Goal: Transaction & Acquisition: Purchase product/service

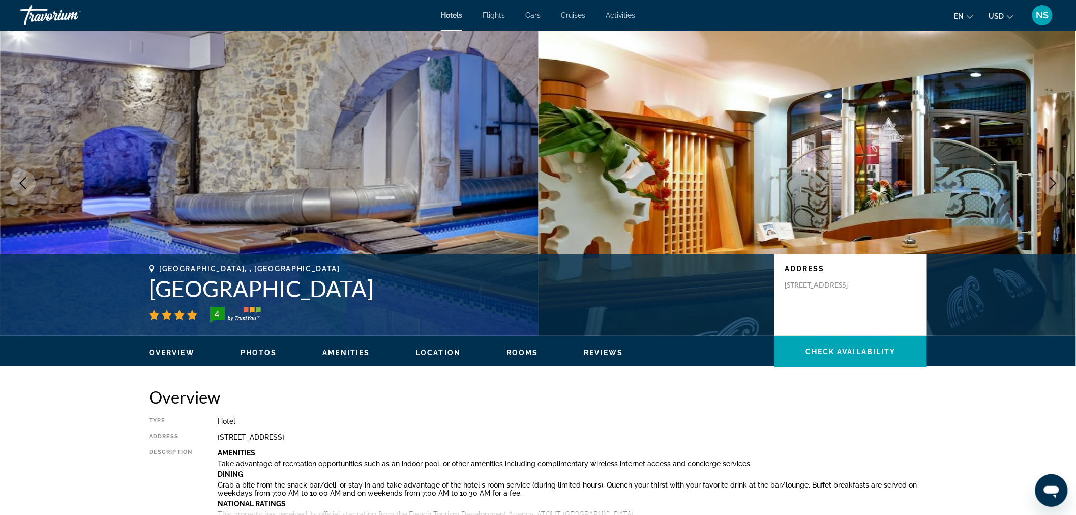
click at [999, 15] on span "USD" at bounding box center [996, 16] width 15 height 8
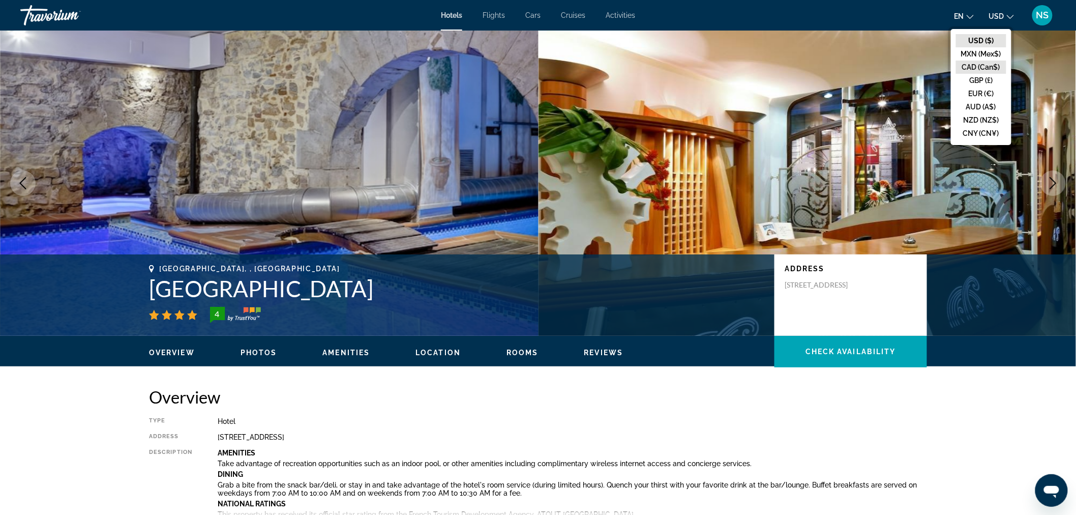
click at [977, 65] on button "CAD (Can$)" at bounding box center [981, 67] width 50 height 13
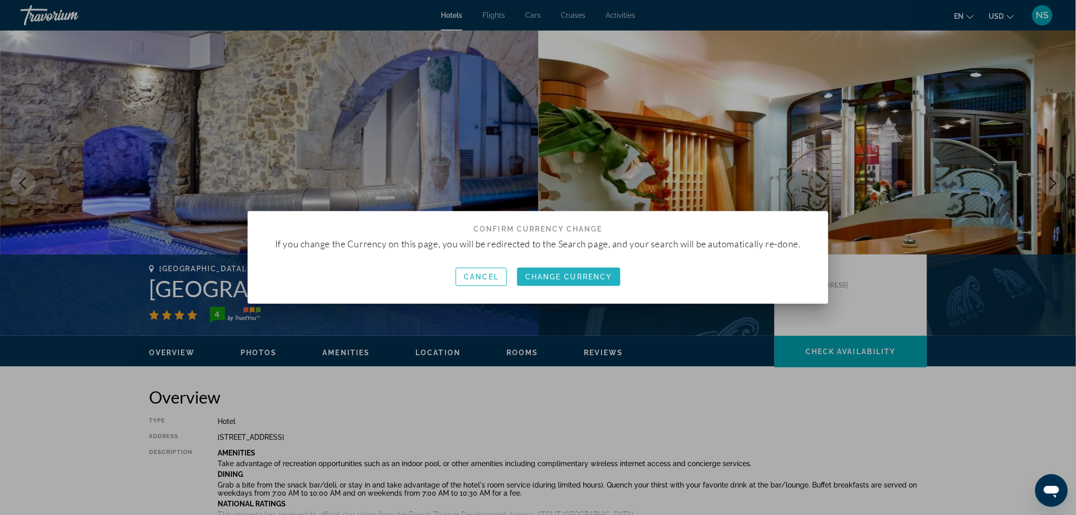
click at [569, 278] on span "Change Currency" at bounding box center [569, 277] width 87 height 8
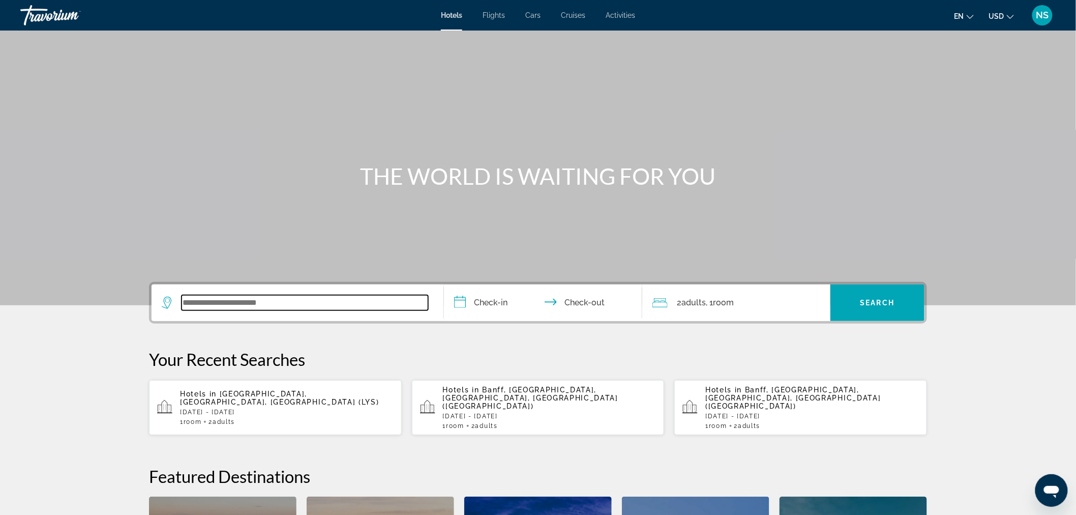
click at [287, 299] on input "Search widget" at bounding box center [305, 302] width 247 height 15
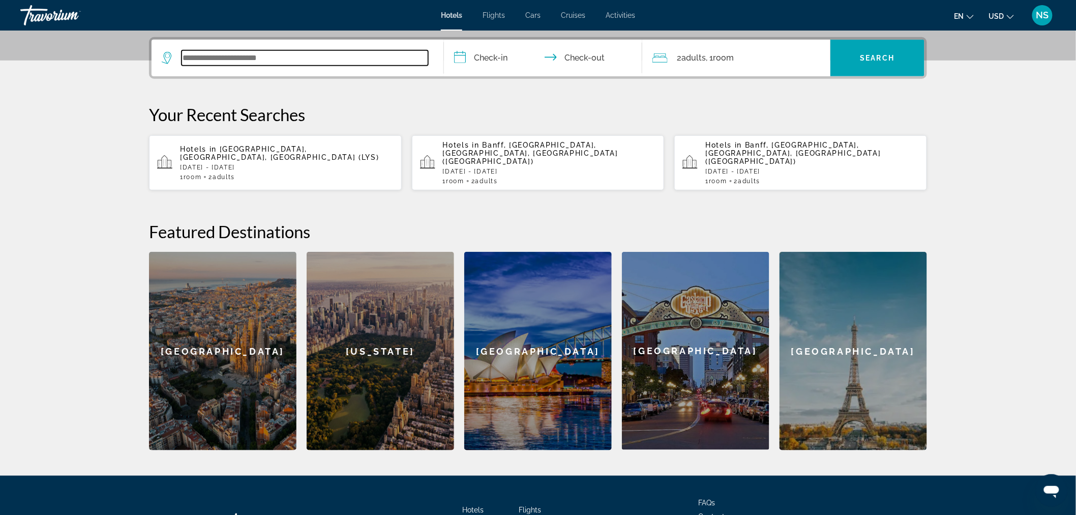
scroll to position [248, 0]
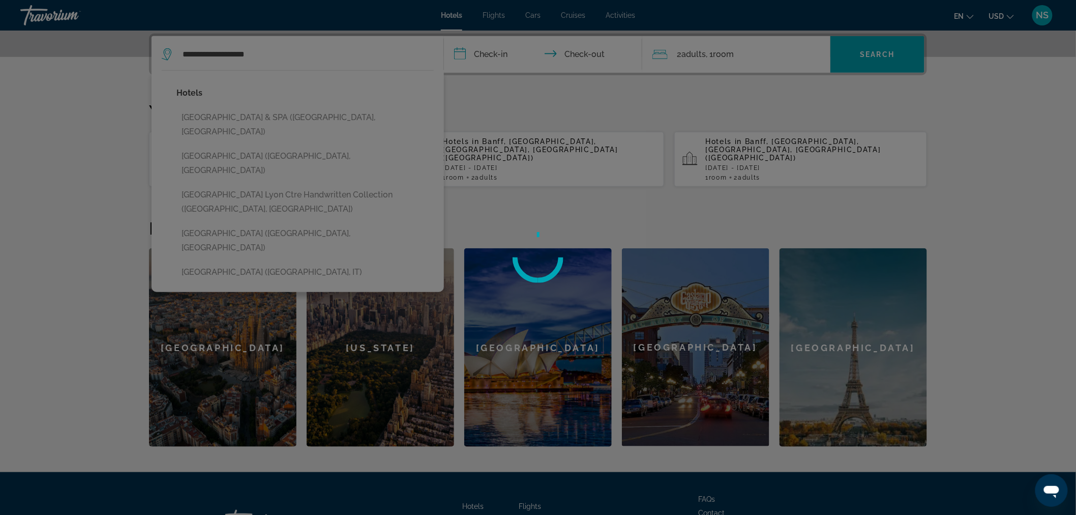
click at [218, 204] on div at bounding box center [538, 257] width 1076 height 515
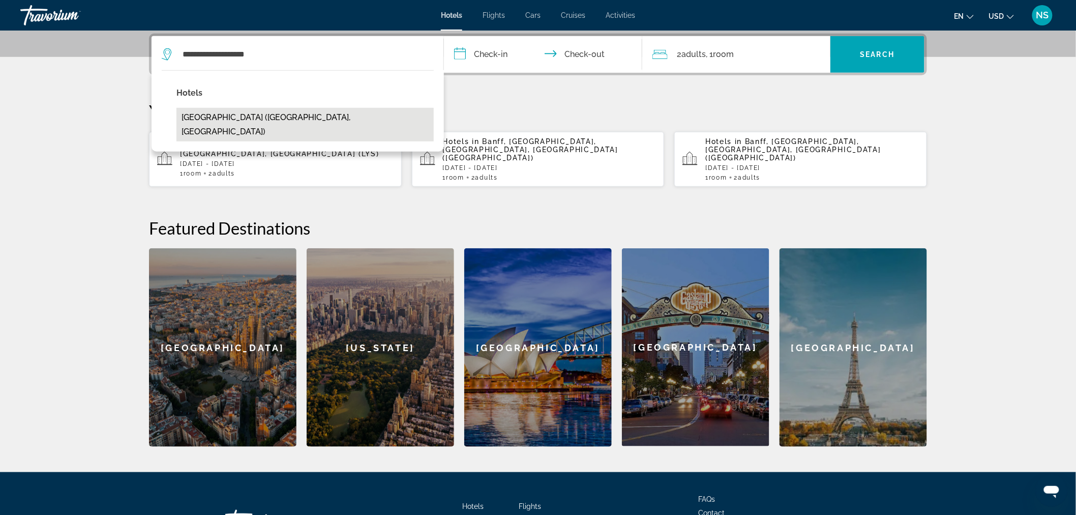
click at [261, 112] on button "[GEOGRAPHIC_DATA] ([GEOGRAPHIC_DATA], [GEOGRAPHIC_DATA])" at bounding box center [305, 125] width 257 height 34
type input "**********"
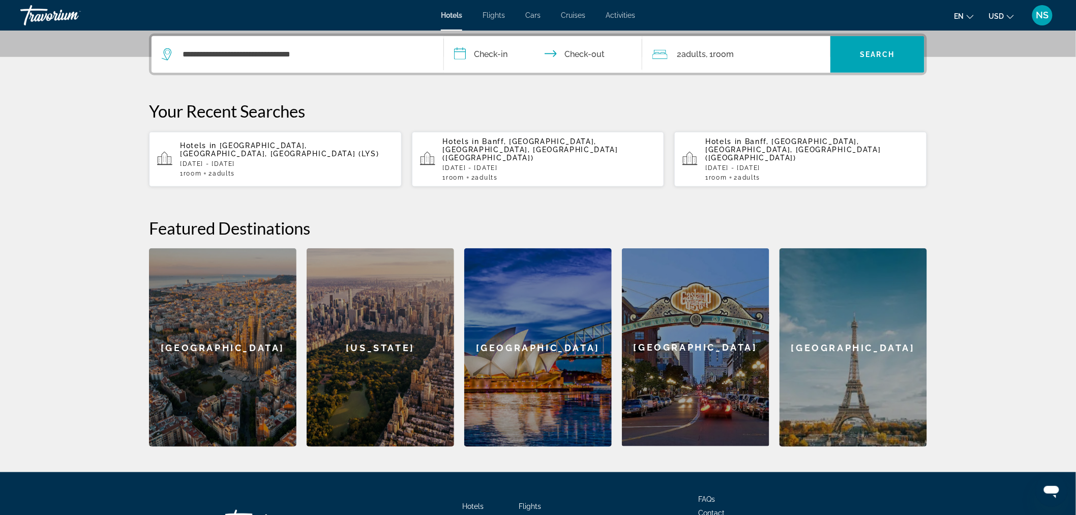
click at [492, 53] on input "**********" at bounding box center [545, 56] width 202 height 40
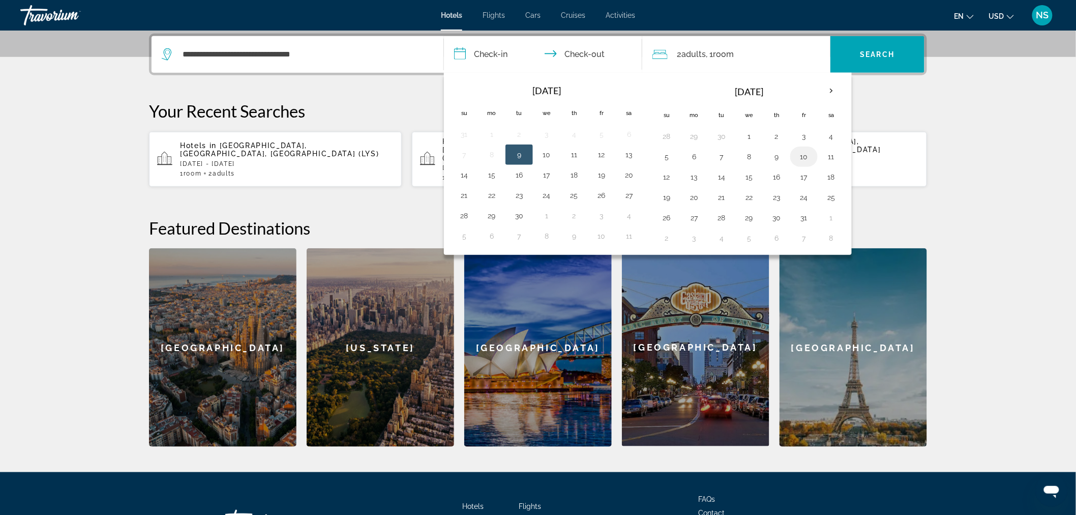
click at [809, 156] on button "10" at bounding box center [804, 157] width 16 height 14
click at [692, 177] on button "13" at bounding box center [694, 177] width 16 height 14
type input "**********"
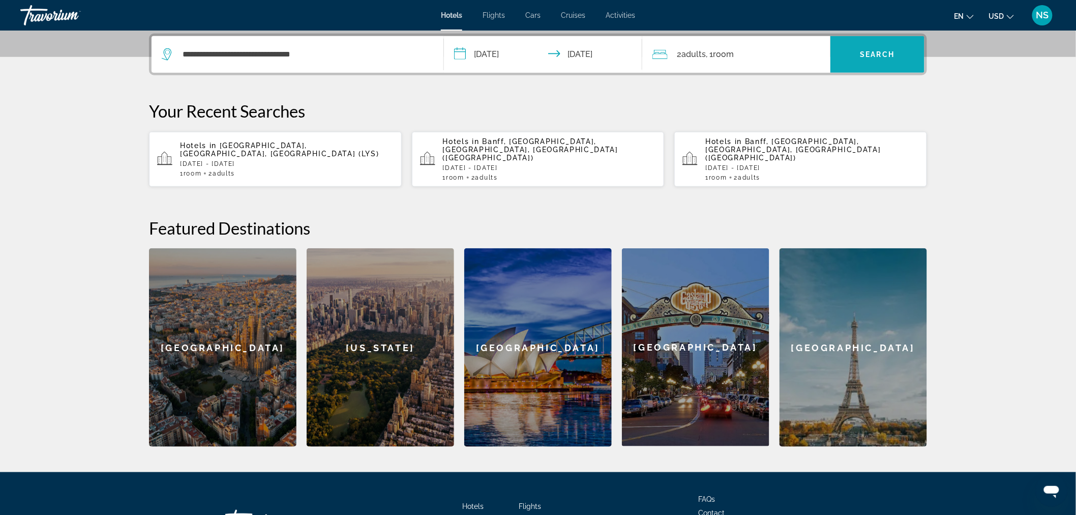
click at [888, 59] on span "Search widget" at bounding box center [878, 54] width 94 height 24
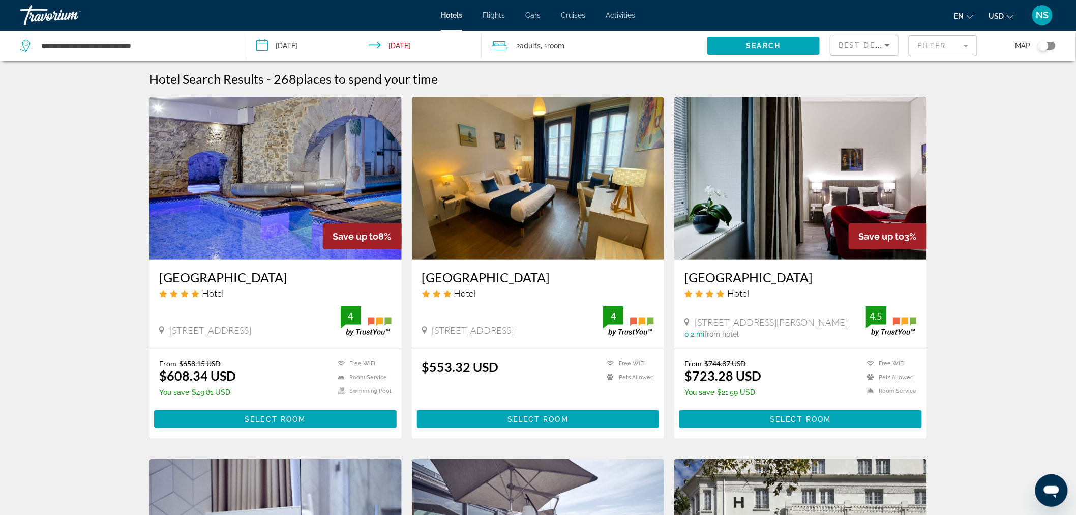
click at [1001, 16] on span "USD" at bounding box center [996, 16] width 15 height 8
click at [986, 65] on button "CAD (Can$)" at bounding box center [981, 67] width 50 height 13
click at [271, 417] on span "Select Room" at bounding box center [275, 419] width 61 height 8
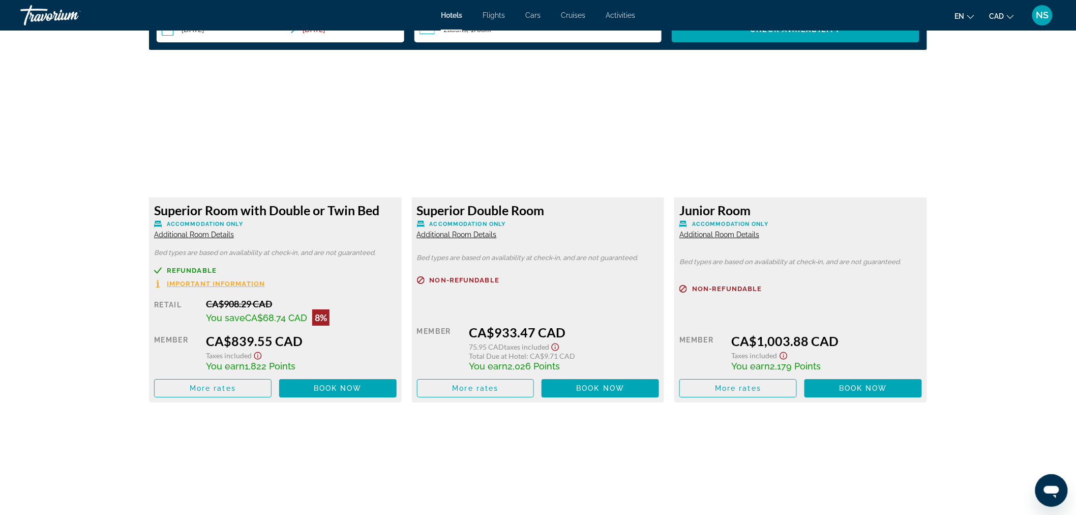
scroll to position [1356, 0]
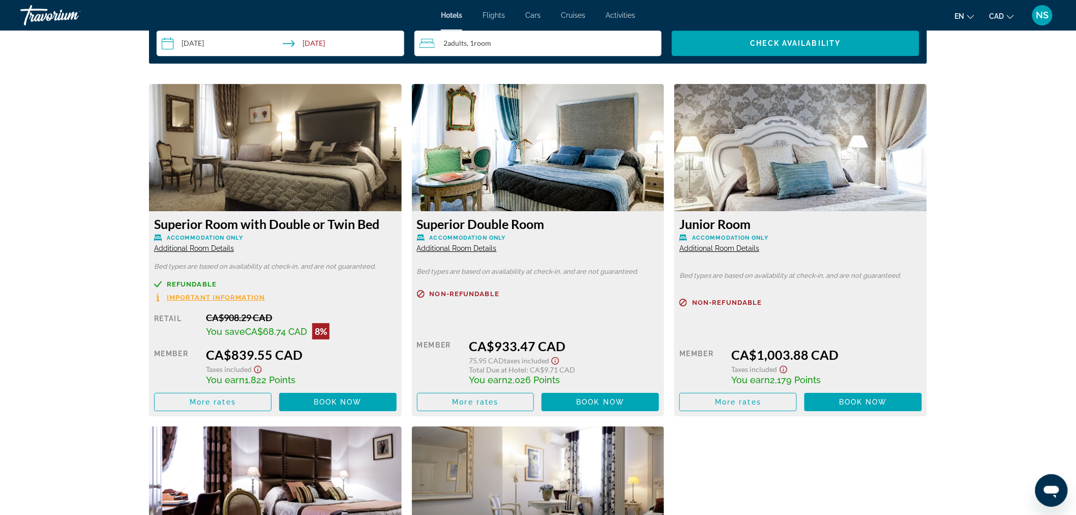
click at [225, 295] on span "Important Information" at bounding box center [216, 297] width 98 height 7
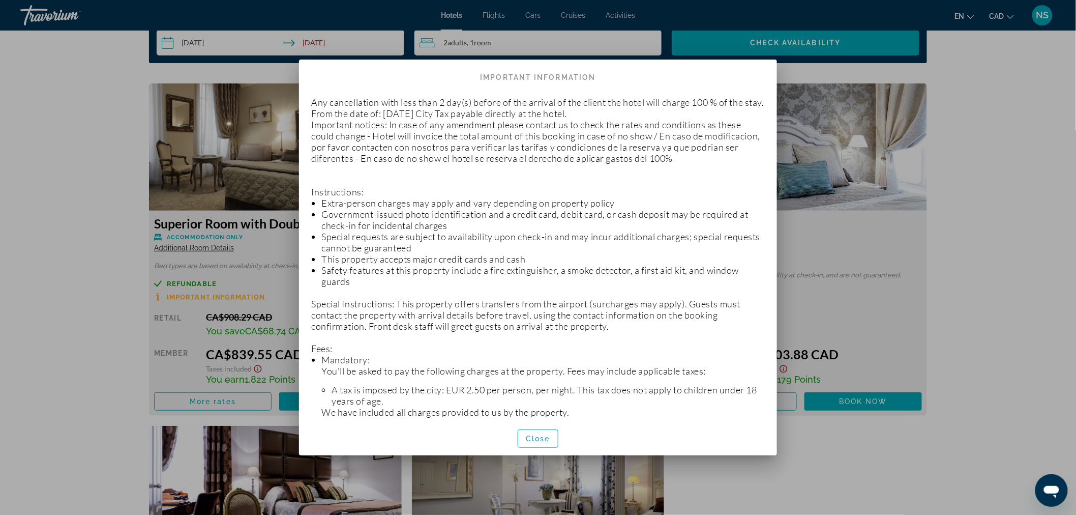
scroll to position [0, 0]
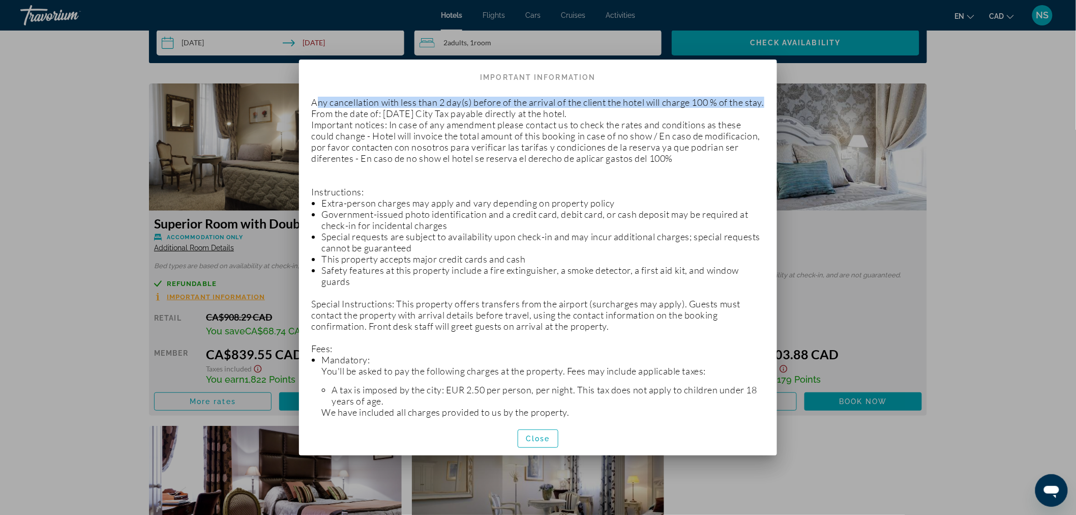
drag, startPoint x: 316, startPoint y: 103, endPoint x: 719, endPoint y: 112, distance: 403.0
click at [719, 112] on p "Any cancellation with less than 2 day(s) before of the arrival of the client th…" at bounding box center [538, 454] width 454 height 715
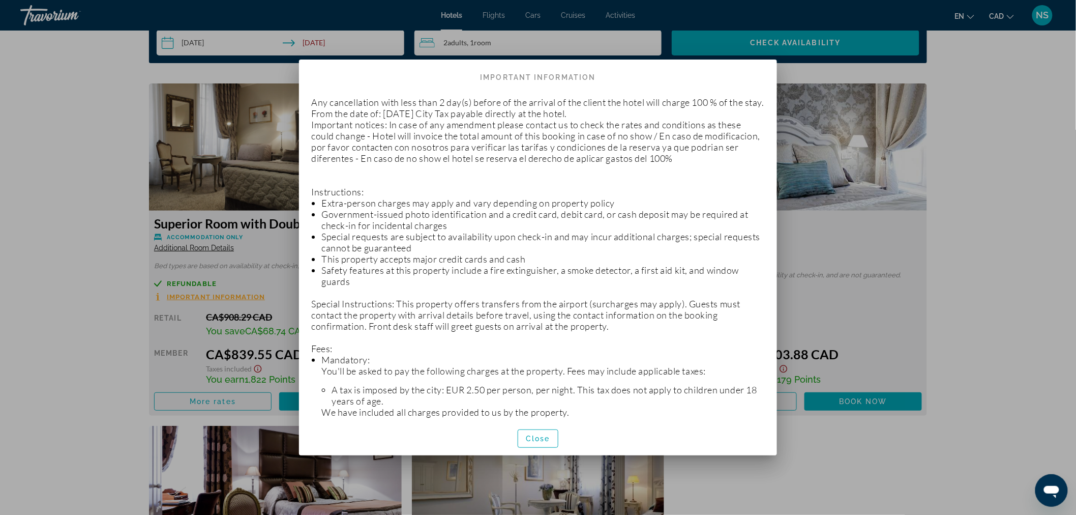
click at [544, 138] on p "Any cancellation with less than 2 day(s) before of the arrival of the client th…" at bounding box center [538, 454] width 454 height 715
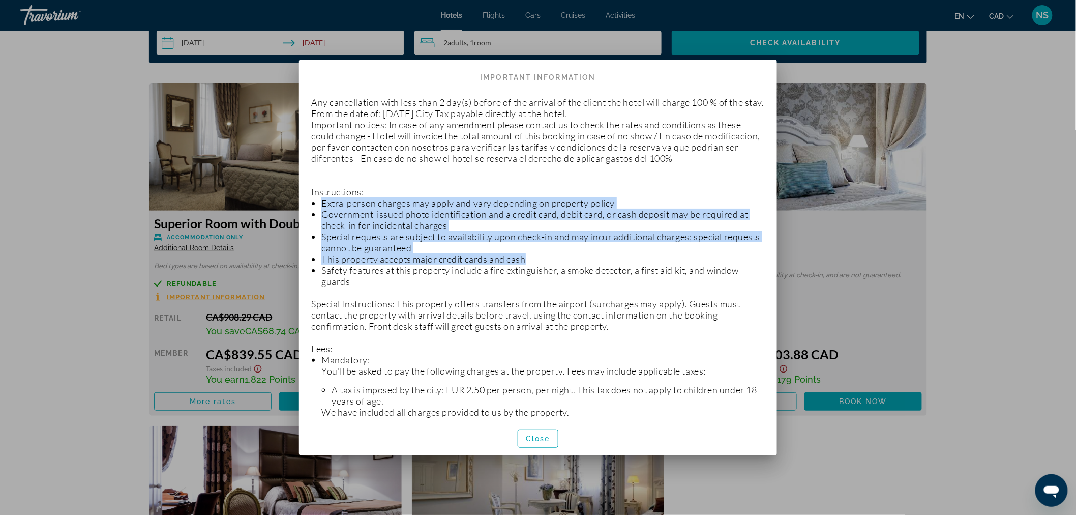
drag, startPoint x: 324, startPoint y: 216, endPoint x: 619, endPoint y: 267, distance: 300.0
click at [619, 267] on ul "Extra-person charges may apply and vary depending on property policy Government…" at bounding box center [538, 242] width 454 height 90
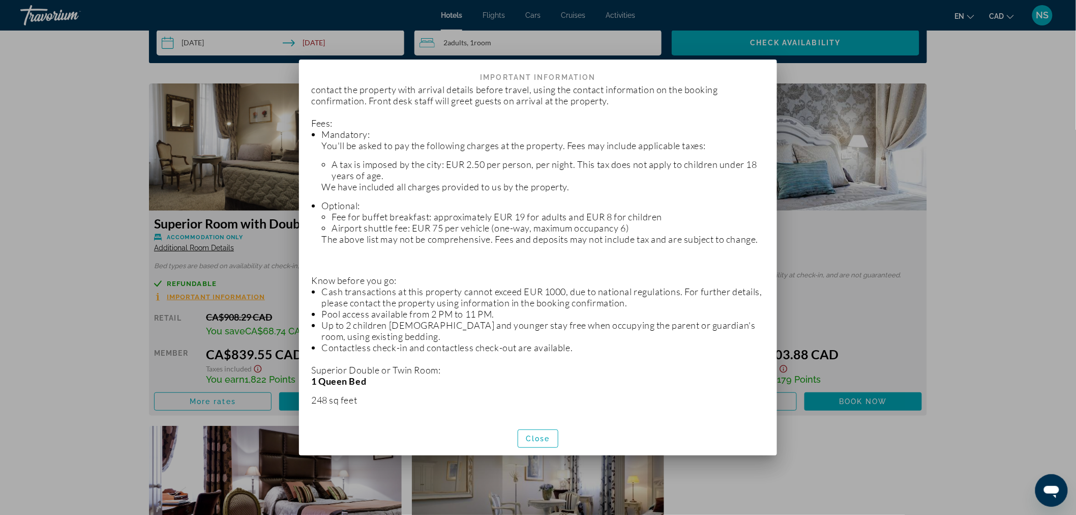
scroll to position [226, 0]
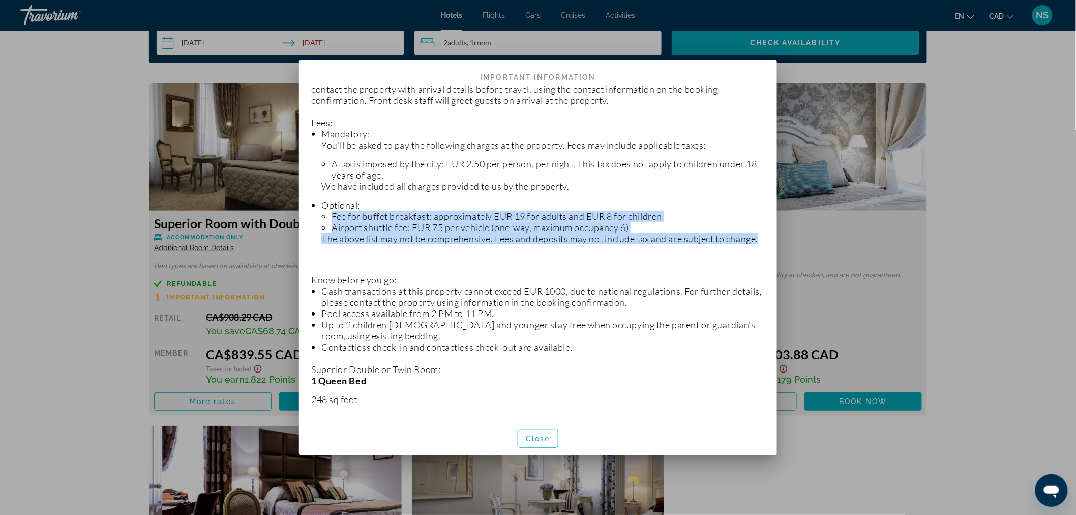
drag, startPoint x: 330, startPoint y: 226, endPoint x: 690, endPoint y: 262, distance: 362.4
click at [690, 244] on li "Optional: Fee for buffet breakfast: approximately EUR 19 for adults and EUR 8 f…" at bounding box center [544, 221] width 444 height 45
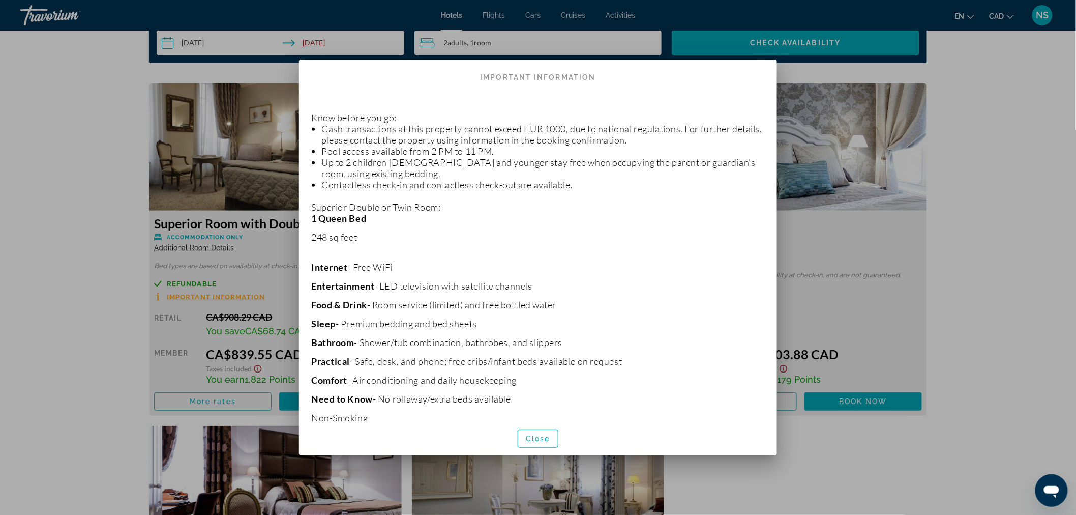
scroll to position [395, 0]
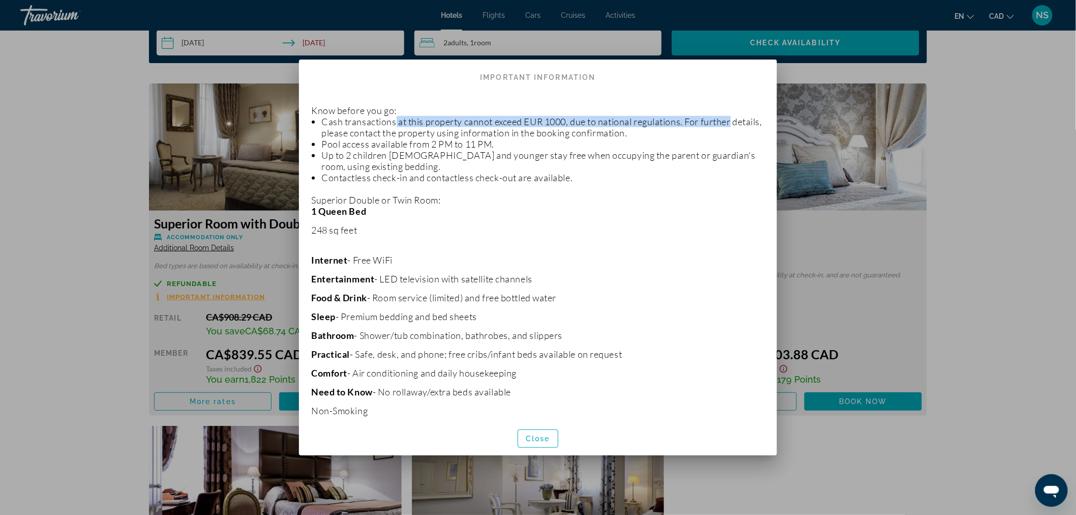
drag, startPoint x: 397, startPoint y: 143, endPoint x: 736, endPoint y: 142, distance: 339.3
click at [736, 138] on li "Cash transactions at this property cannot exceed EUR 1000, due to national regu…" at bounding box center [544, 127] width 444 height 22
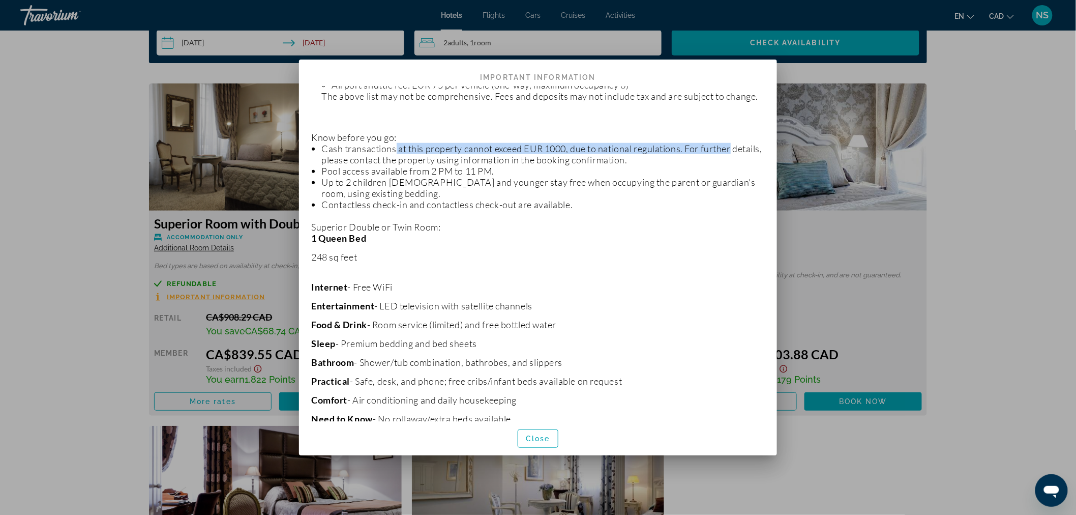
scroll to position [373, 0]
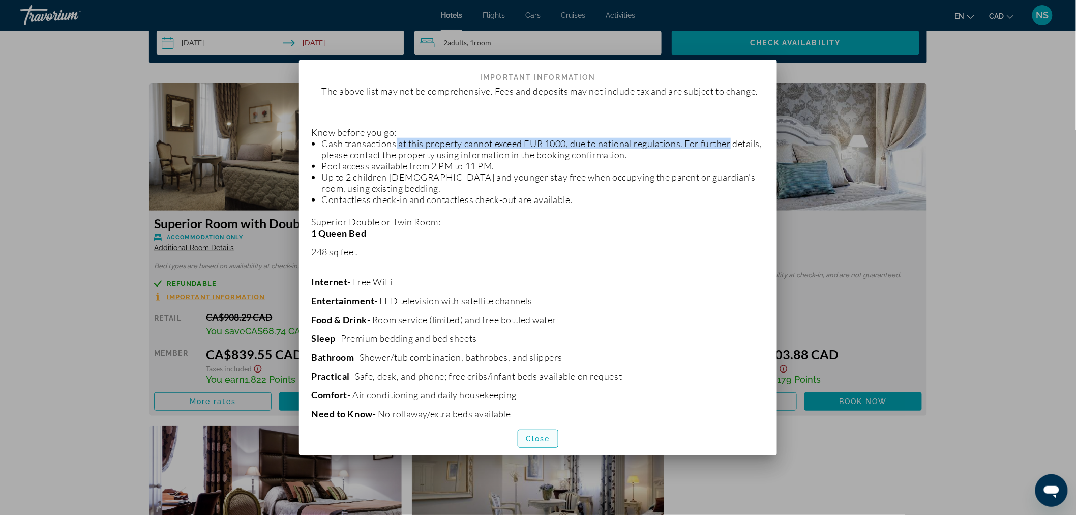
click at [542, 442] on span "Close" at bounding box center [538, 438] width 24 height 8
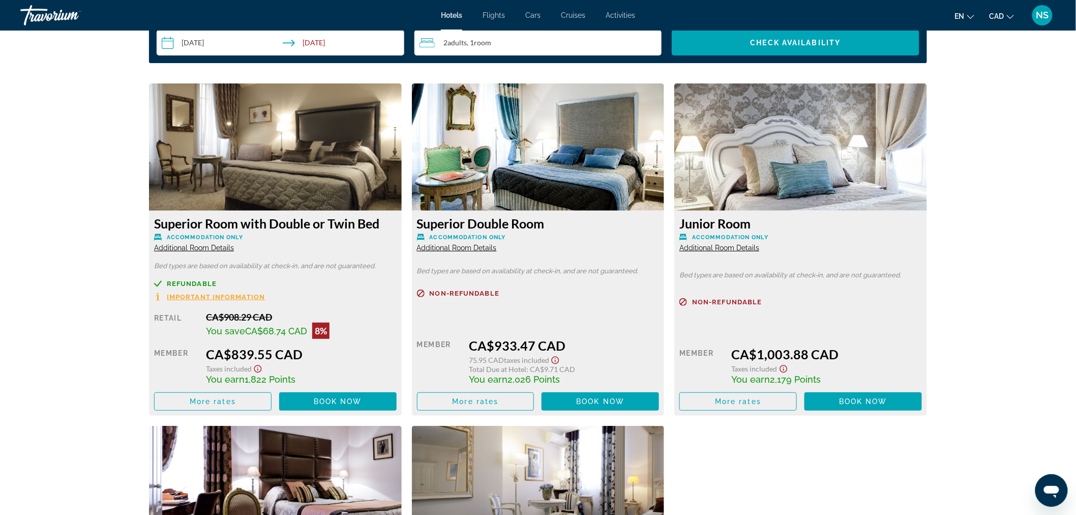
scroll to position [1356, 0]
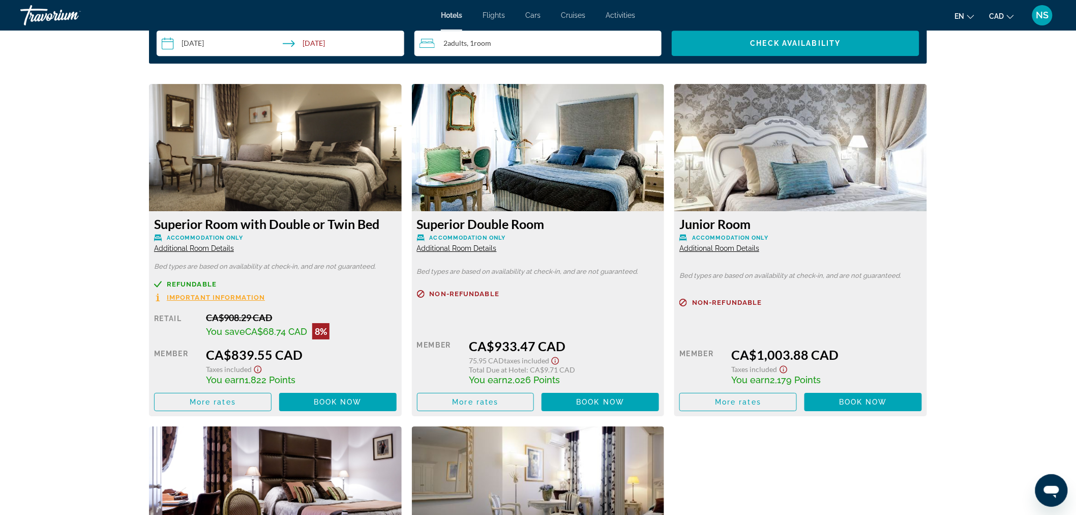
click at [186, 248] on span "Additional Room Details" at bounding box center [194, 248] width 80 height 8
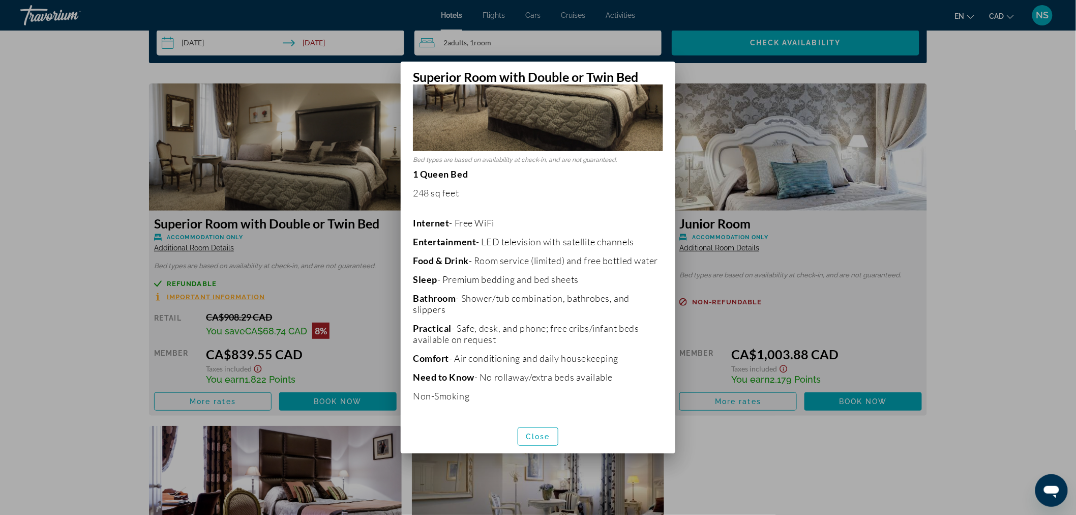
scroll to position [121, 0]
click at [546, 436] on span "Close" at bounding box center [538, 436] width 24 height 8
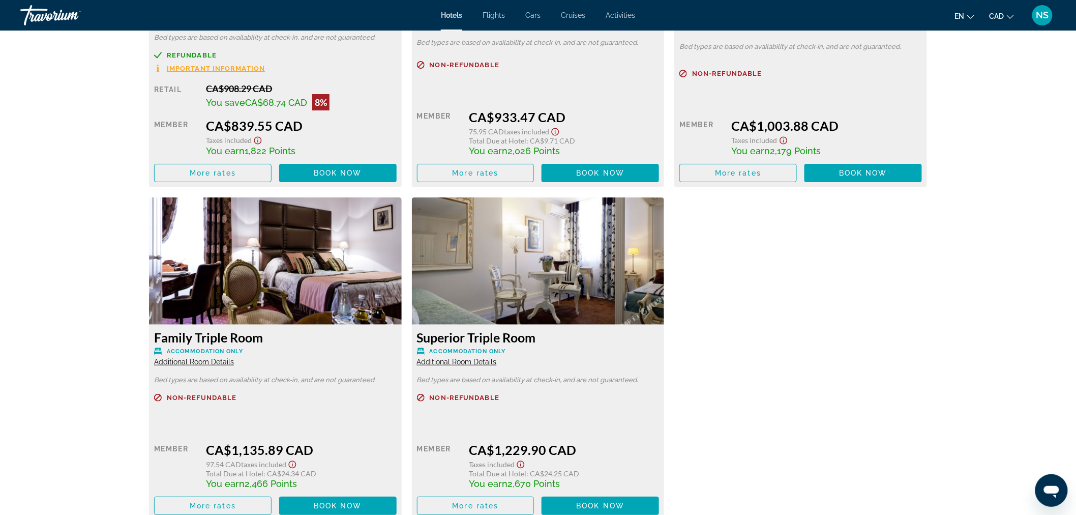
scroll to position [1356, 0]
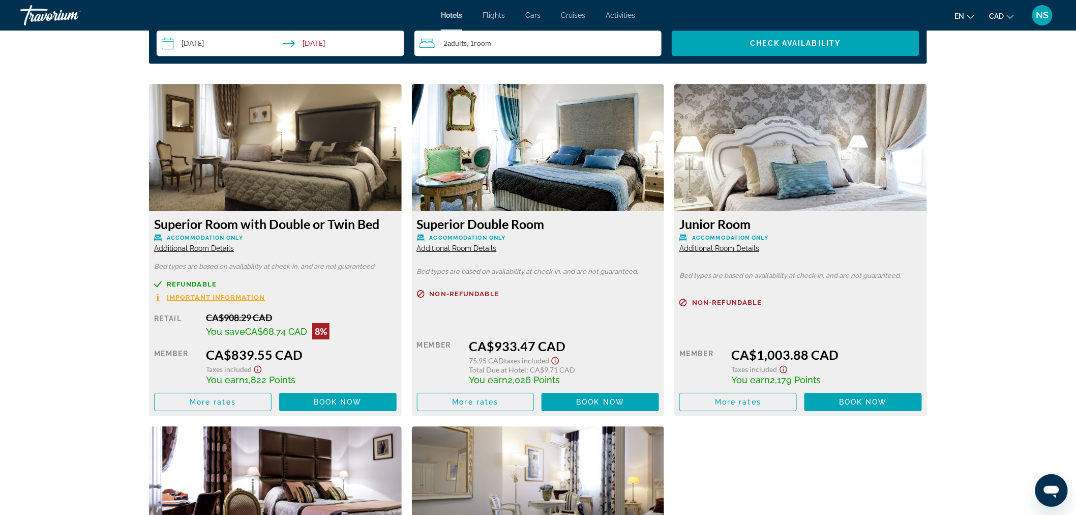
click at [256, 368] on icon "Show Taxes and Fees disclaimer" at bounding box center [258, 369] width 12 height 9
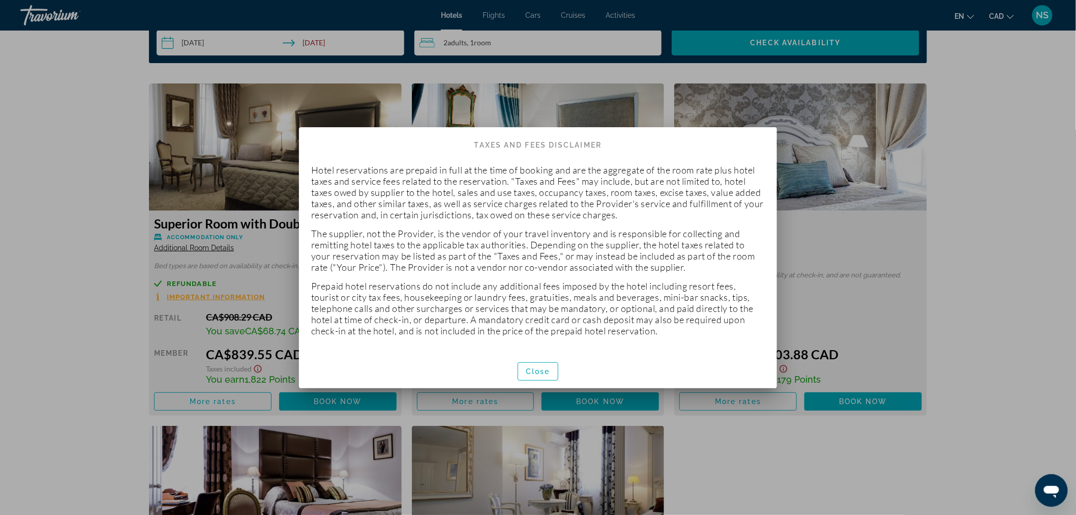
scroll to position [0, 0]
click at [962, 215] on div at bounding box center [538, 257] width 1076 height 515
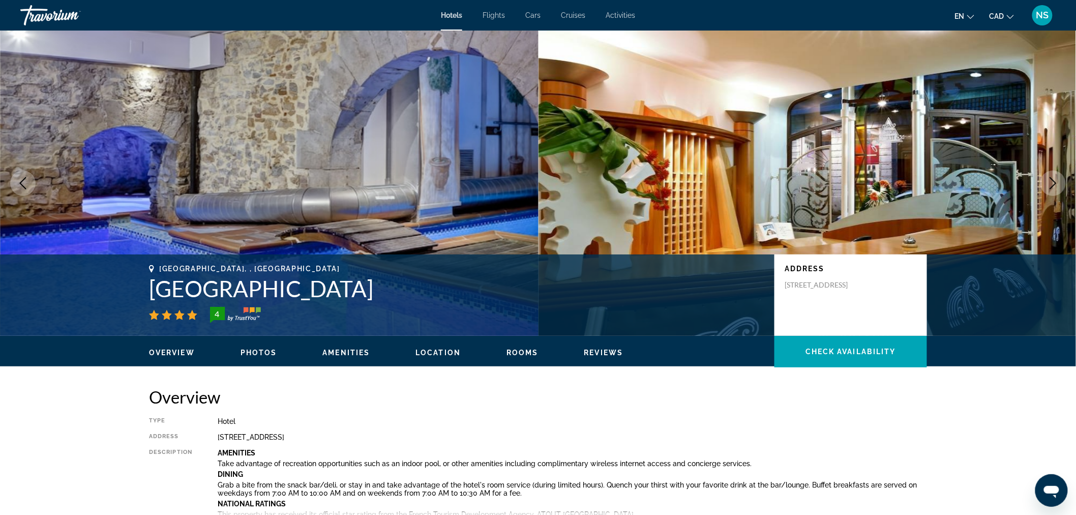
scroll to position [1356, 0]
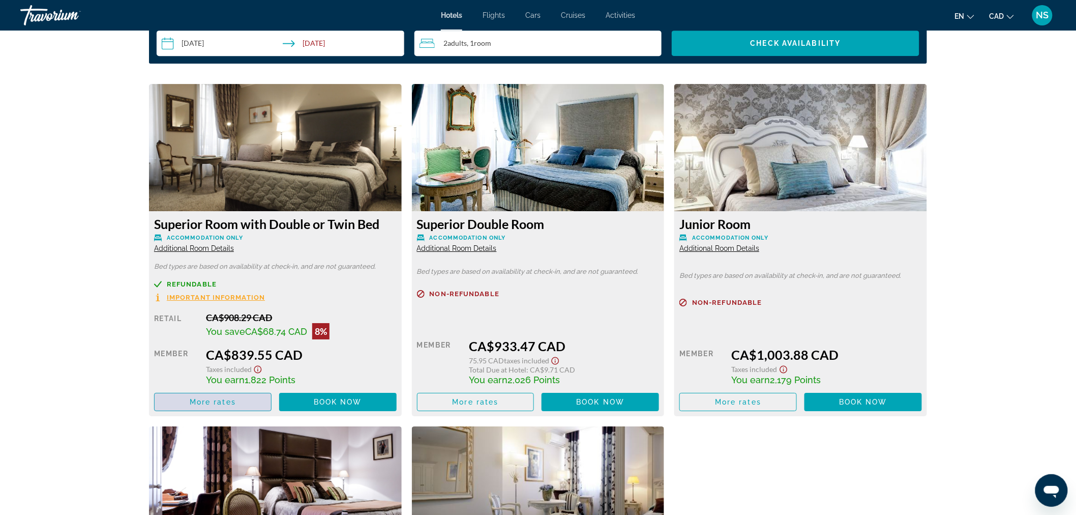
click at [235, 399] on span "More rates" at bounding box center [213, 402] width 46 height 8
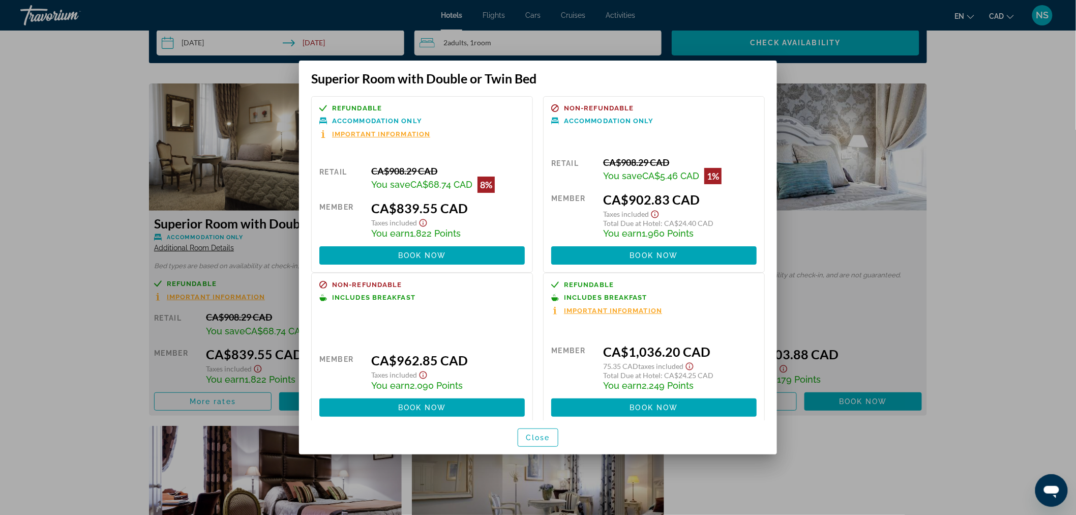
scroll to position [16, 0]
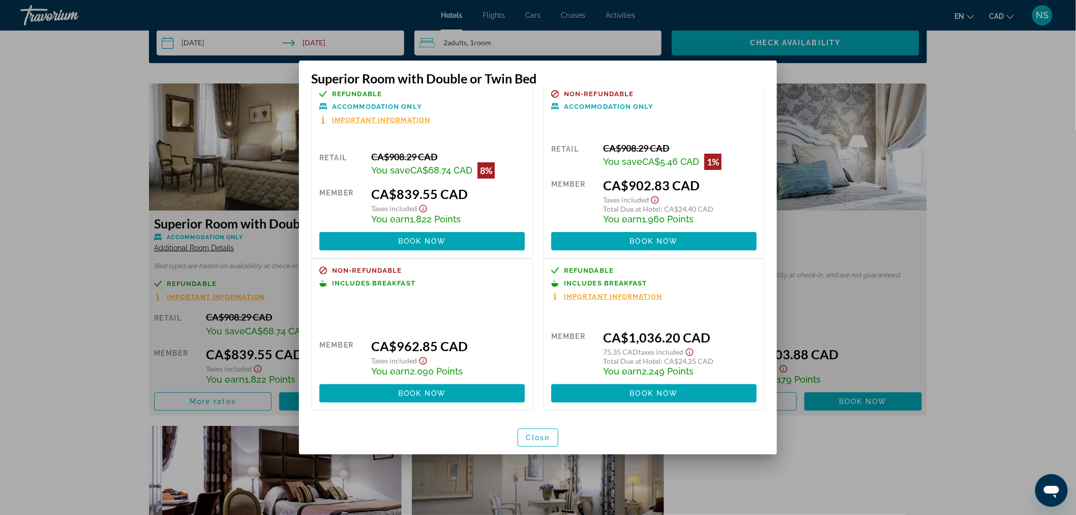
click at [371, 116] on span "Important Information" at bounding box center [381, 119] width 98 height 7
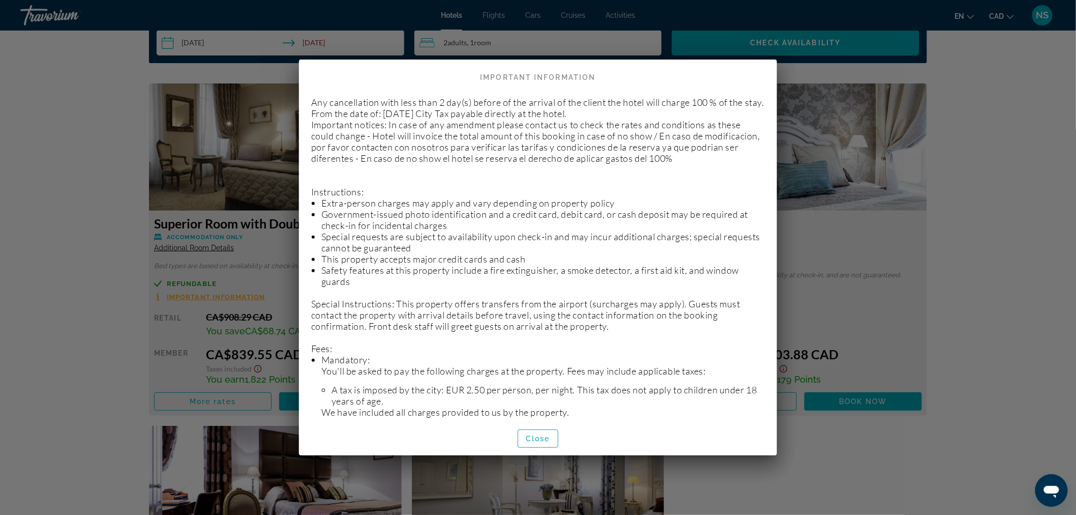
click at [604, 127] on p "Any cancellation with less than 2 day(s) before of the arrival of the client th…" at bounding box center [538, 454] width 454 height 715
click at [126, 238] on div at bounding box center [538, 257] width 1076 height 515
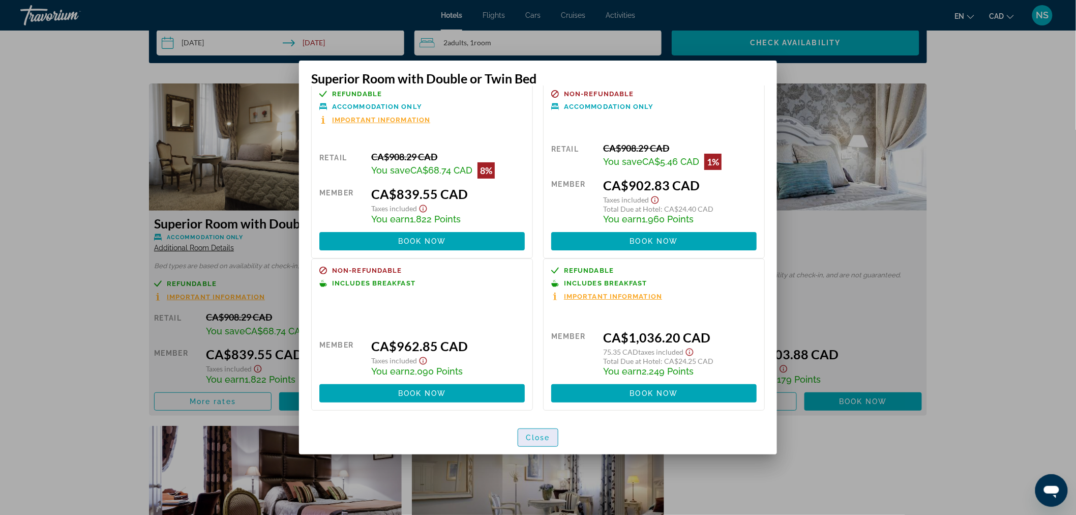
click at [549, 439] on span "Close" at bounding box center [538, 437] width 24 height 8
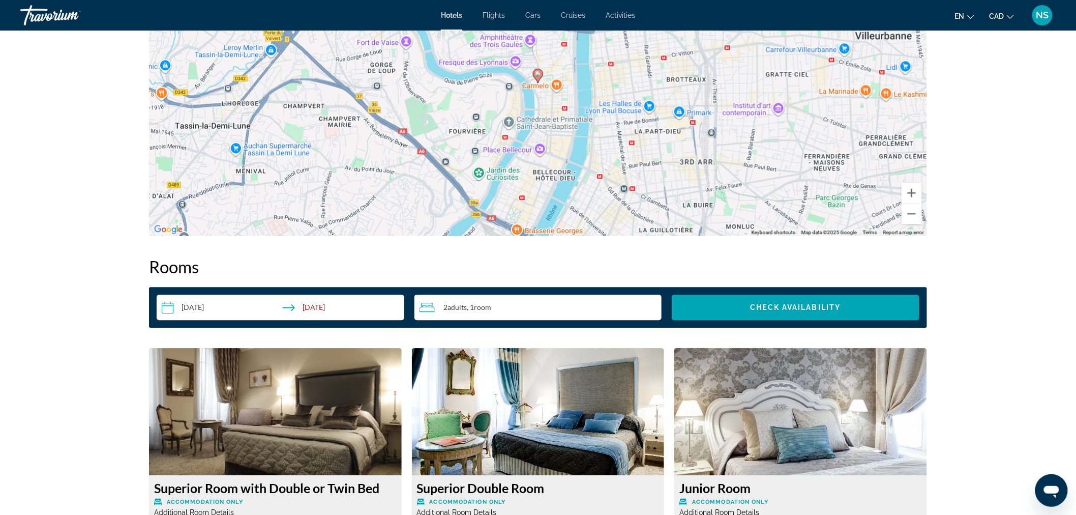
scroll to position [960, 0]
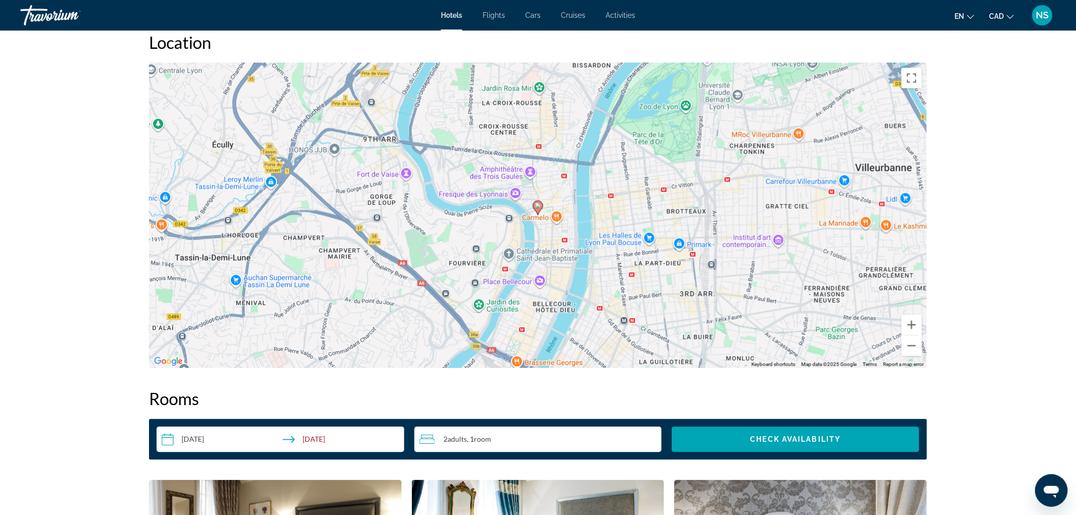
click at [1009, 13] on icon "Change currency" at bounding box center [1010, 16] width 7 height 7
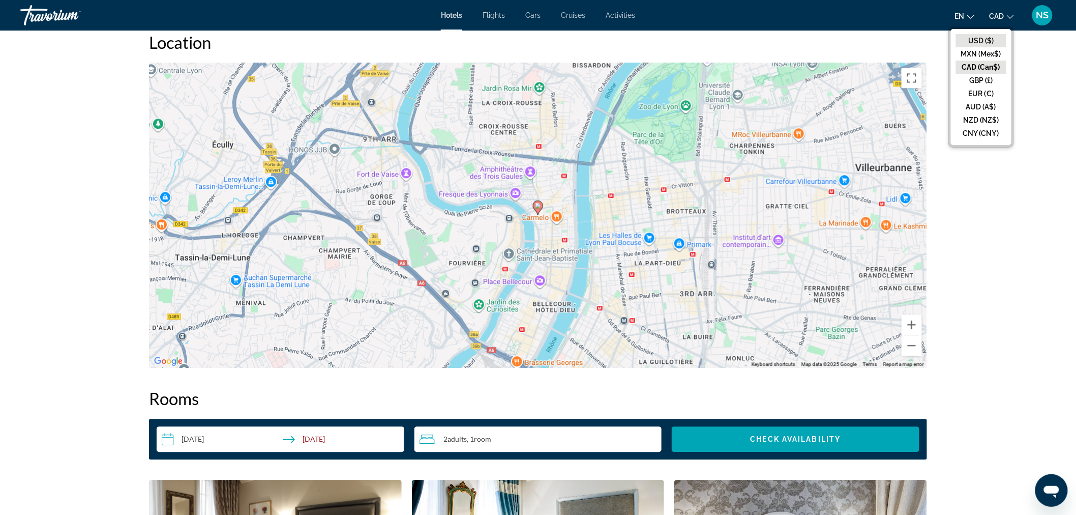
click at [985, 42] on button "USD ($)" at bounding box center [981, 40] width 50 height 13
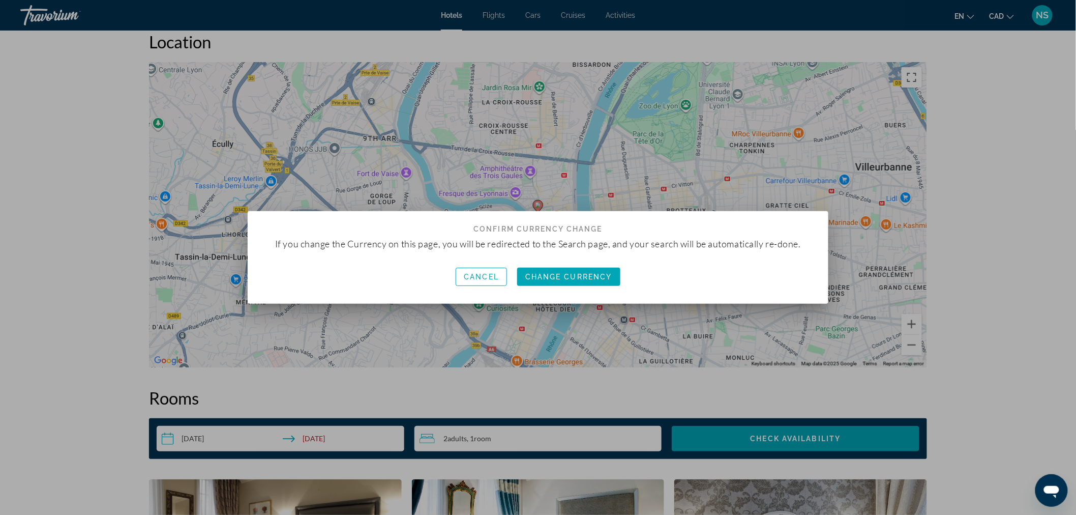
scroll to position [0, 0]
click at [565, 281] on span "Change Currency" at bounding box center [569, 277] width 87 height 8
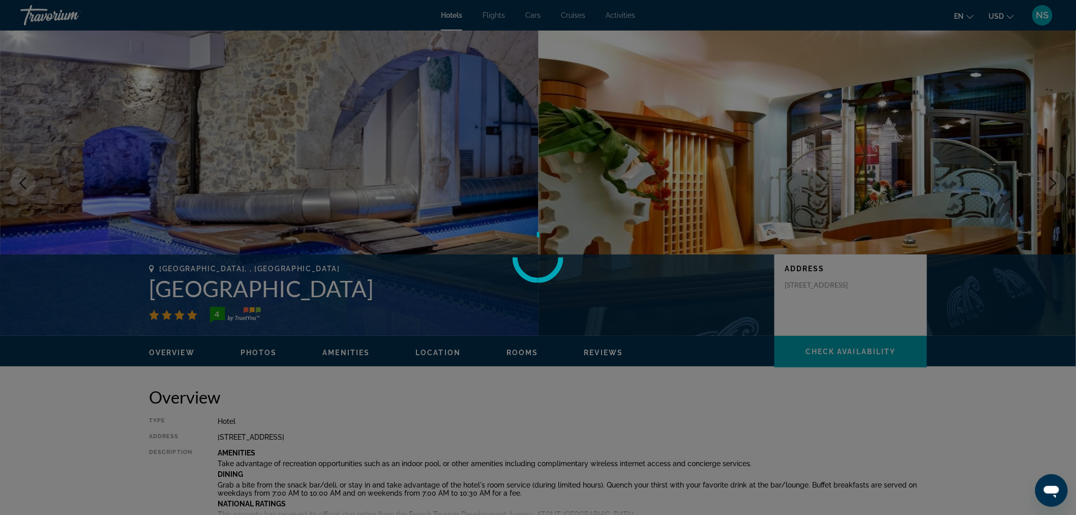
scroll to position [960, 0]
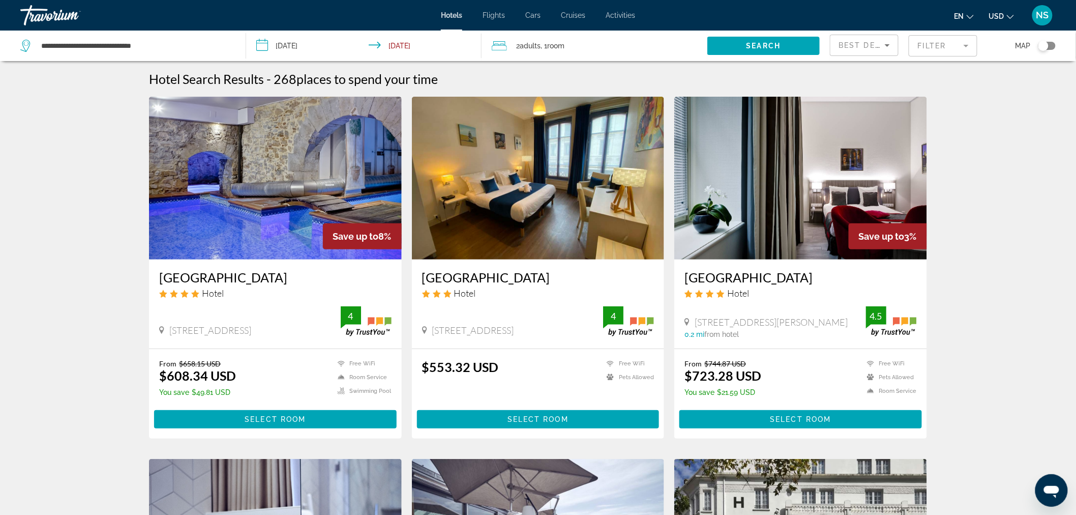
click at [274, 216] on img "Main content" at bounding box center [275, 178] width 253 height 163
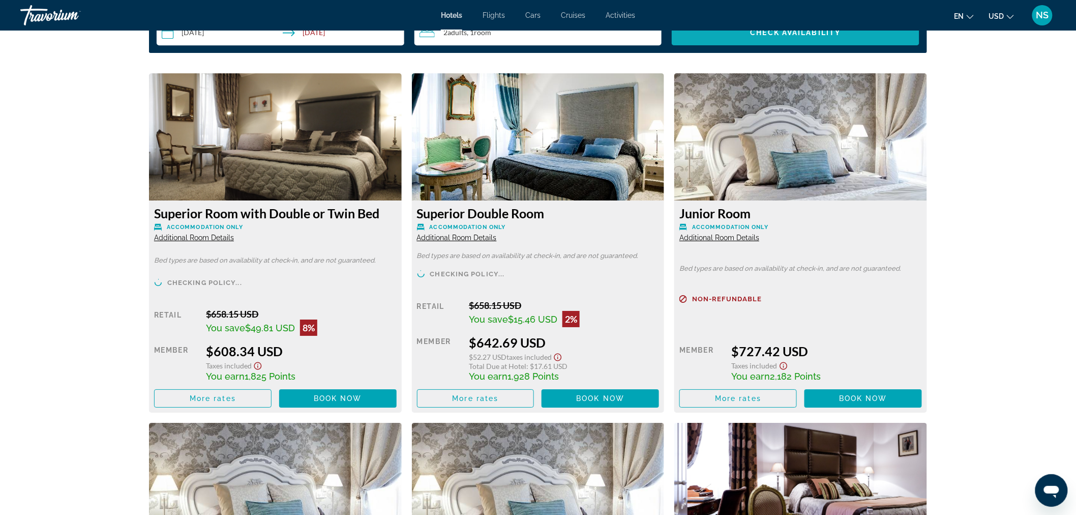
scroll to position [1300, 0]
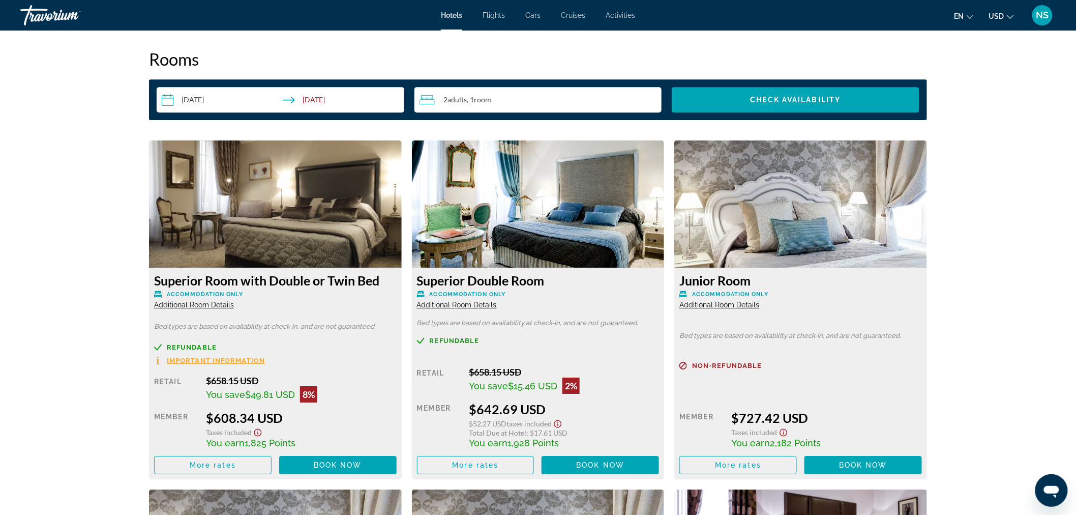
click at [998, 15] on span "USD" at bounding box center [996, 16] width 15 height 8
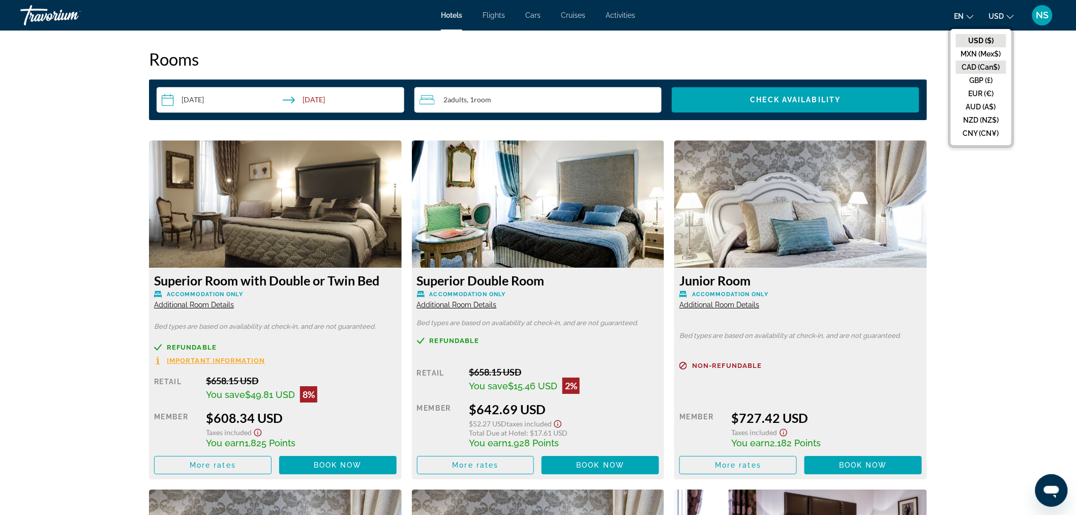
click at [989, 64] on button "CAD (Can$)" at bounding box center [981, 67] width 50 height 13
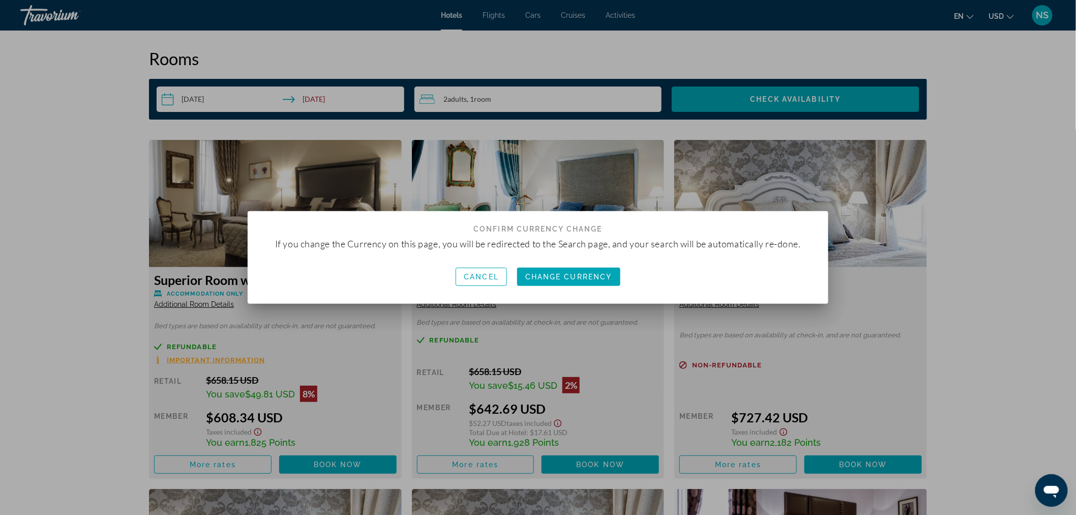
scroll to position [0, 0]
click at [593, 281] on span "Change Currency" at bounding box center [569, 277] width 87 height 8
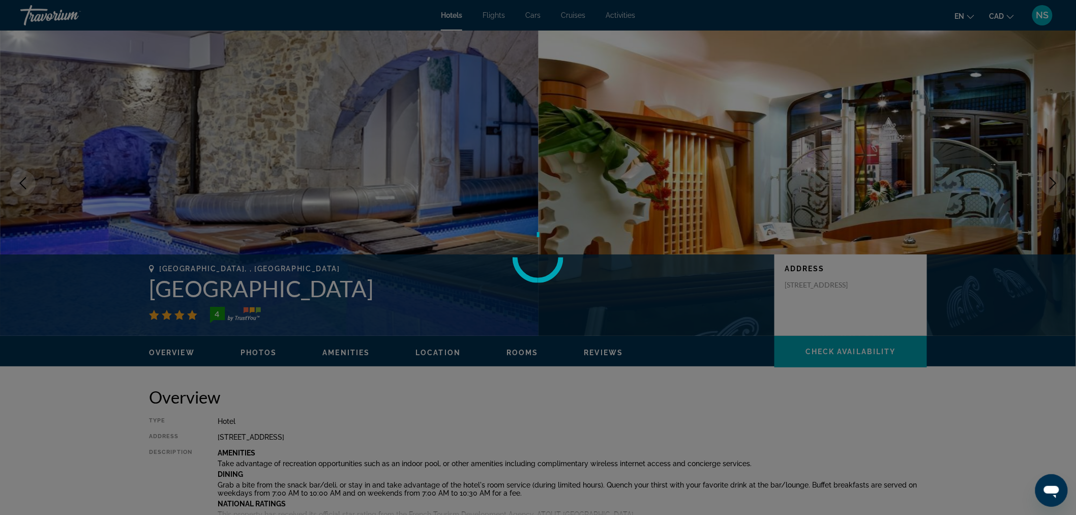
scroll to position [1300, 0]
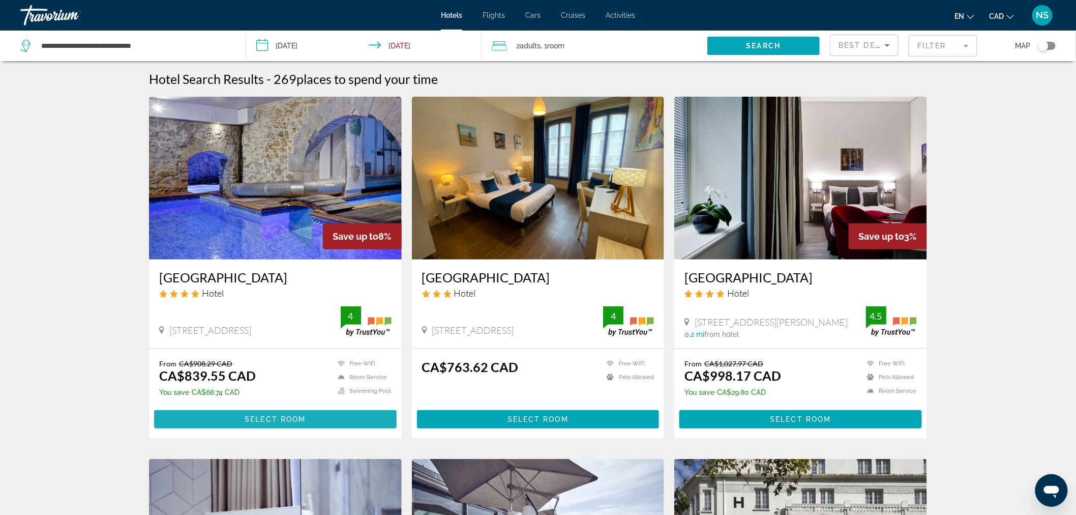
click at [267, 414] on span "Main content" at bounding box center [275, 419] width 243 height 24
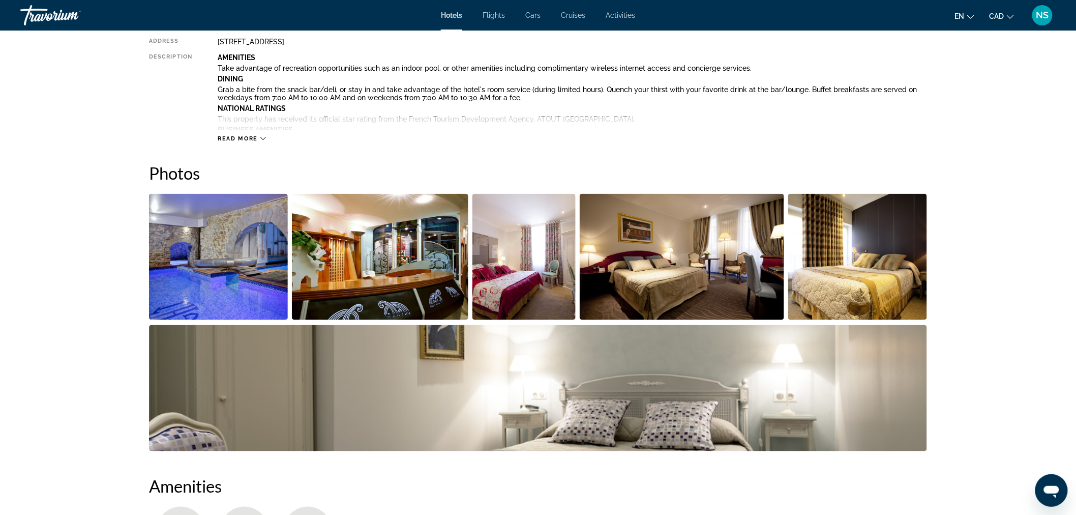
scroll to position [169, 0]
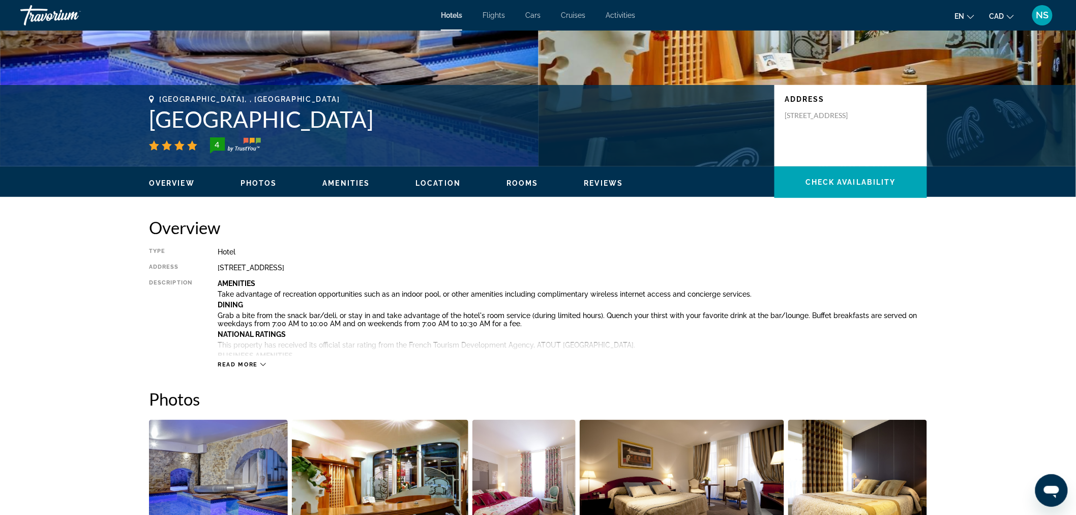
click at [257, 363] on span "Read more" at bounding box center [238, 364] width 40 height 7
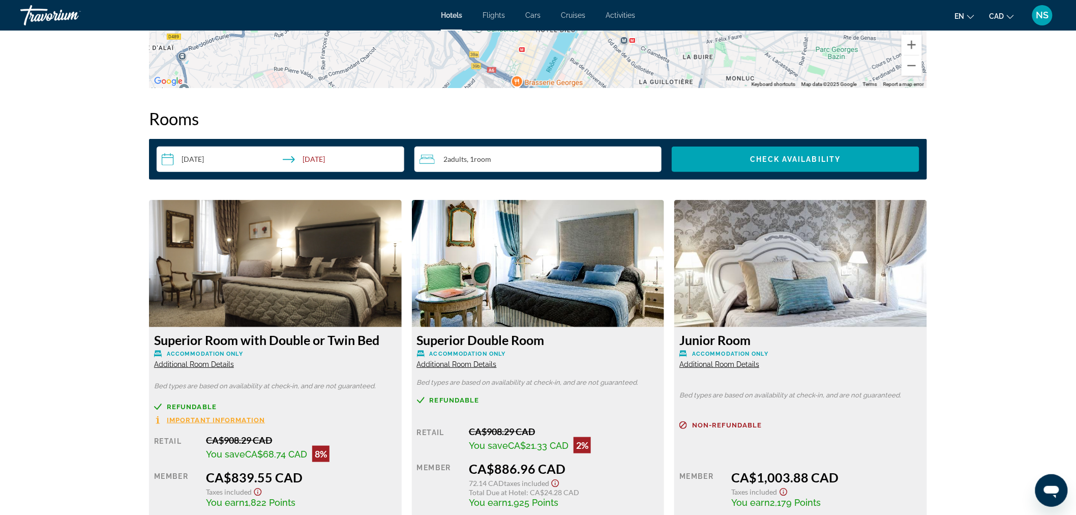
scroll to position [1809, 0]
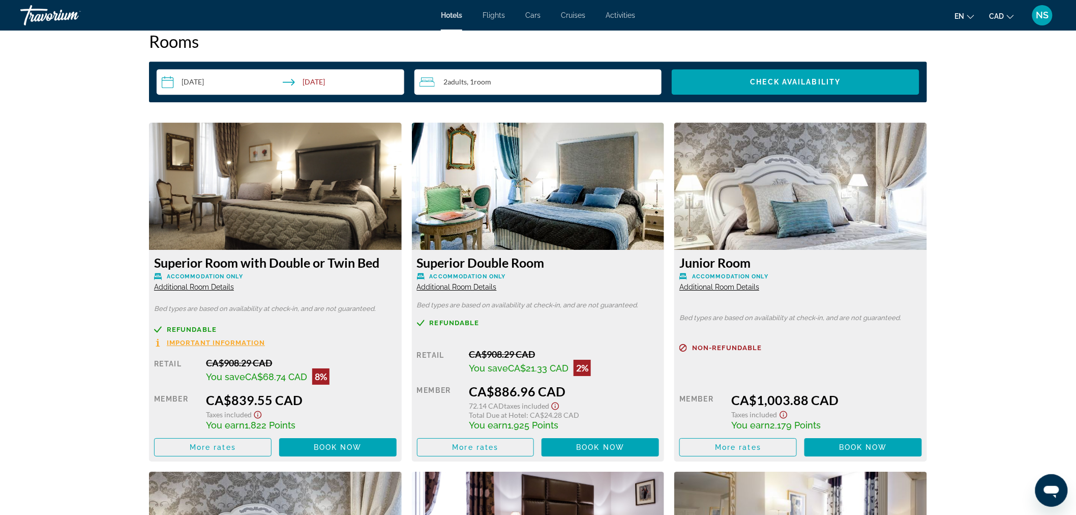
scroll to position [1374, 0]
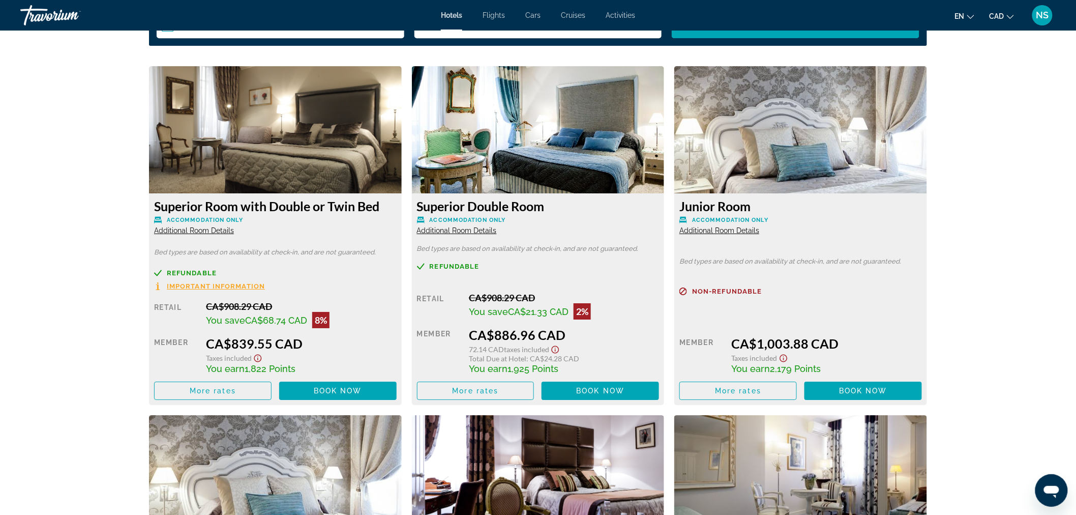
click at [463, 265] on span "Refundable" at bounding box center [455, 266] width 50 height 7
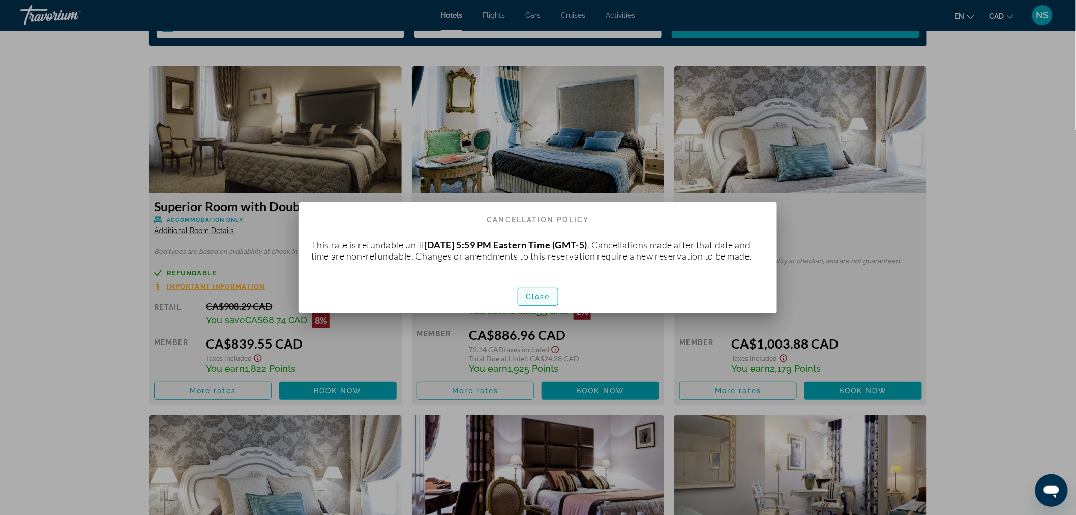
click at [545, 301] on span "Close" at bounding box center [538, 297] width 24 height 8
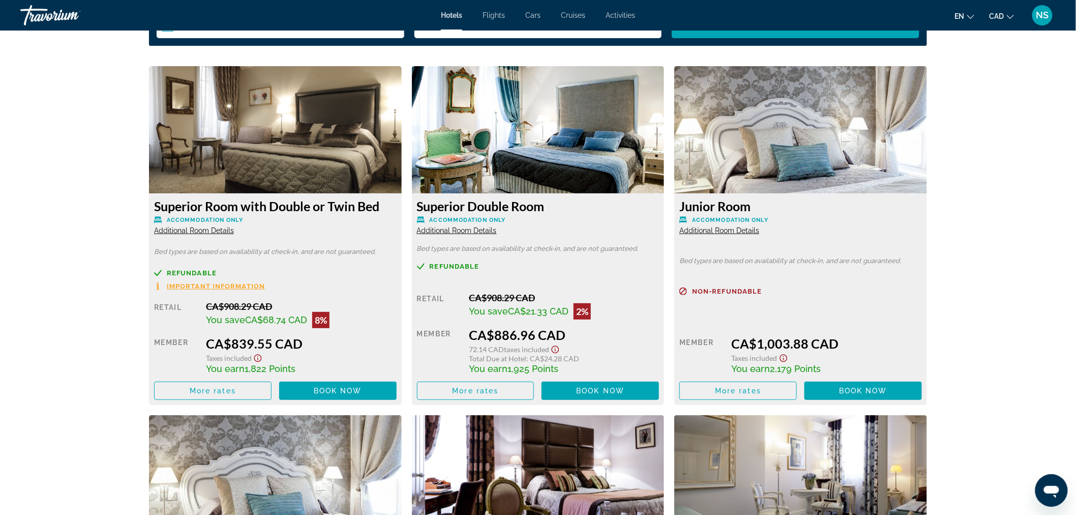
scroll to position [1374, 0]
click at [338, 390] on span "Book now" at bounding box center [338, 391] width 48 height 8
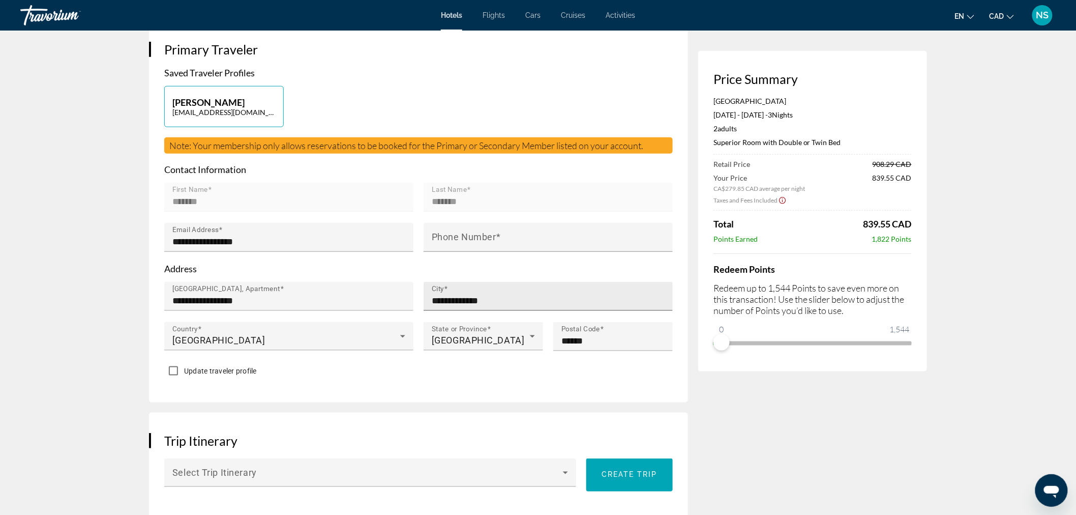
scroll to position [339, 0]
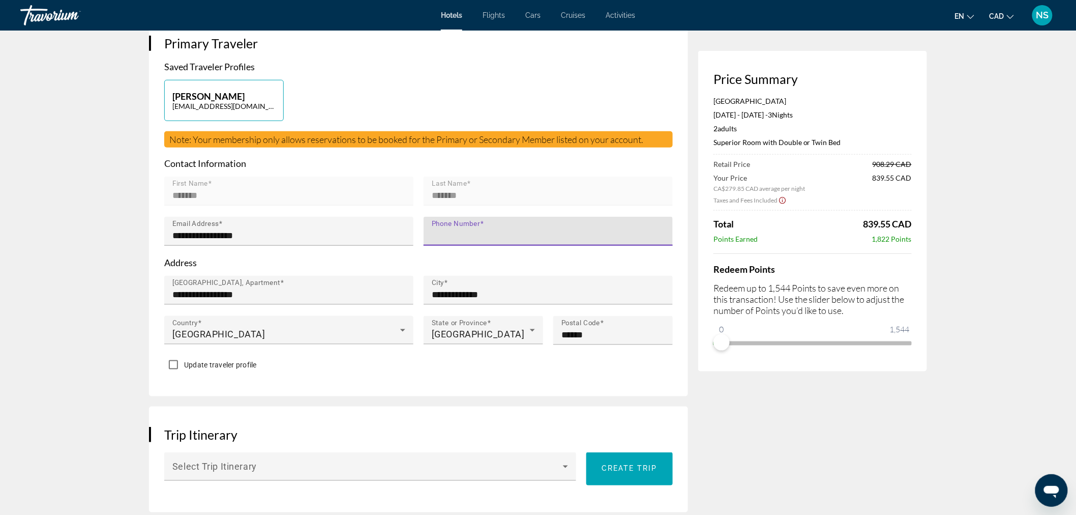
click at [472, 237] on input "Phone Number" at bounding box center [551, 235] width 239 height 12
type input "**********"
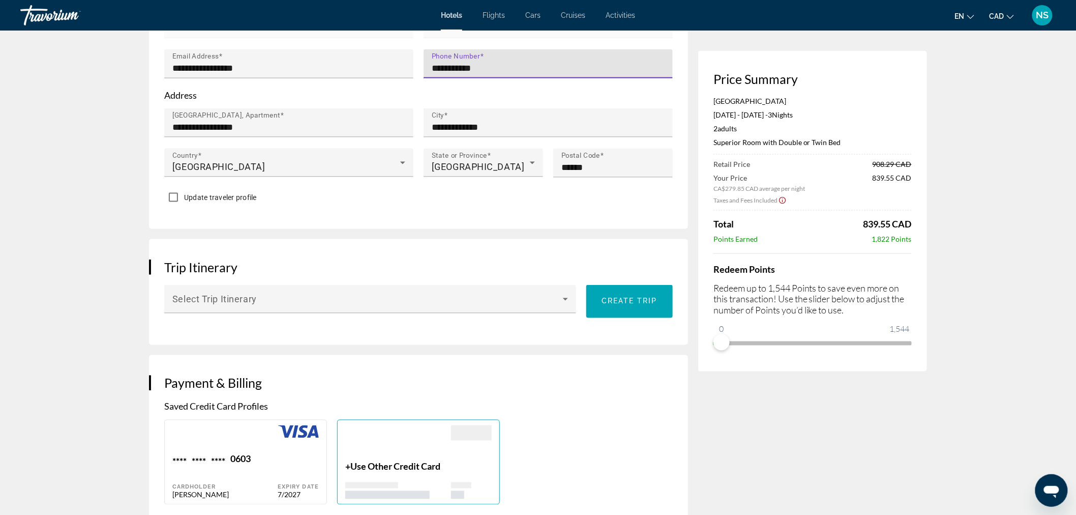
scroll to position [509, 0]
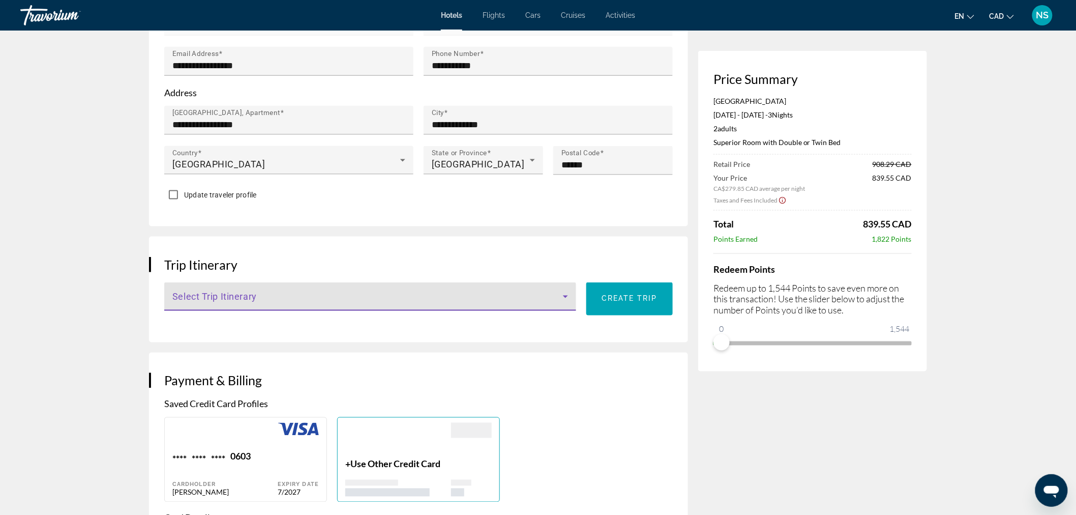
click at [568, 294] on icon "Main content" at bounding box center [566, 296] width 12 height 12
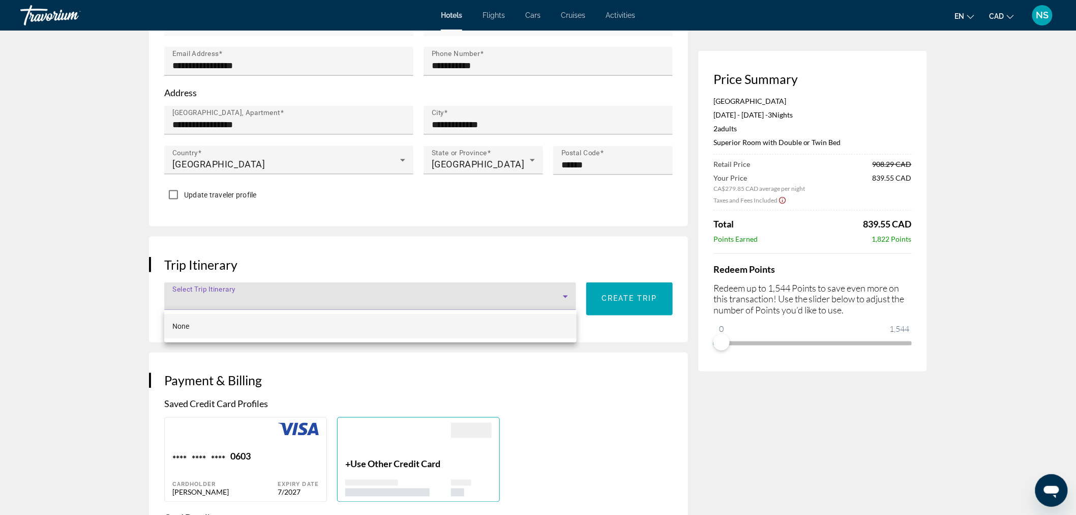
click at [441, 261] on div at bounding box center [538, 257] width 1076 height 515
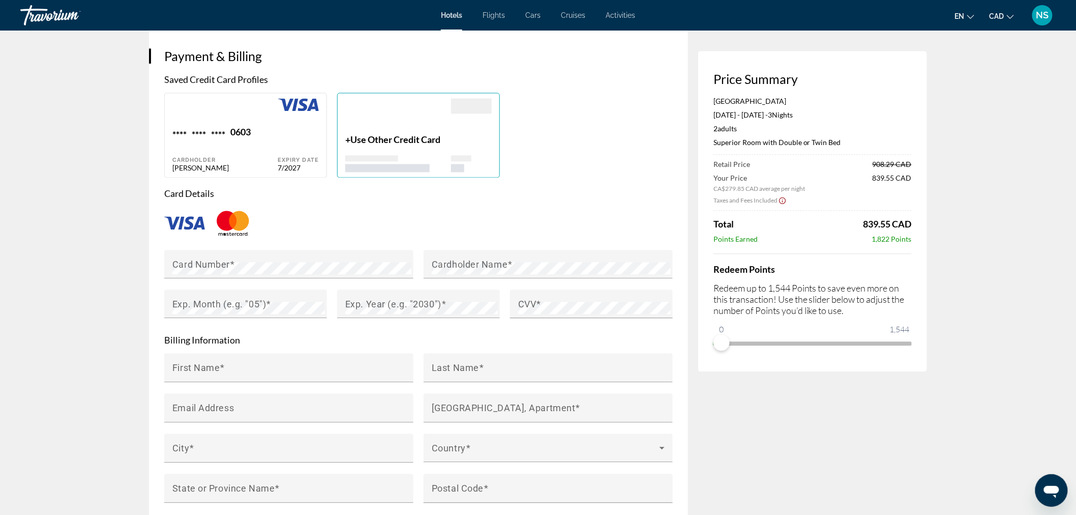
scroll to position [848, 0]
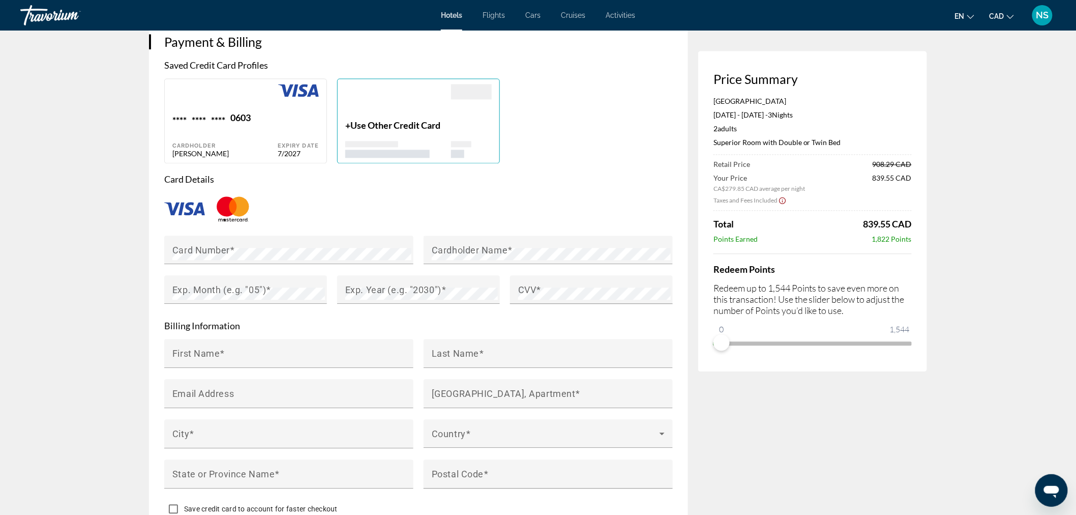
click at [268, 129] on div "**** **** **** 0603 Cardholder Natalie Smolett" at bounding box center [224, 134] width 105 height 45
type input "*******"
type input "**********"
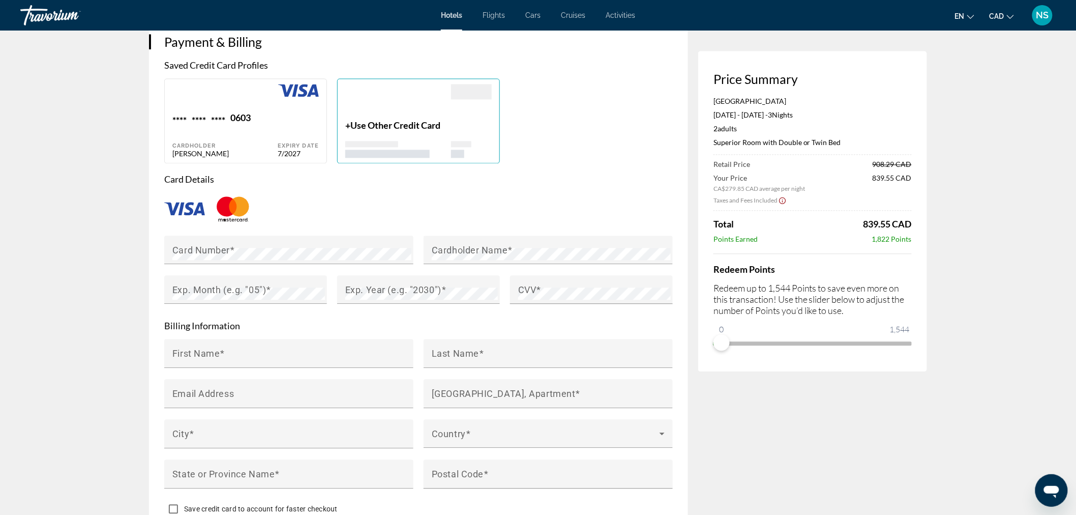
type input "**********"
type input "******"
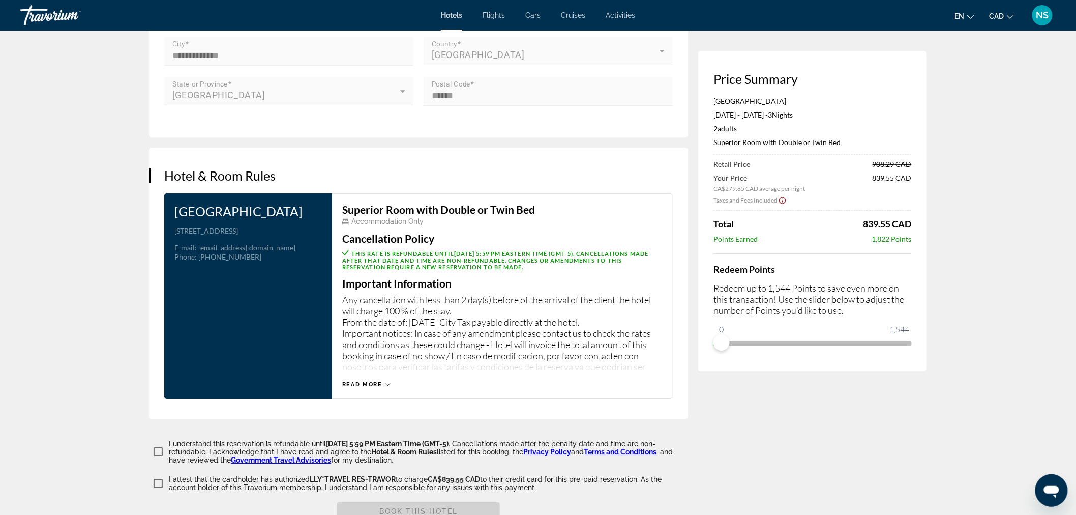
scroll to position [1243, 0]
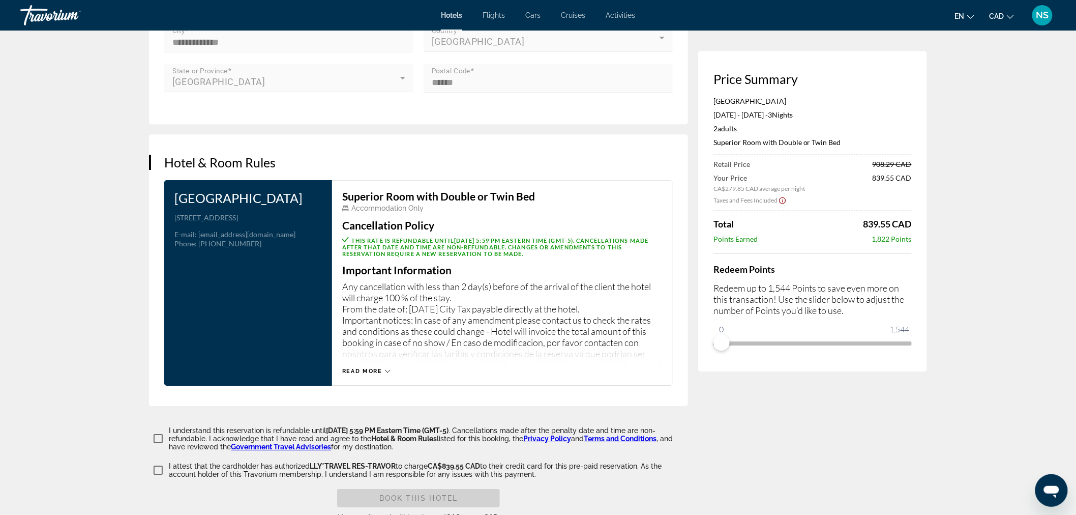
click at [383, 368] on div "Read more" at bounding box center [366, 371] width 48 height 7
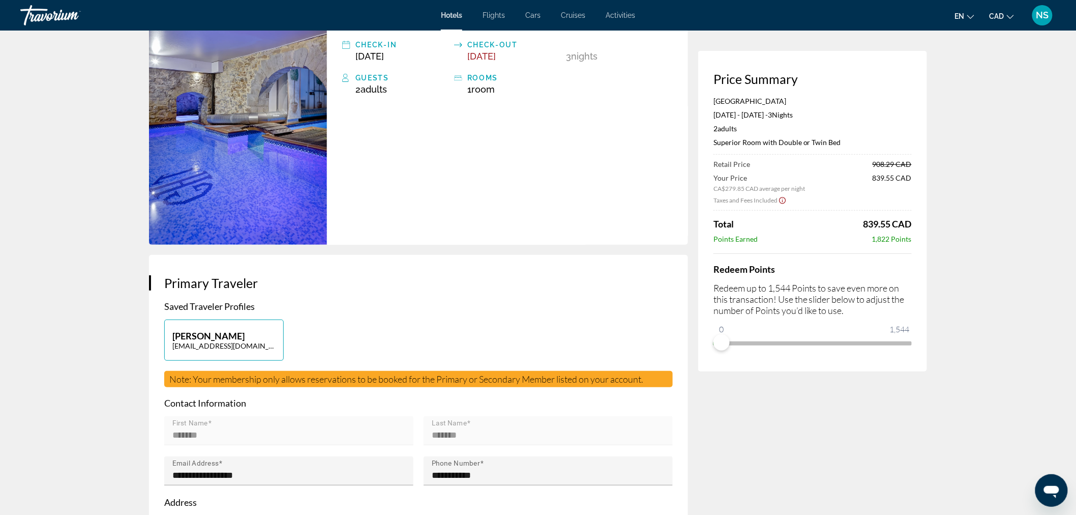
scroll to position [0, 0]
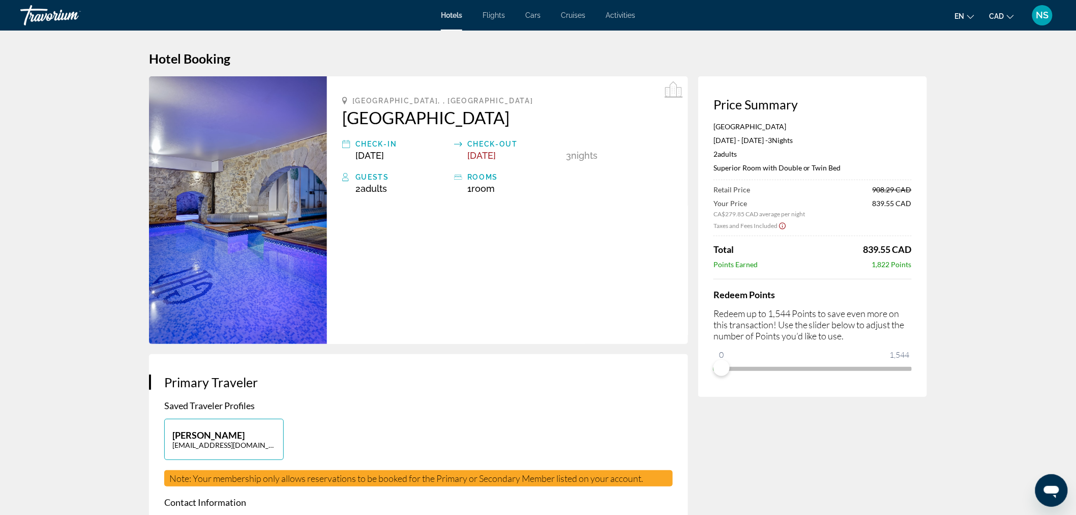
click at [911, 367] on div "Skip to main content Hotels Flights Cars Cruises Activities Hotels Flights Cars…" at bounding box center [538, 257] width 1076 height 515
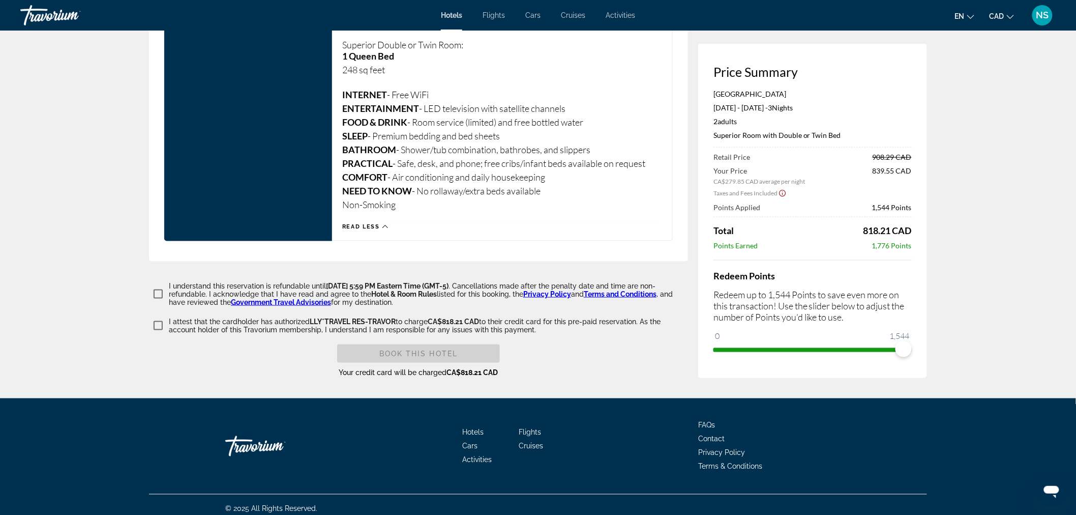
scroll to position [2061, 0]
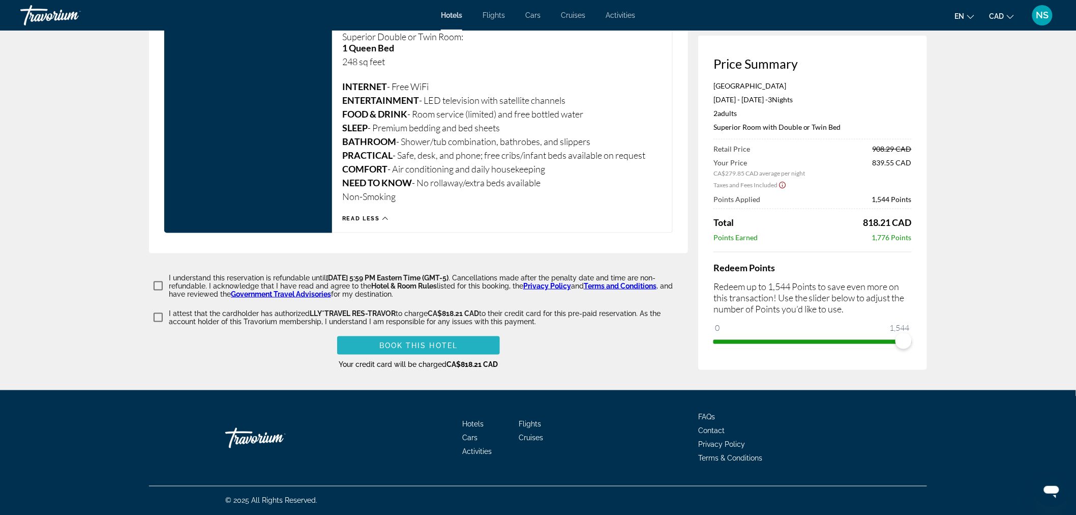
click at [424, 346] on span "Book this hotel" at bounding box center [419, 345] width 79 height 8
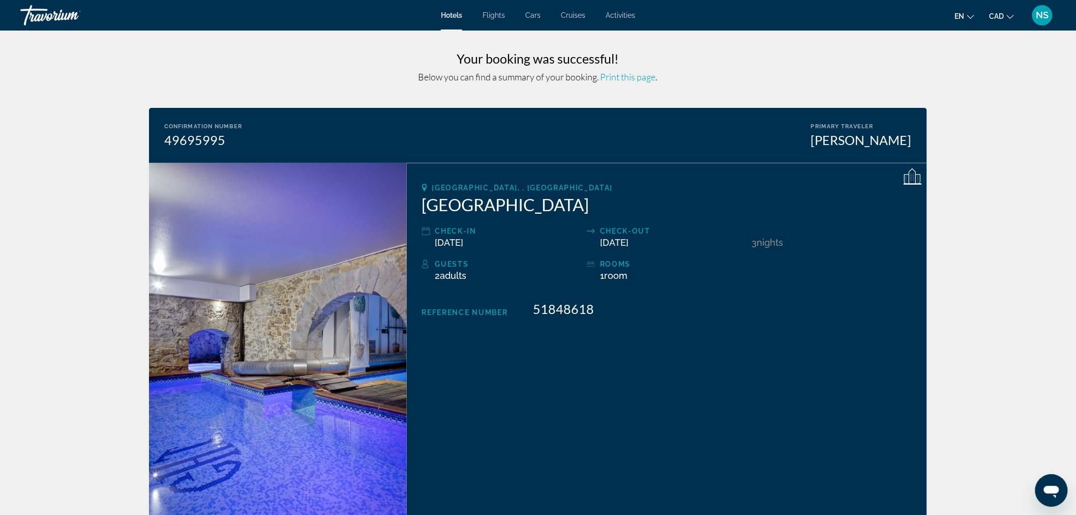
click at [1044, 14] on span "NS" at bounding box center [1043, 15] width 13 height 10
click at [999, 100] on link "My Account" at bounding box center [980, 98] width 50 height 13
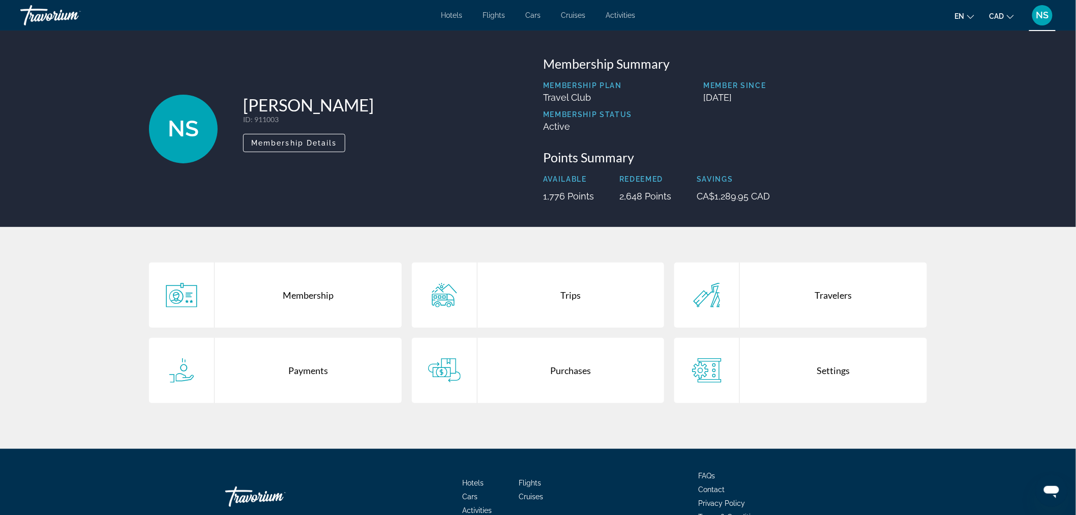
click at [575, 295] on div "Trips" at bounding box center [571, 294] width 187 height 65
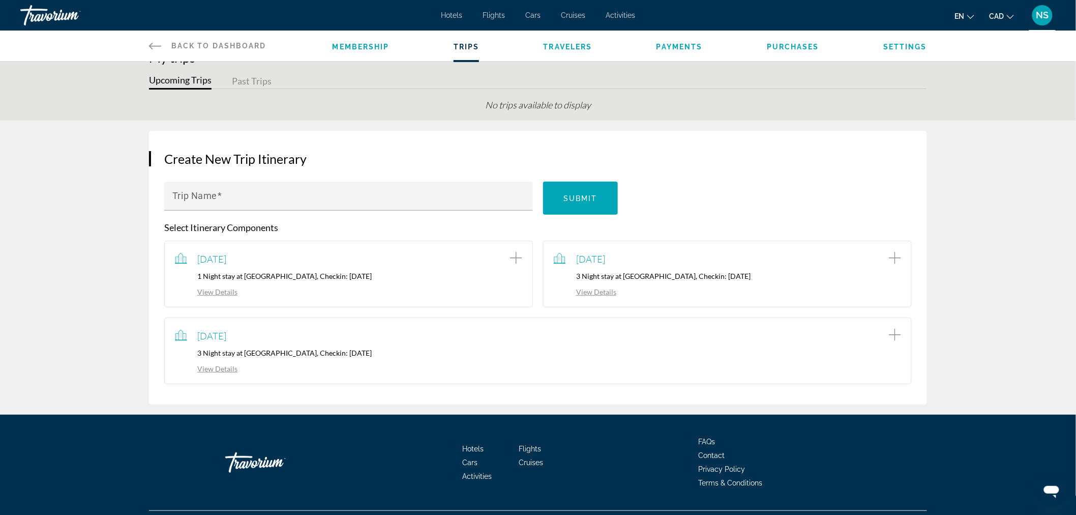
scroll to position [46, 0]
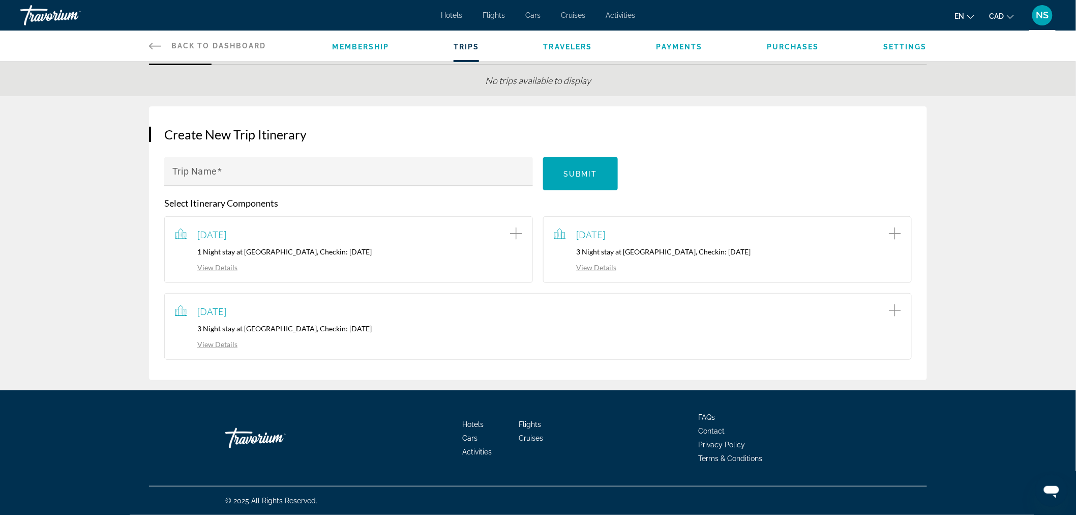
click at [604, 270] on link "View Details" at bounding box center [585, 267] width 63 height 9
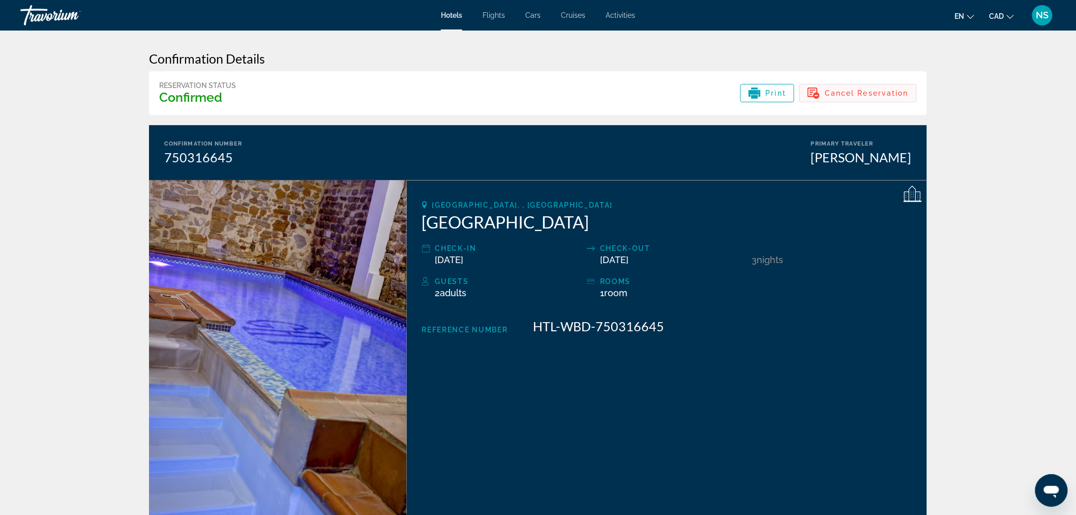
click at [874, 91] on span "Cancel Reservation" at bounding box center [867, 93] width 84 height 8
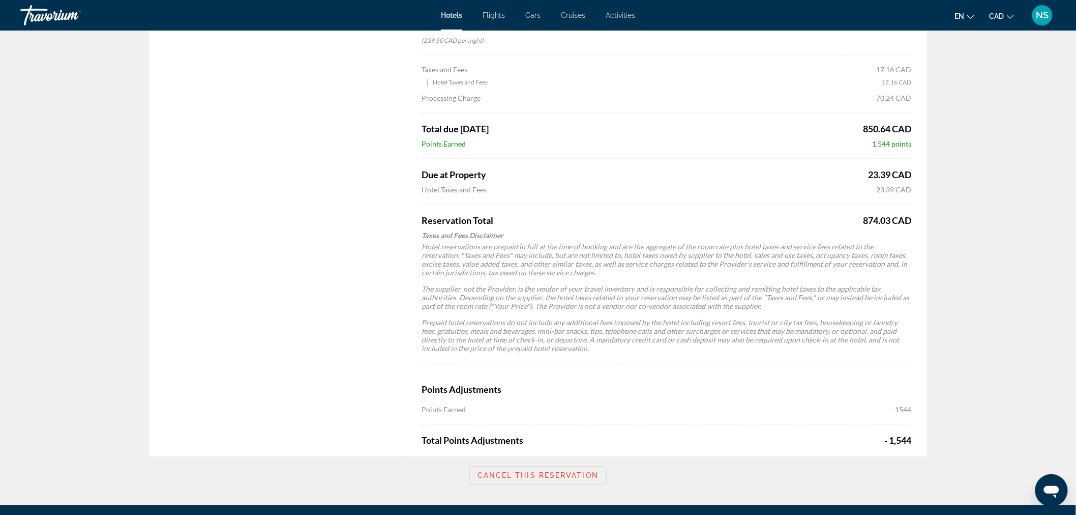
scroll to position [848, 0]
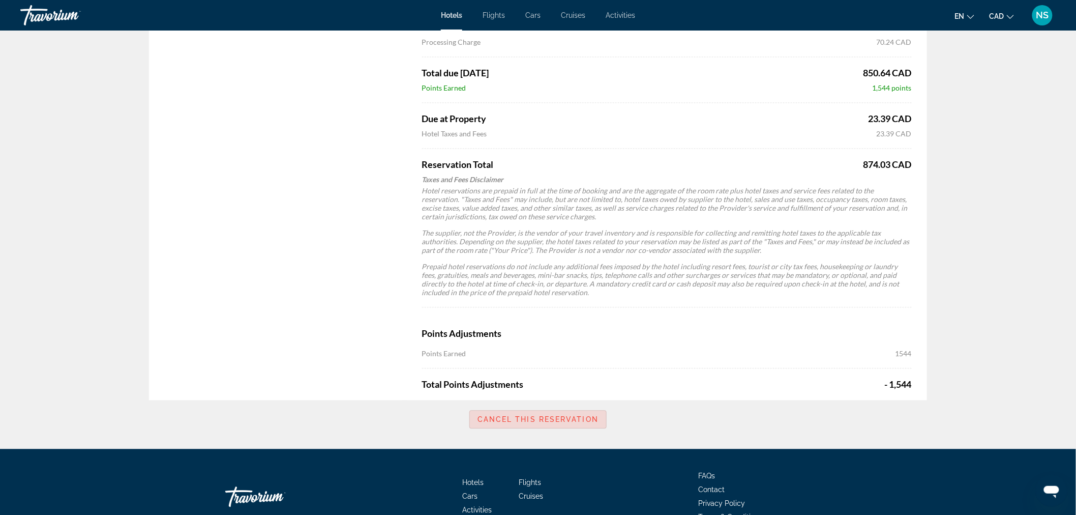
click at [540, 416] on span "Cancel this reservation" at bounding box center [538, 419] width 121 height 8
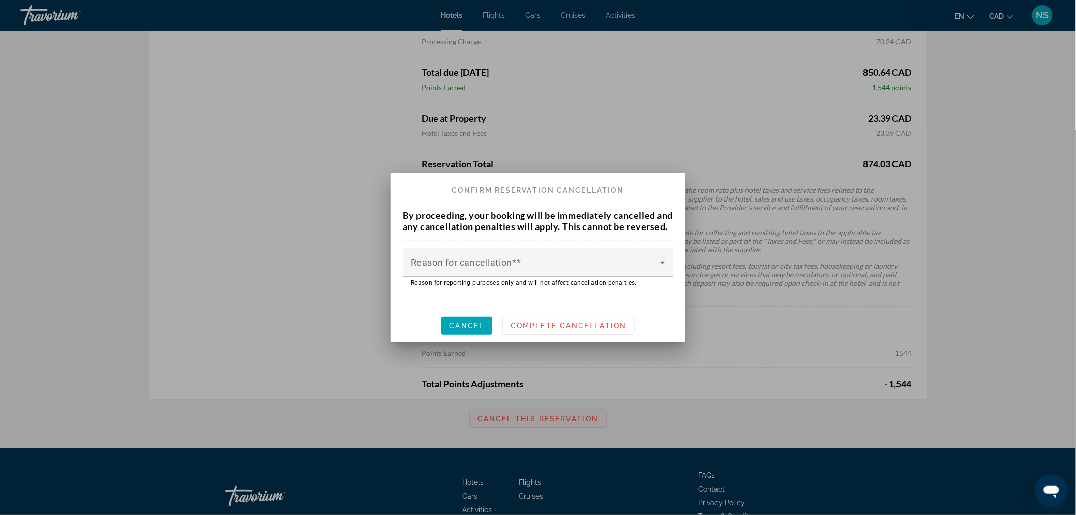
scroll to position [0, 0]
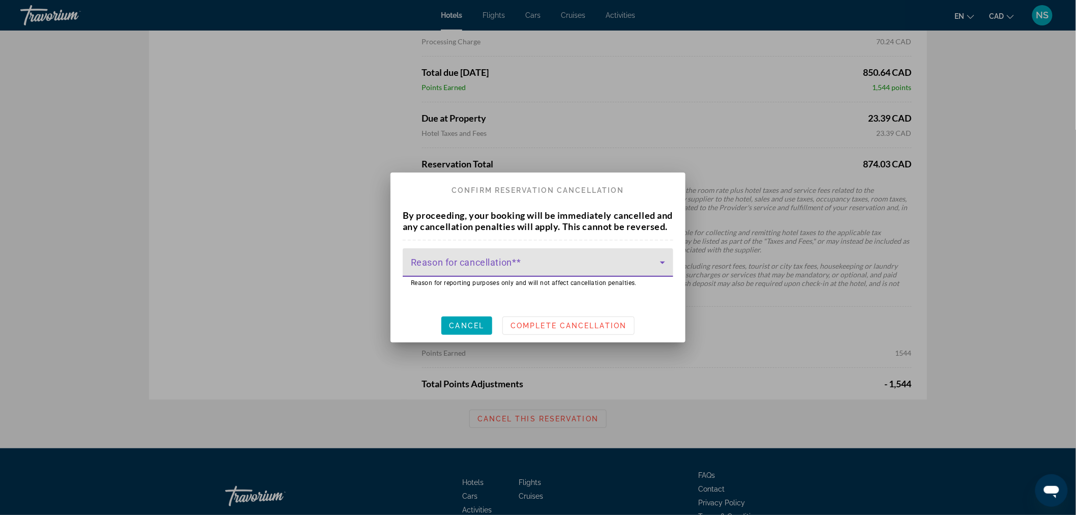
click at [568, 266] on span at bounding box center [535, 266] width 249 height 12
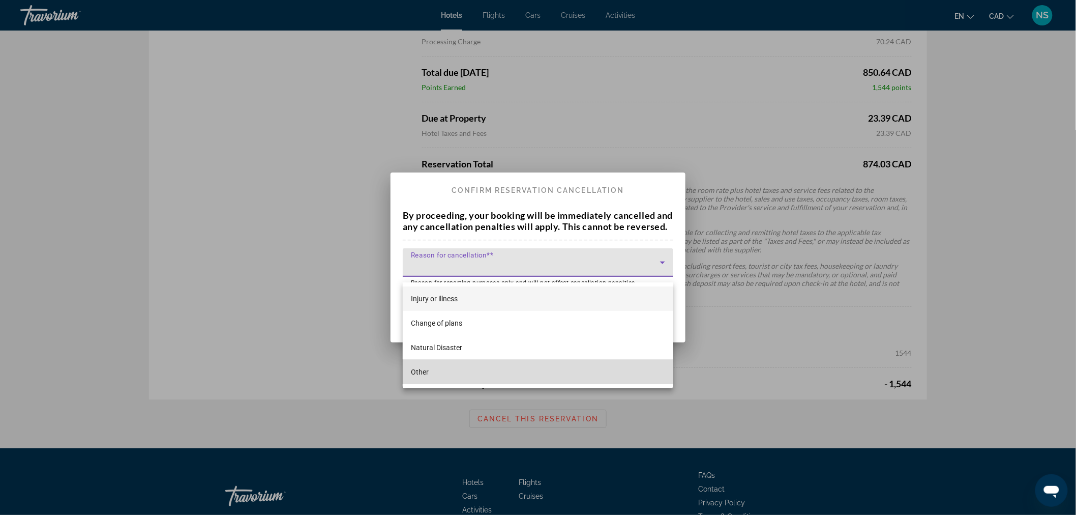
click at [460, 370] on mat-option "Other" at bounding box center [538, 372] width 271 height 24
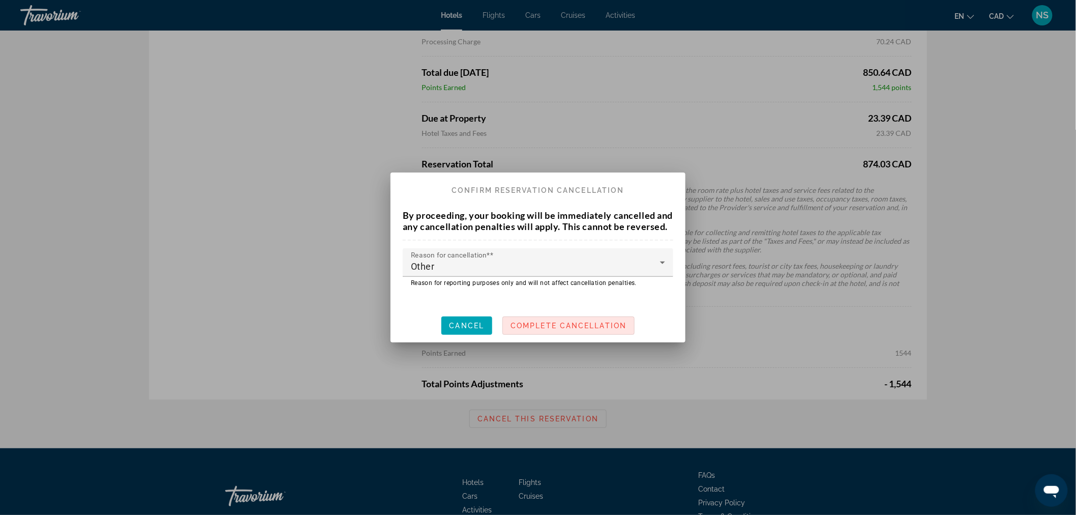
click at [584, 330] on span "Complete Cancellation" at bounding box center [569, 326] width 116 height 8
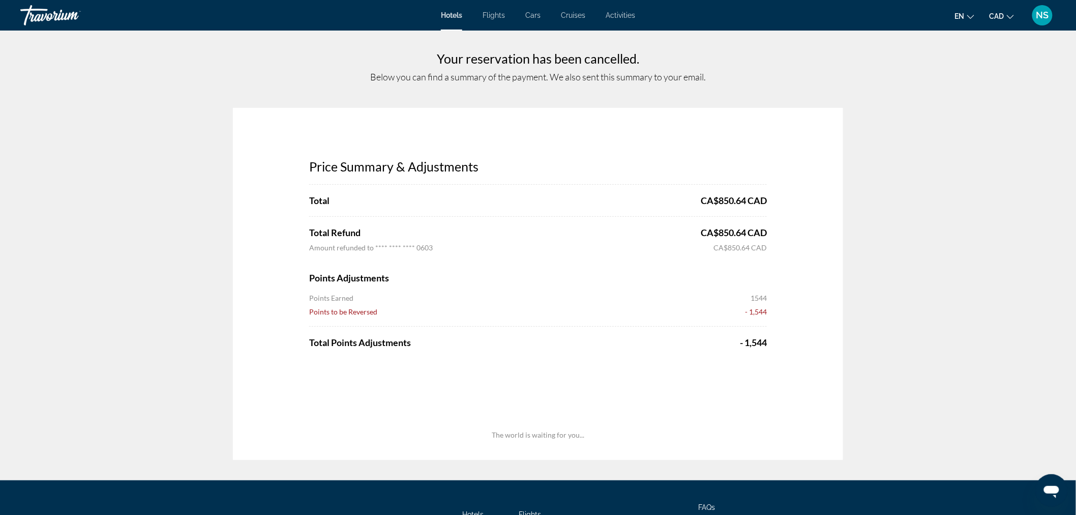
click at [1044, 16] on span "NS" at bounding box center [1043, 15] width 13 height 10
click at [997, 99] on link "My Account" at bounding box center [980, 98] width 50 height 13
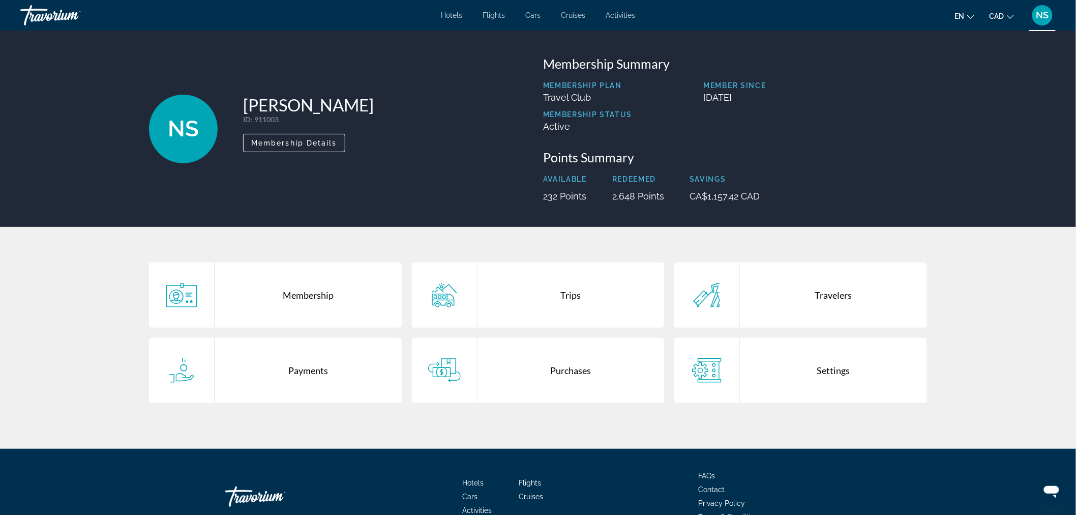
click at [305, 293] on div "Membership" at bounding box center [308, 294] width 187 height 65
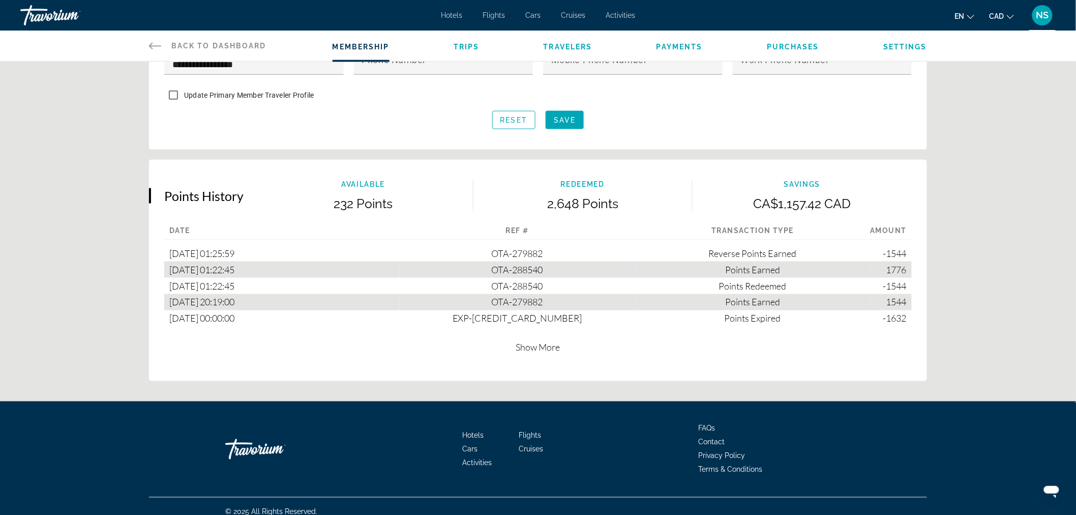
scroll to position [512, 0]
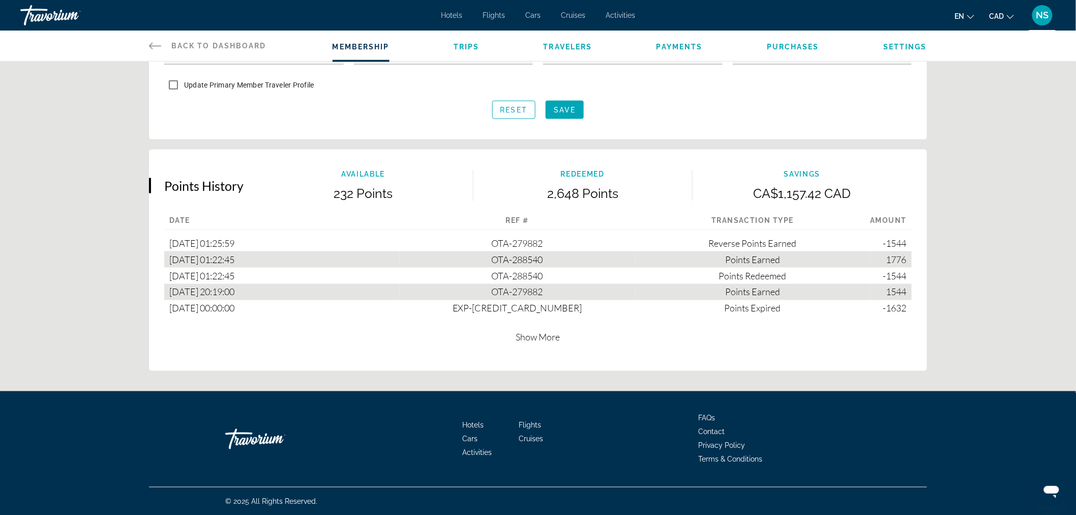
click at [543, 341] on span "Show More" at bounding box center [538, 337] width 44 height 11
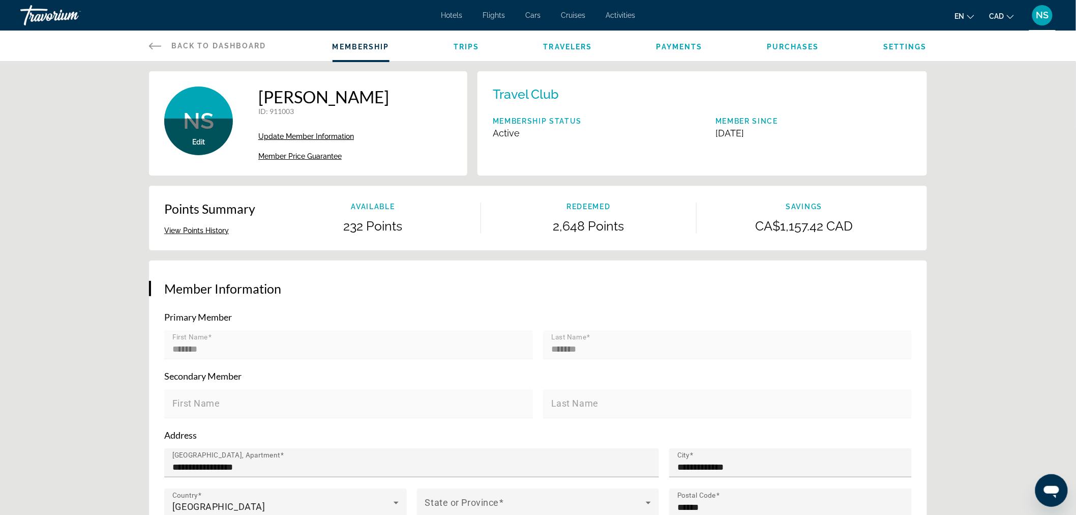
scroll to position [0, 0]
click at [182, 230] on button "View Points History" at bounding box center [196, 230] width 65 height 9
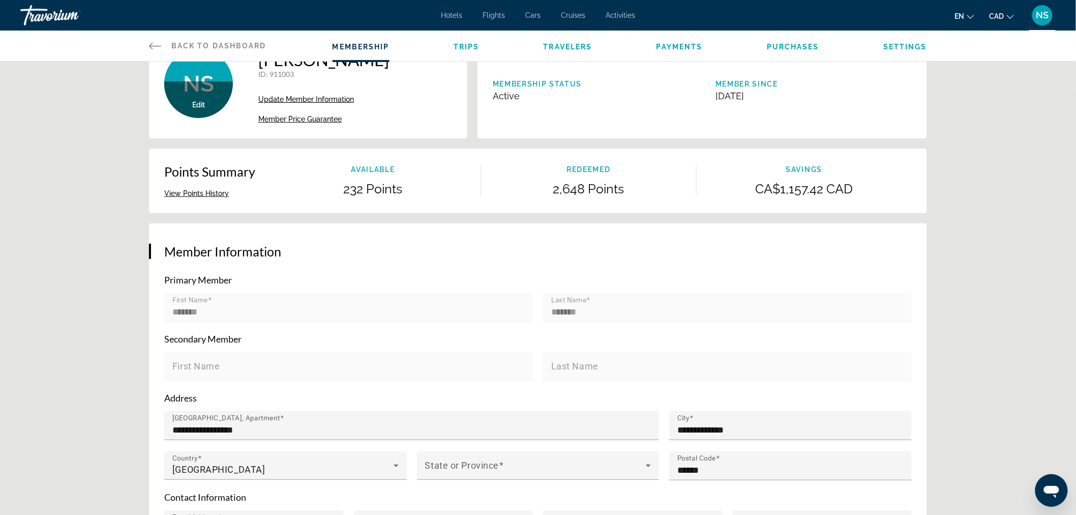
scroll to position [34, 0]
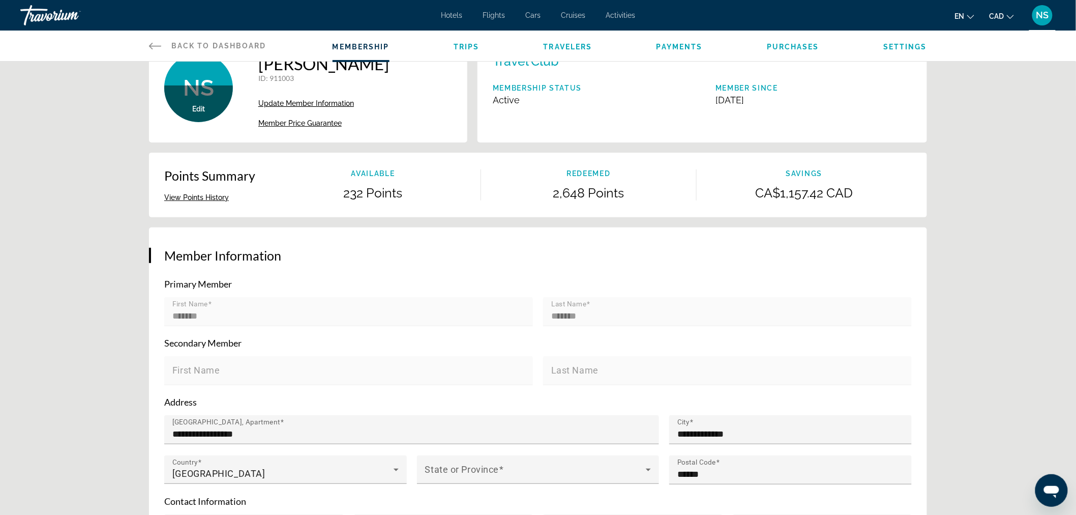
click at [1046, 14] on span "NS" at bounding box center [1043, 15] width 13 height 10
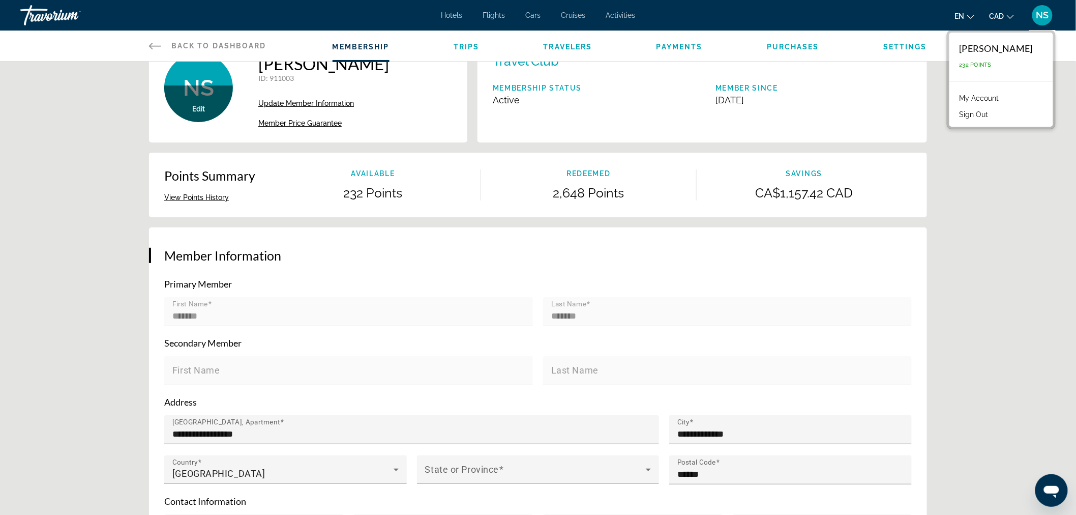
click at [999, 96] on link "My Account" at bounding box center [980, 98] width 50 height 13
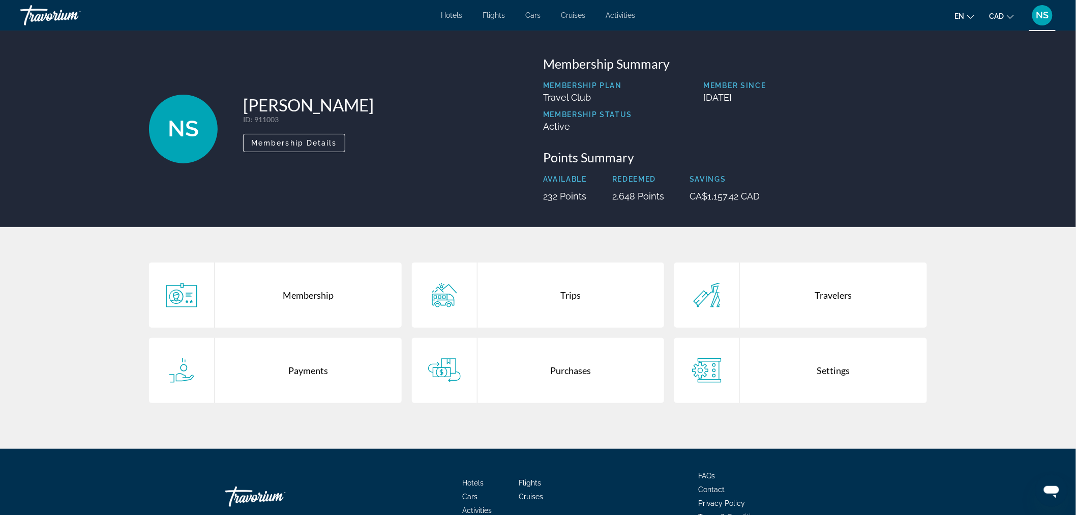
click at [575, 297] on div "Trips" at bounding box center [571, 294] width 187 height 65
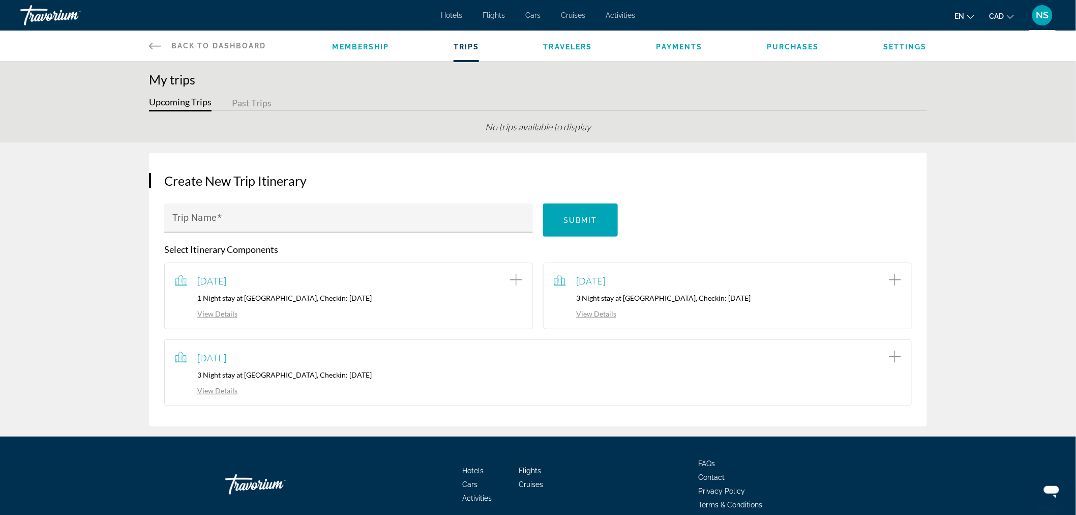
click at [787, 47] on span "Purchases" at bounding box center [793, 47] width 52 height 8
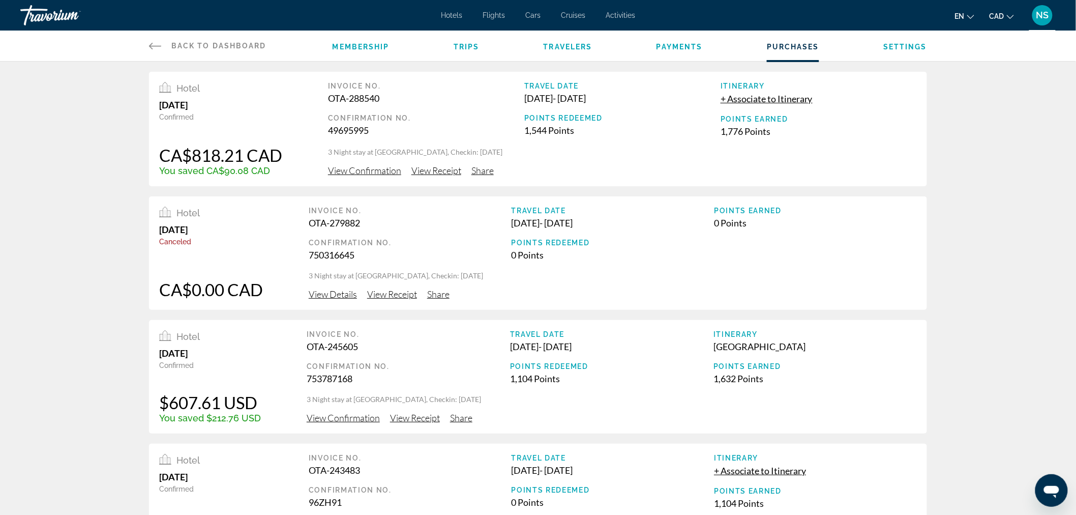
click at [374, 170] on span "View Confirmation" at bounding box center [364, 170] width 73 height 11
click at [791, 99] on span "+ Associate to Itinerary" at bounding box center [767, 98] width 92 height 11
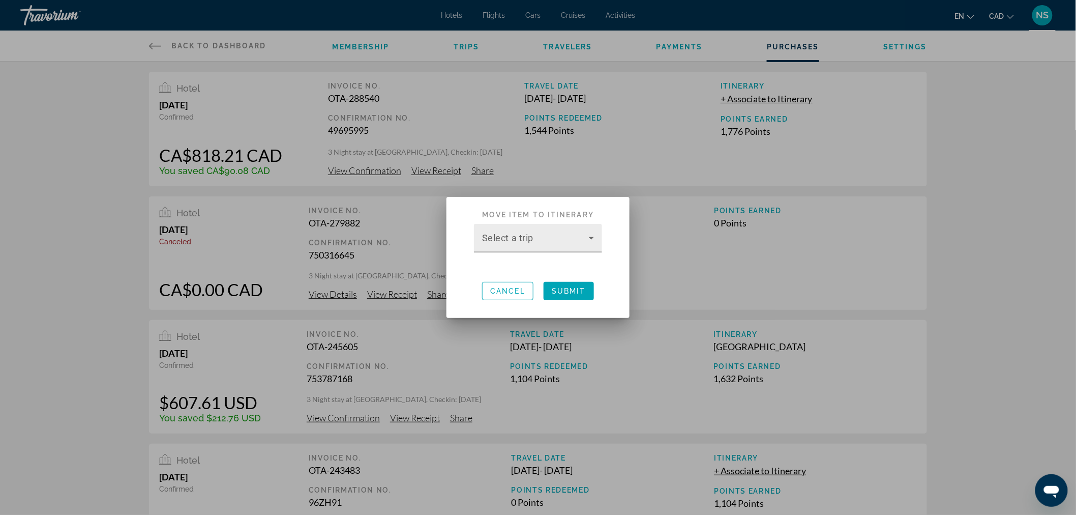
click at [495, 242] on span at bounding box center [535, 242] width 107 height 12
click at [535, 242] on span at bounding box center [535, 242] width 107 height 12
click at [465, 47] on div at bounding box center [538, 257] width 1076 height 515
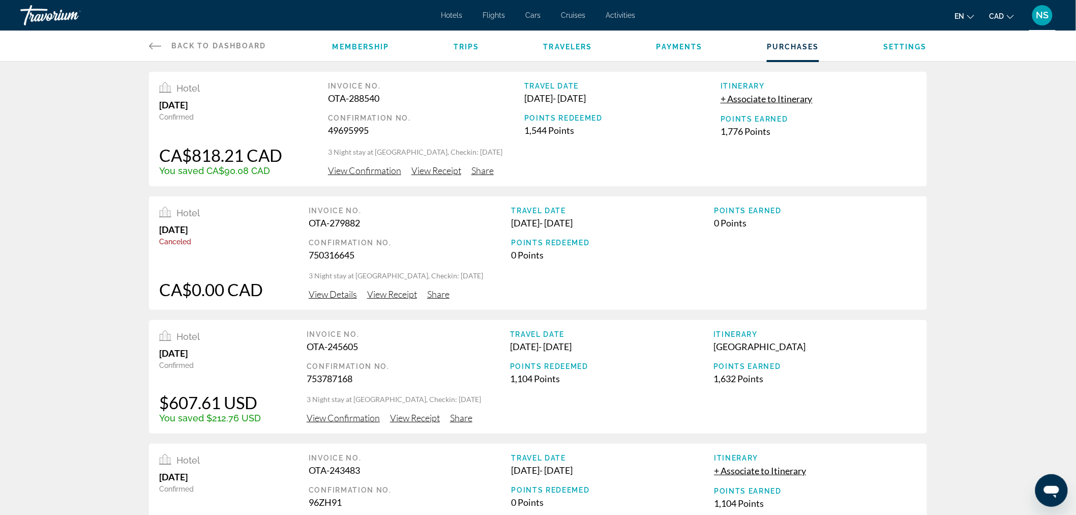
click at [470, 48] on span "Trips" at bounding box center [467, 47] width 26 height 8
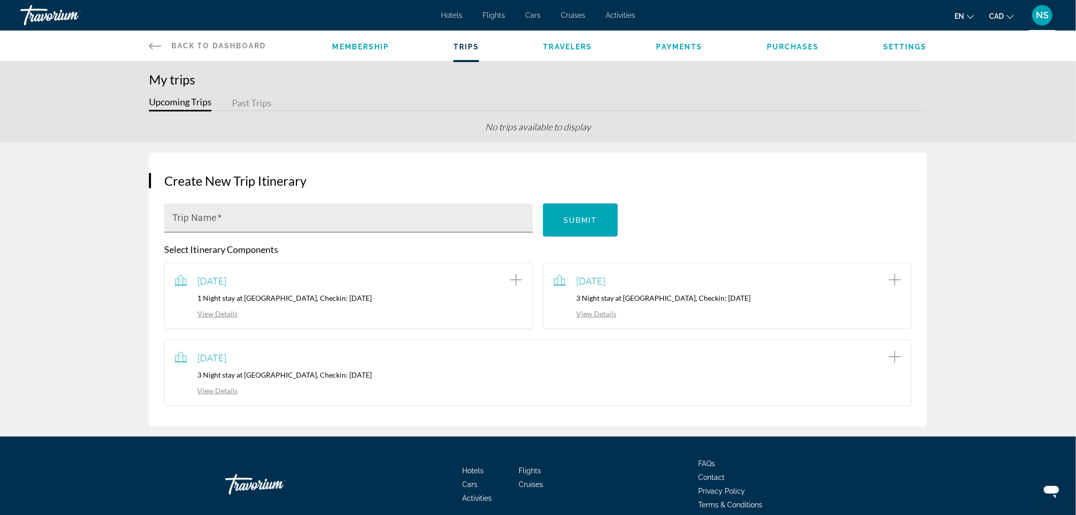
click at [292, 220] on input "Trip Name" at bounding box center [351, 222] width 359 height 12
type input "**********"
click at [581, 217] on span "Submit" at bounding box center [581, 220] width 34 height 8
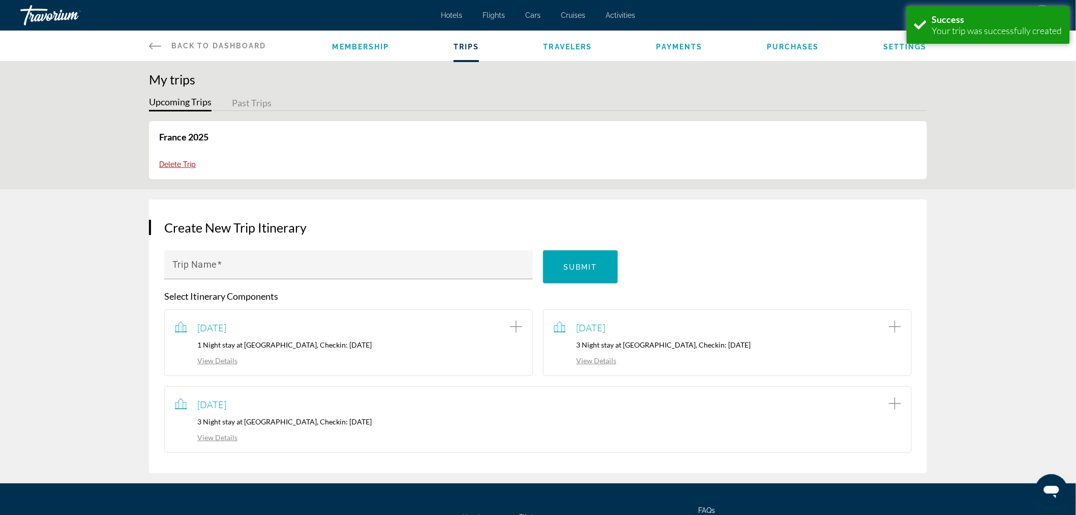
click at [785, 40] on li "Purchases" at bounding box center [793, 45] width 52 height 11
click at [789, 43] on span "Purchases" at bounding box center [793, 47] width 52 height 8
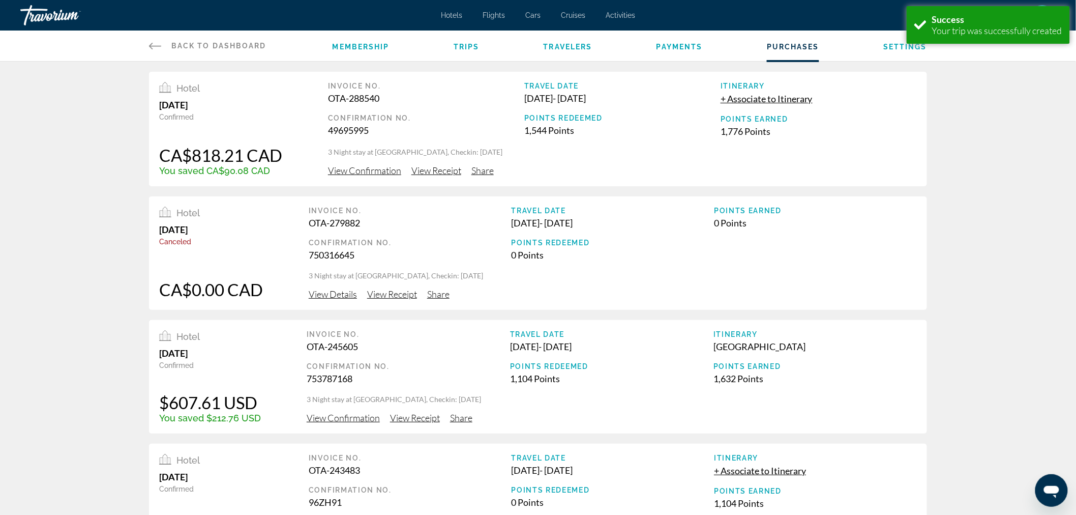
click at [777, 100] on span "+ Associate to Itinerary" at bounding box center [767, 98] width 92 height 11
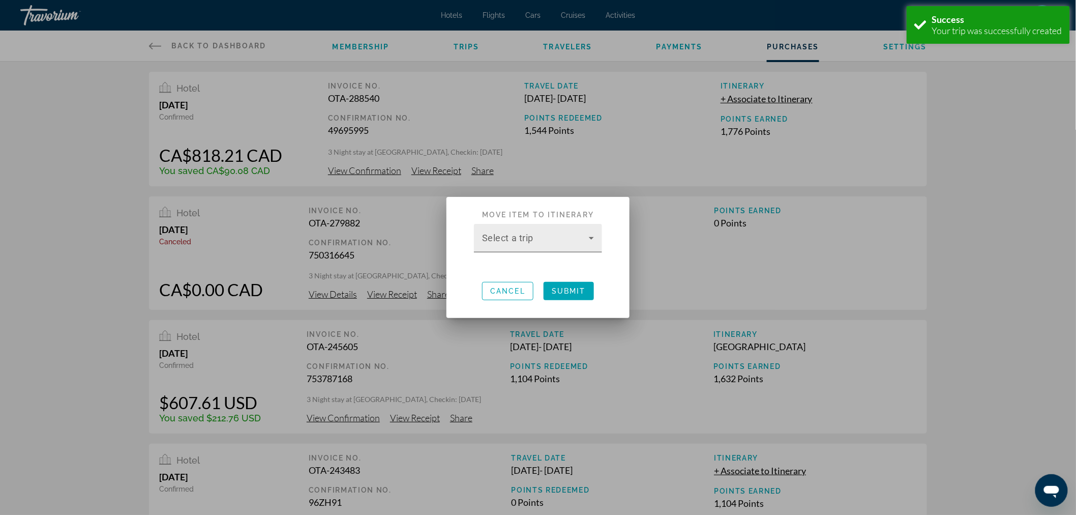
click at [547, 243] on span at bounding box center [535, 242] width 107 height 12
click at [526, 265] on mat-option "France 2025" at bounding box center [538, 268] width 128 height 24
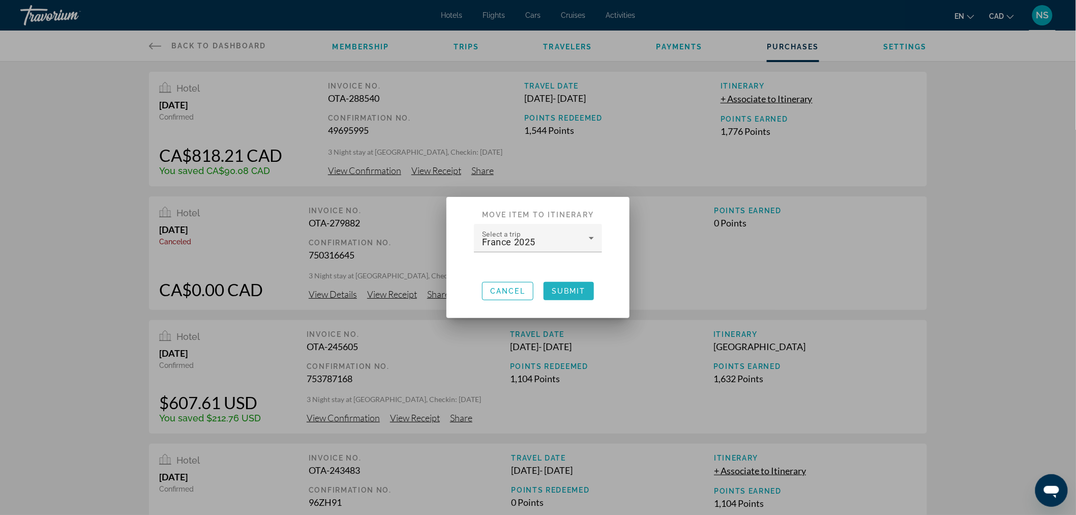
click at [576, 295] on span "Submit" at bounding box center [569, 291] width 34 height 8
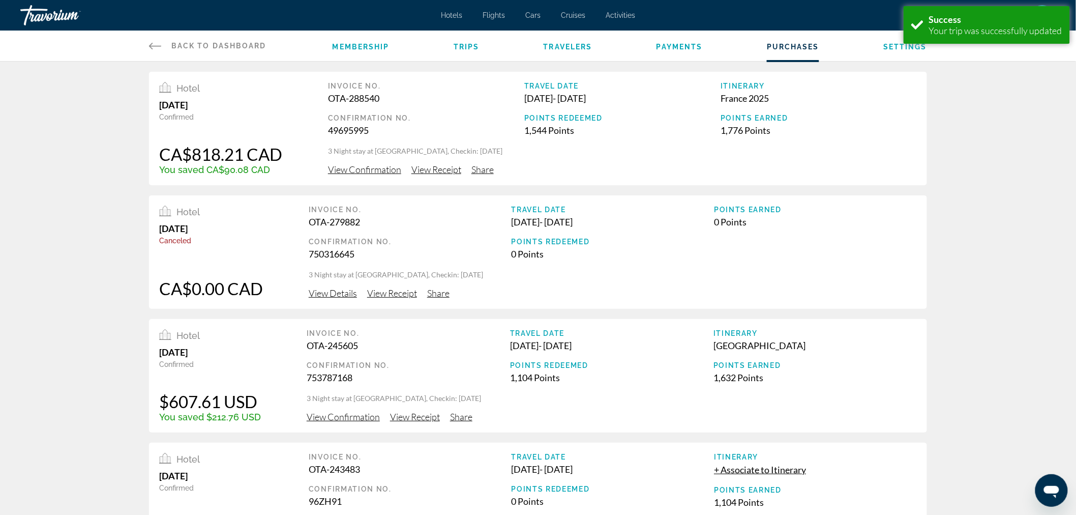
click at [467, 49] on span "Trips" at bounding box center [467, 47] width 26 height 8
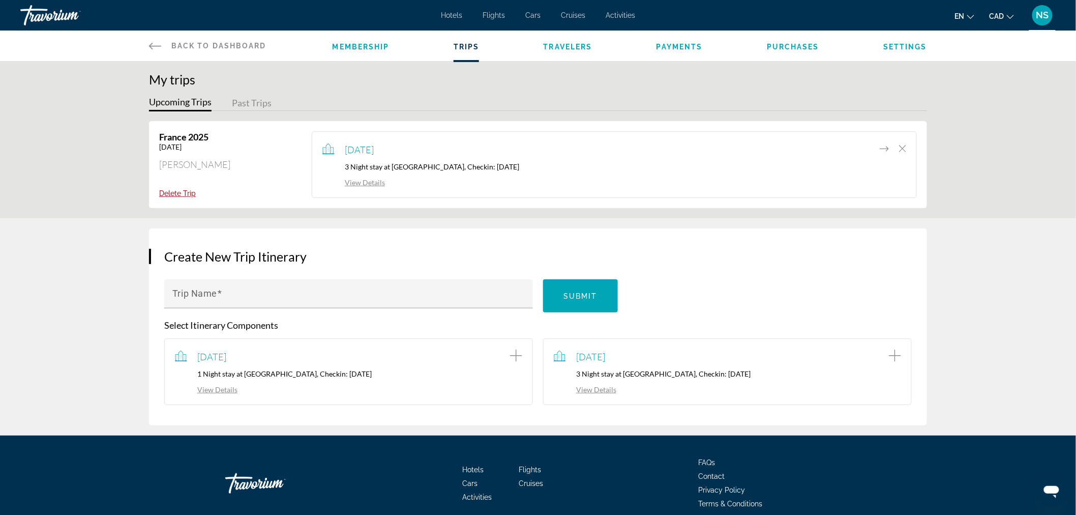
click at [255, 103] on button "Past Trips" at bounding box center [252, 104] width 40 height 16
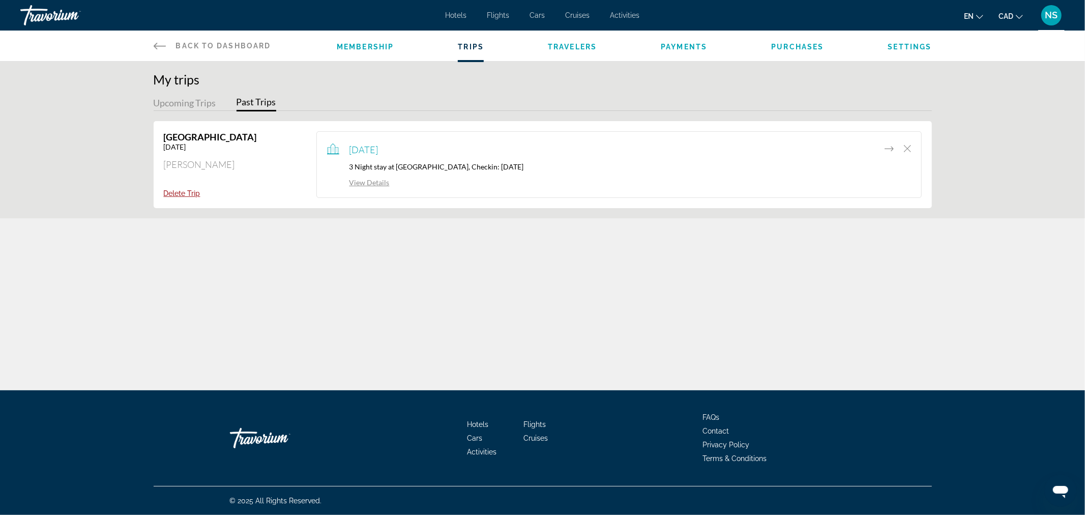
click at [455, 13] on span "Hotels" at bounding box center [456, 15] width 21 height 8
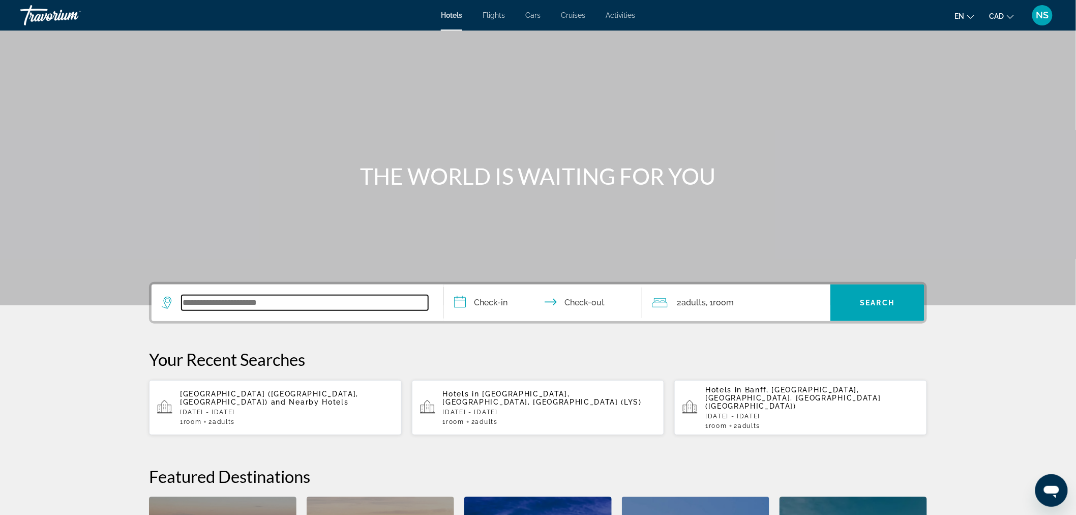
click at [309, 307] on input "Search widget" at bounding box center [305, 302] width 247 height 15
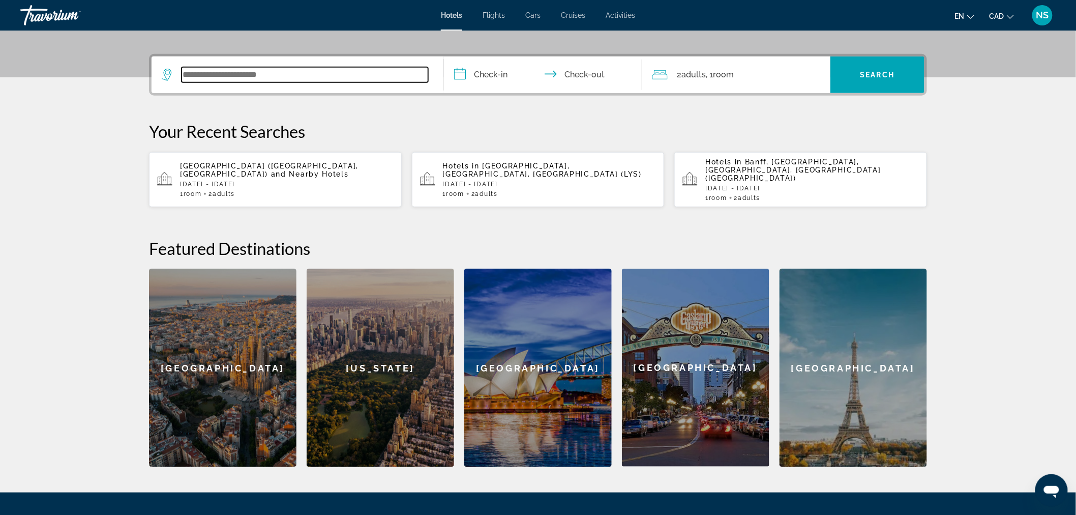
scroll to position [248, 0]
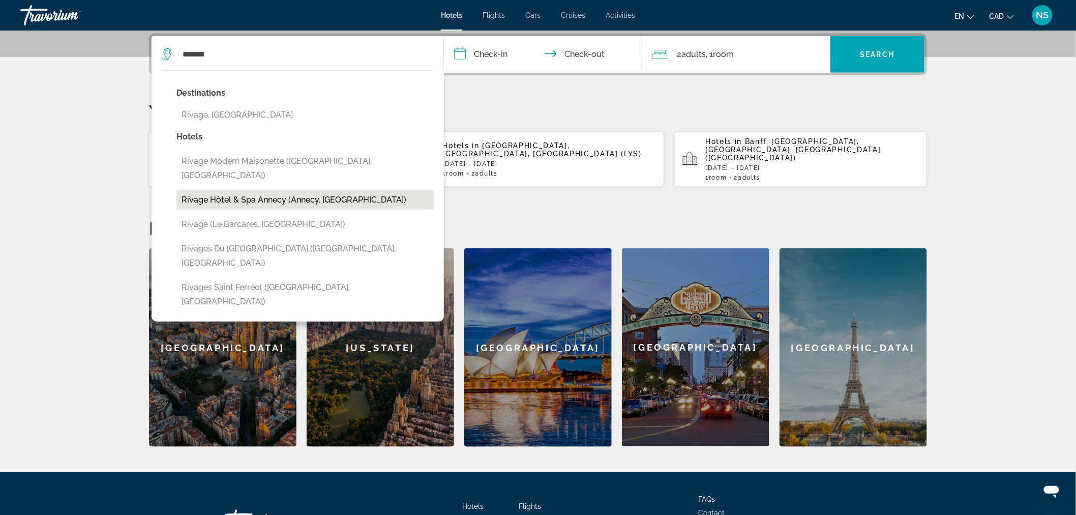
click at [280, 190] on button "Rivage Hôtel & Spa Annecy (Annecy, FR)" at bounding box center [305, 199] width 257 height 19
type input "**********"
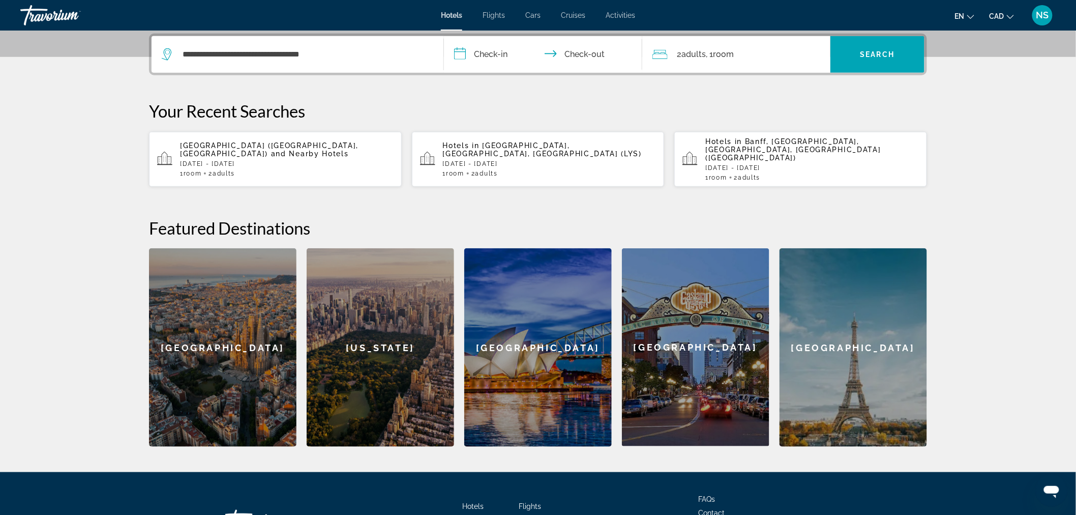
click at [493, 53] on input "**********" at bounding box center [545, 56] width 202 height 40
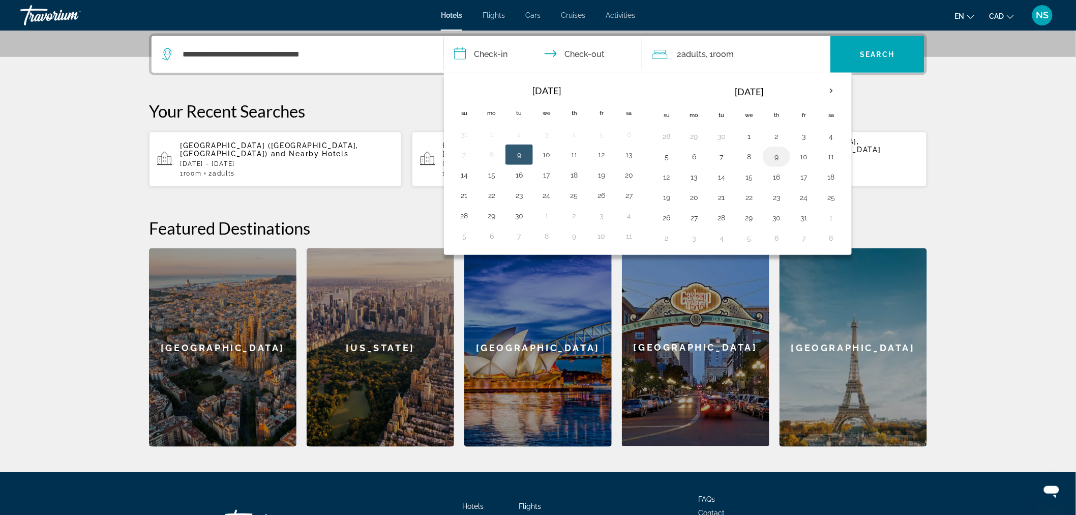
click at [781, 159] on button "9" at bounding box center [777, 157] width 16 height 14
click at [804, 156] on button "10" at bounding box center [804, 157] width 16 height 14
type input "**********"
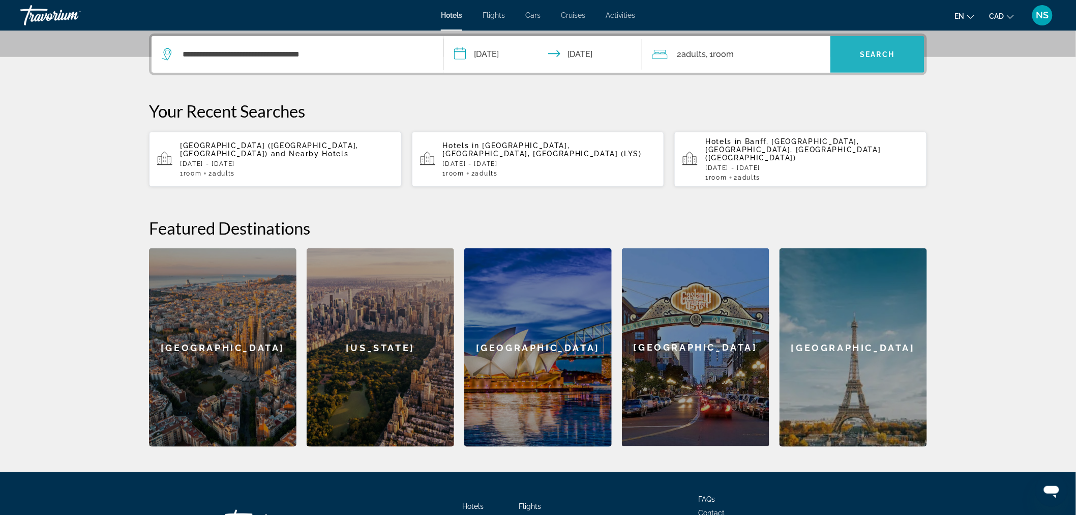
click at [877, 54] on span "Search" at bounding box center [878, 54] width 35 height 8
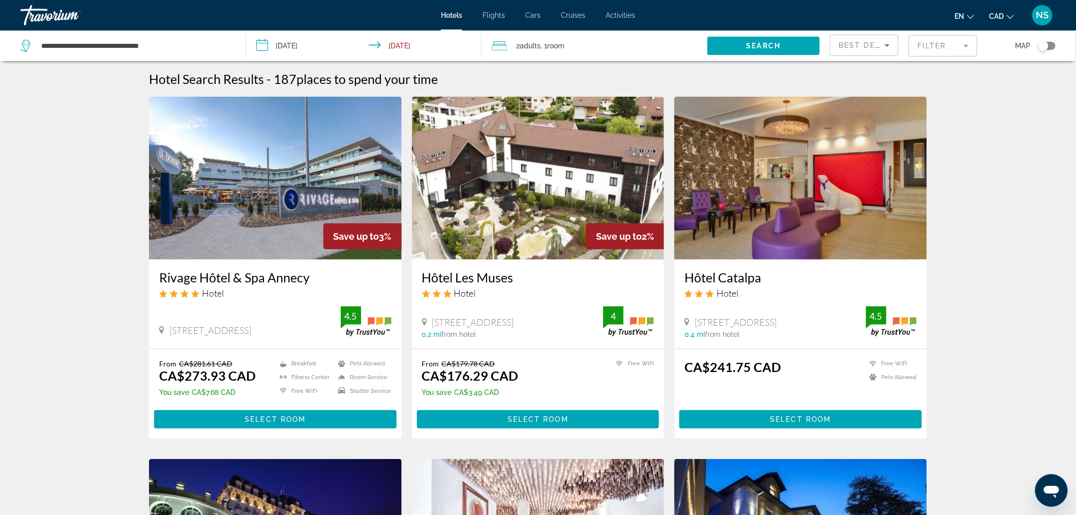
click at [235, 275] on h3 "Rivage Hôtel & Spa Annecy" at bounding box center [275, 277] width 232 height 15
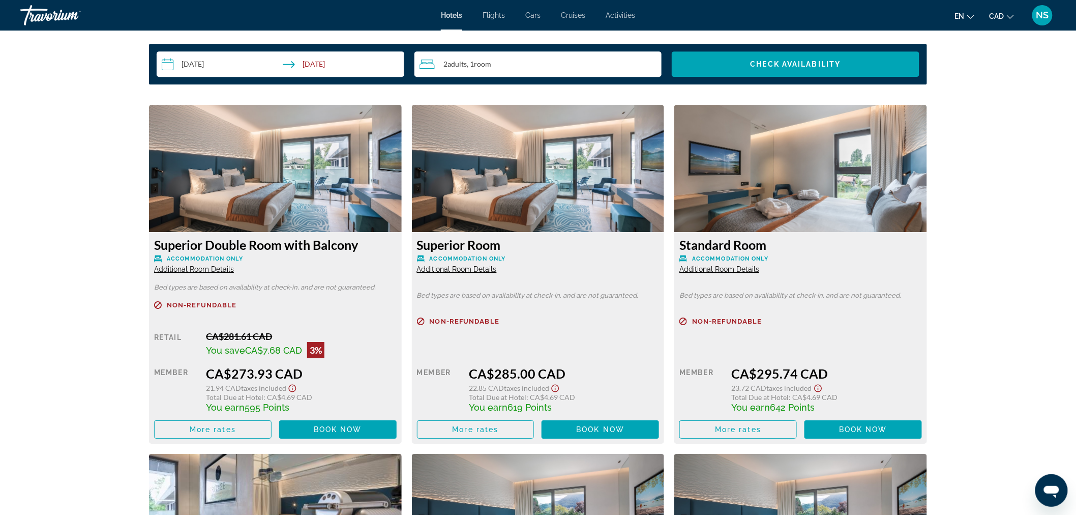
scroll to position [1356, 0]
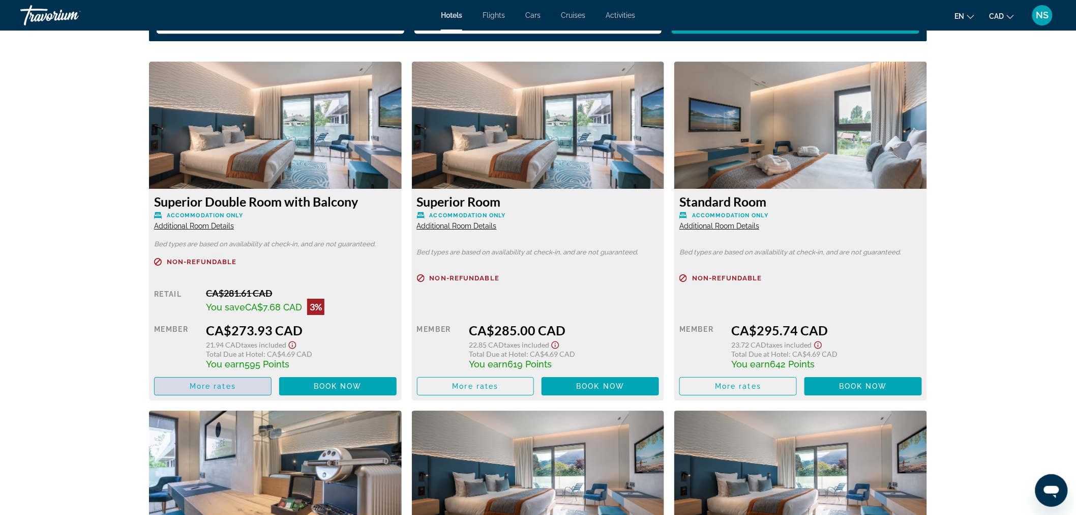
click at [236, 381] on span "Main content" at bounding box center [213, 386] width 116 height 24
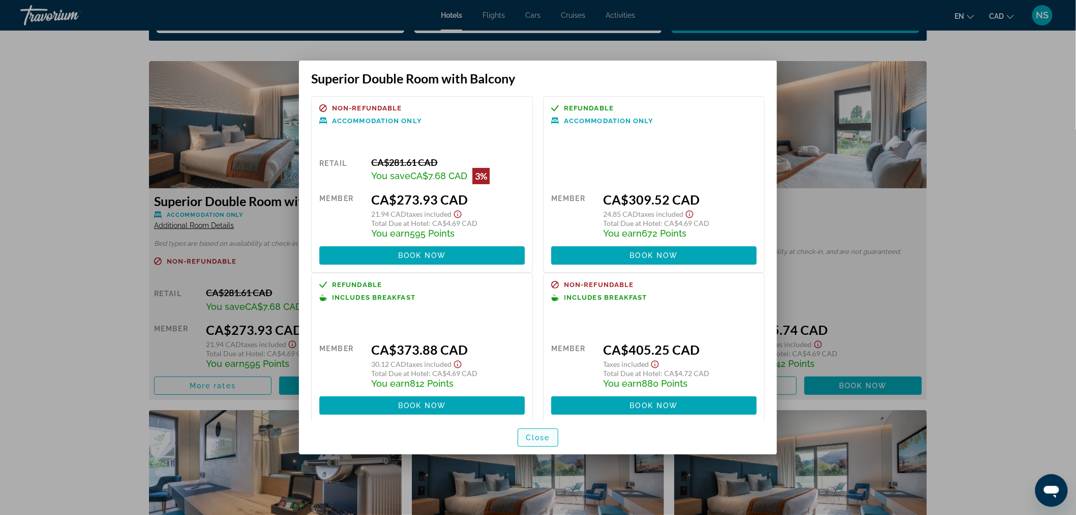
click at [531, 436] on span "Close" at bounding box center [538, 437] width 24 height 8
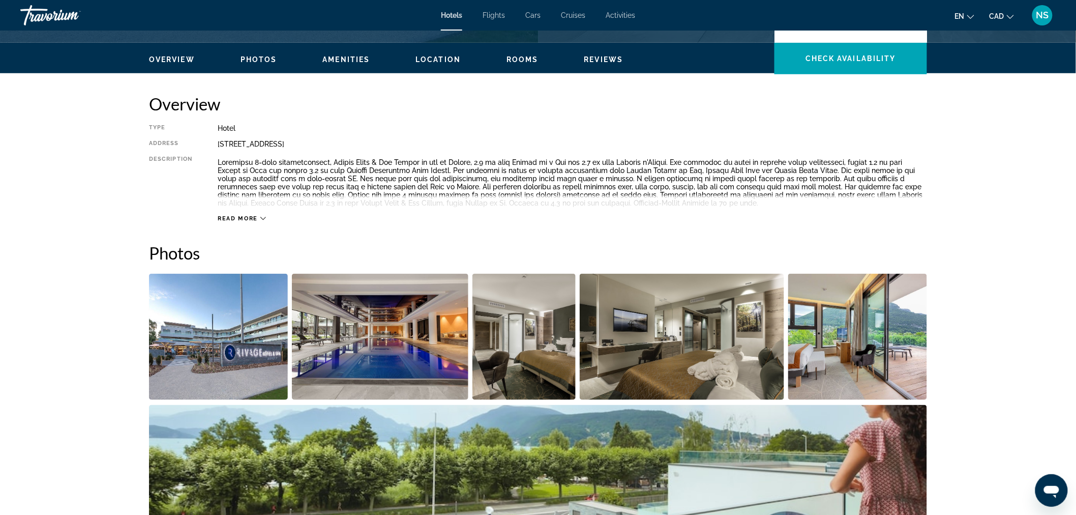
scroll to position [282, 0]
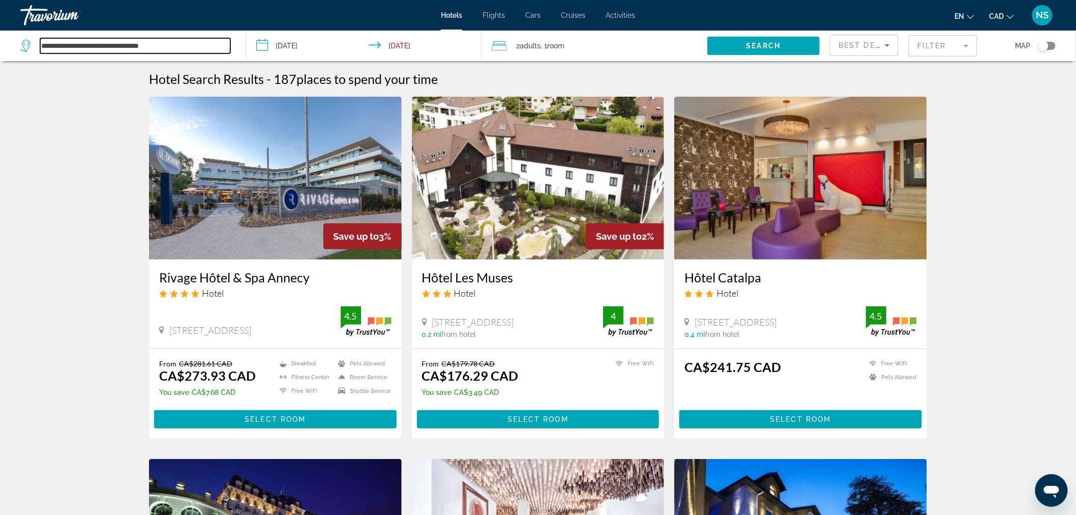
click at [168, 41] on input "**********" at bounding box center [135, 45] width 190 height 15
paste input "Search widget"
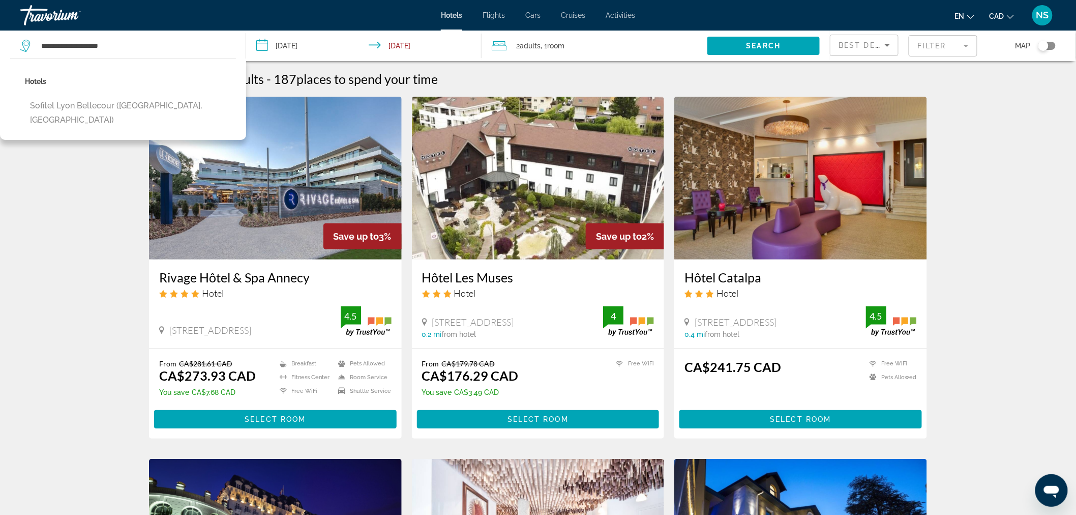
click at [163, 100] on div "Hotels Sofitel Lyon Bellecour (Lyon, FR)" at bounding box center [123, 99] width 246 height 81
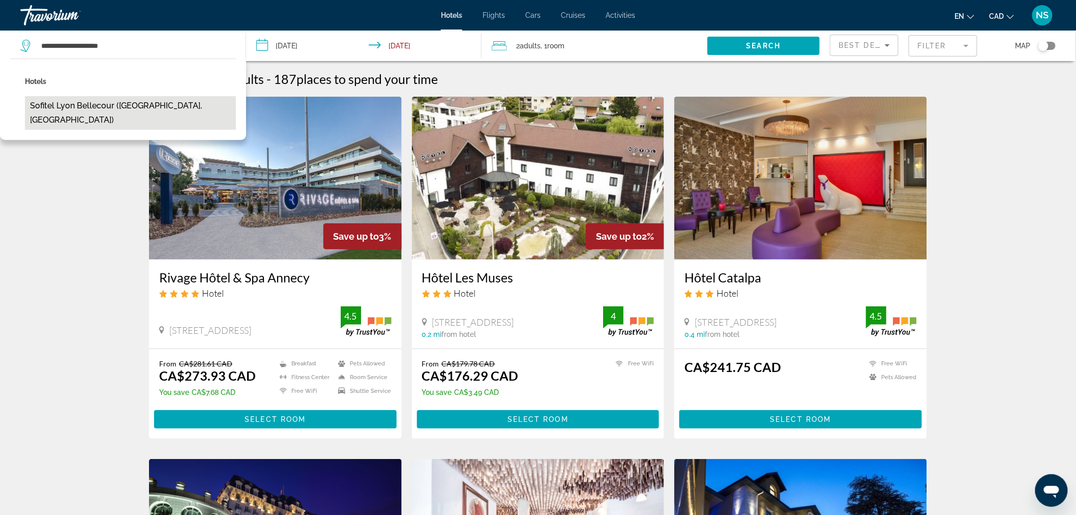
click at [155, 107] on button "Sofitel Lyon Bellecour (Lyon, FR)" at bounding box center [130, 113] width 211 height 34
type input "**********"
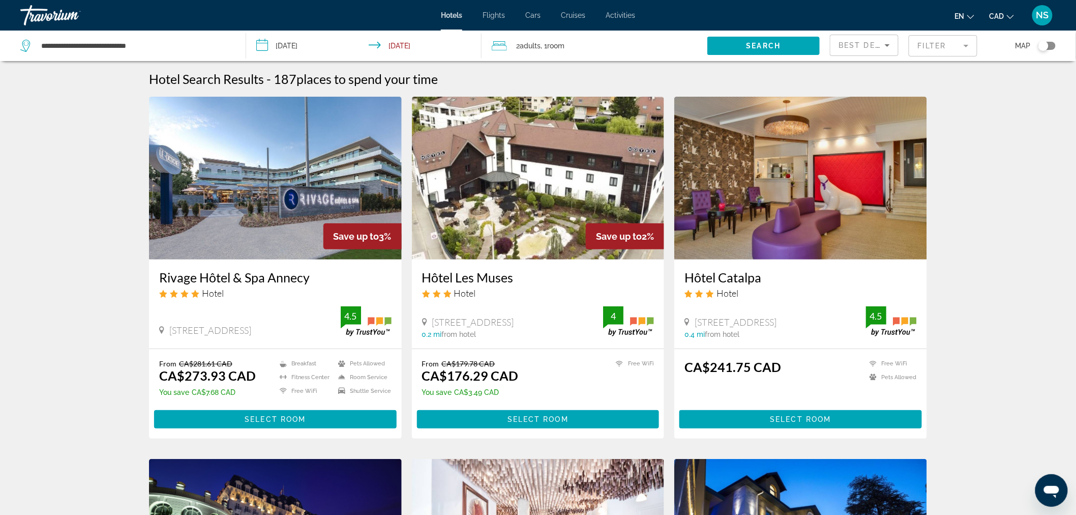
click at [297, 45] on input "**********" at bounding box center [366, 48] width 240 height 34
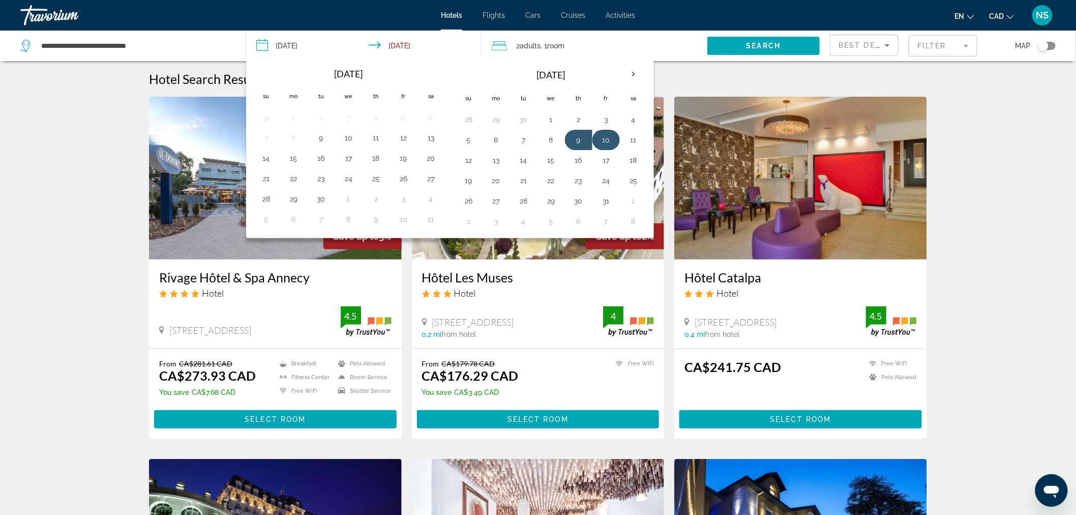
click at [608, 139] on button "10" at bounding box center [606, 140] width 16 height 14
click at [499, 161] on button "13" at bounding box center [496, 160] width 16 height 14
type input "**********"
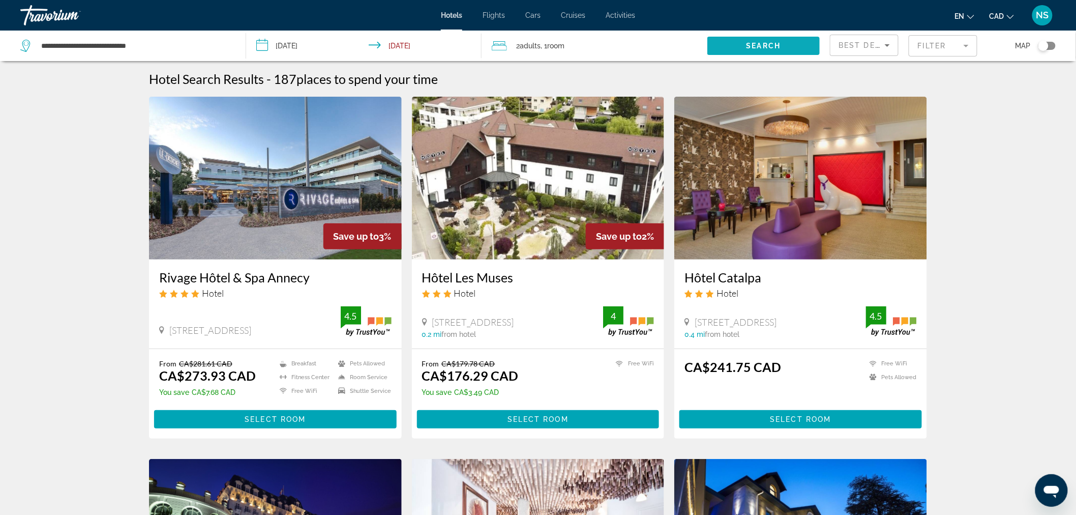
click at [745, 46] on span "Search widget" at bounding box center [764, 46] width 113 height 24
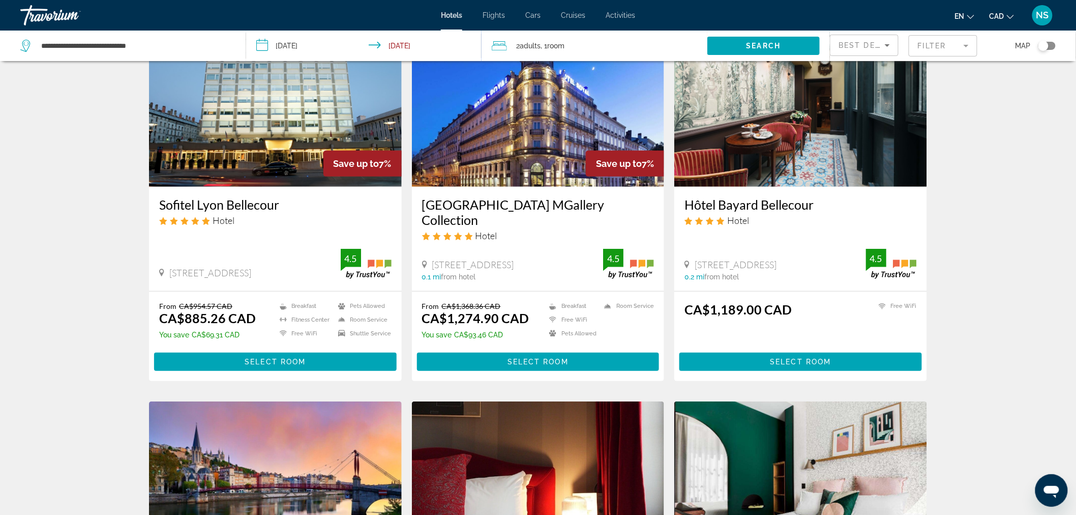
scroll to position [56, 0]
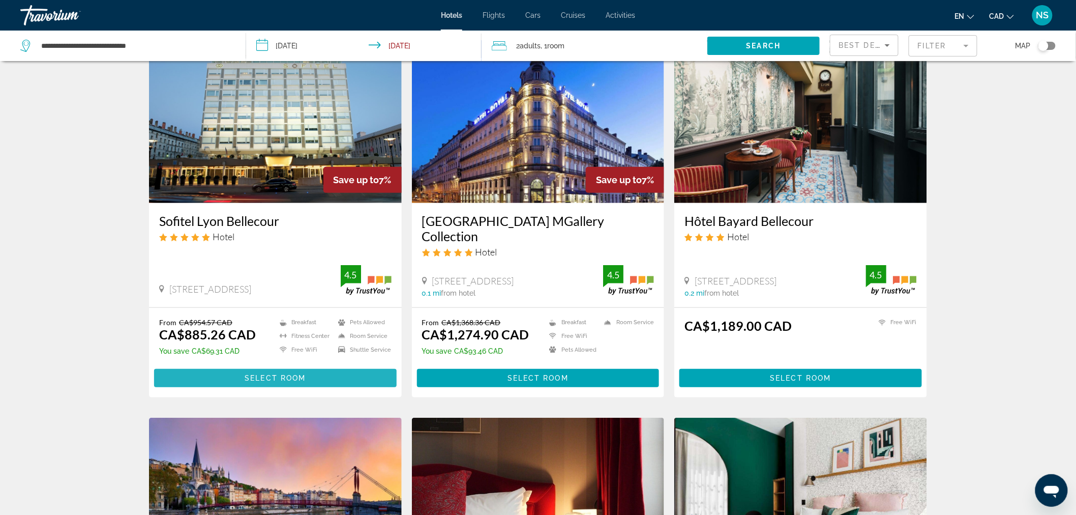
click at [283, 374] on span "Select Room" at bounding box center [275, 378] width 61 height 8
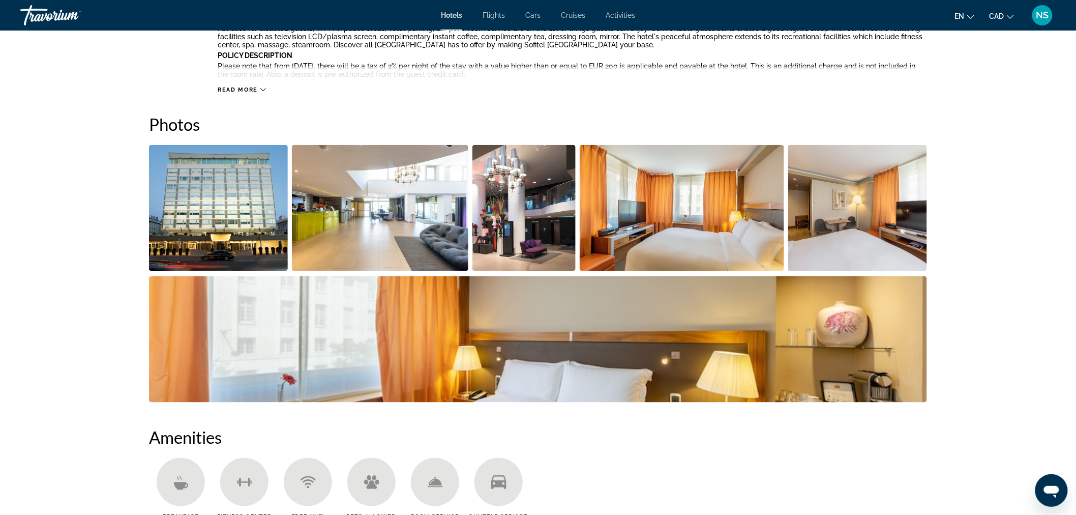
scroll to position [412, 0]
